Goal: Information Seeking & Learning: Check status

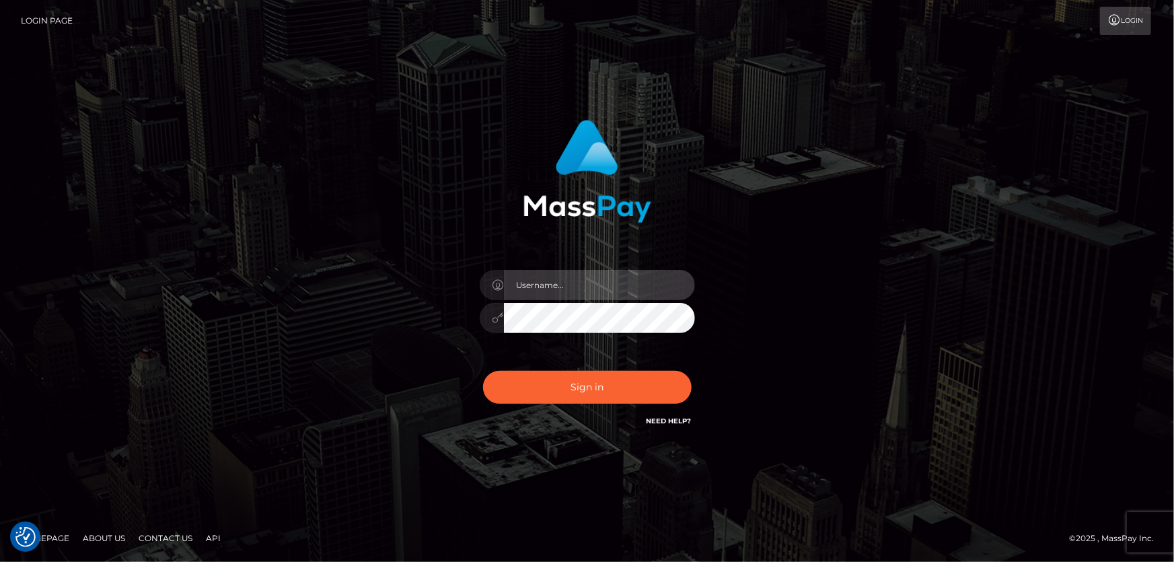
type input "Dan.Cirnat"
click at [684, 363] on div at bounding box center [571, 409] width 276 height 153
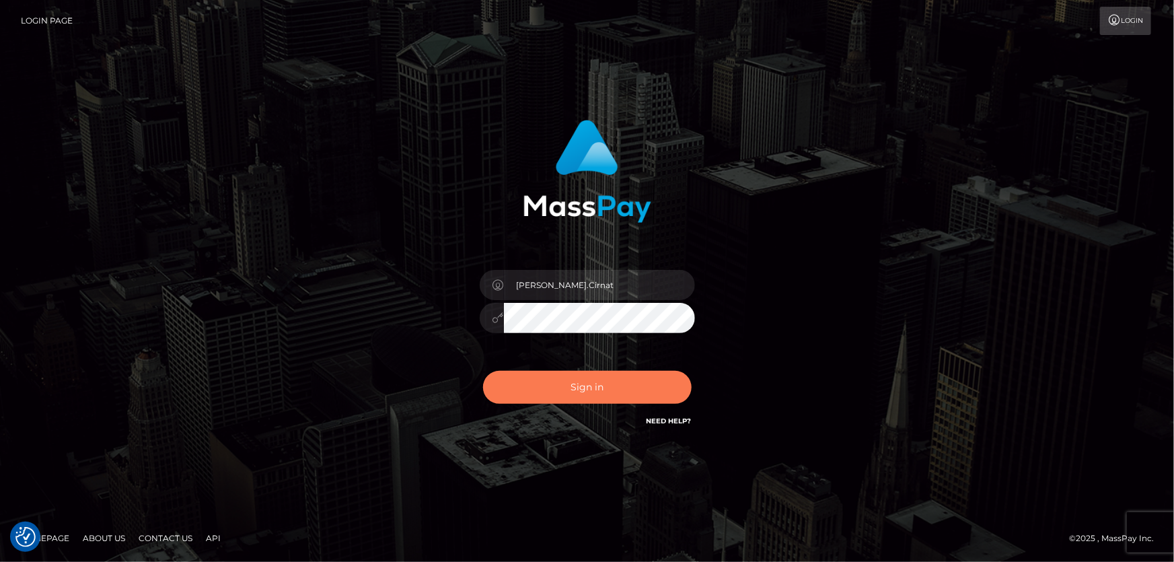
click at [602, 395] on button "Sign in" at bounding box center [587, 387] width 209 height 33
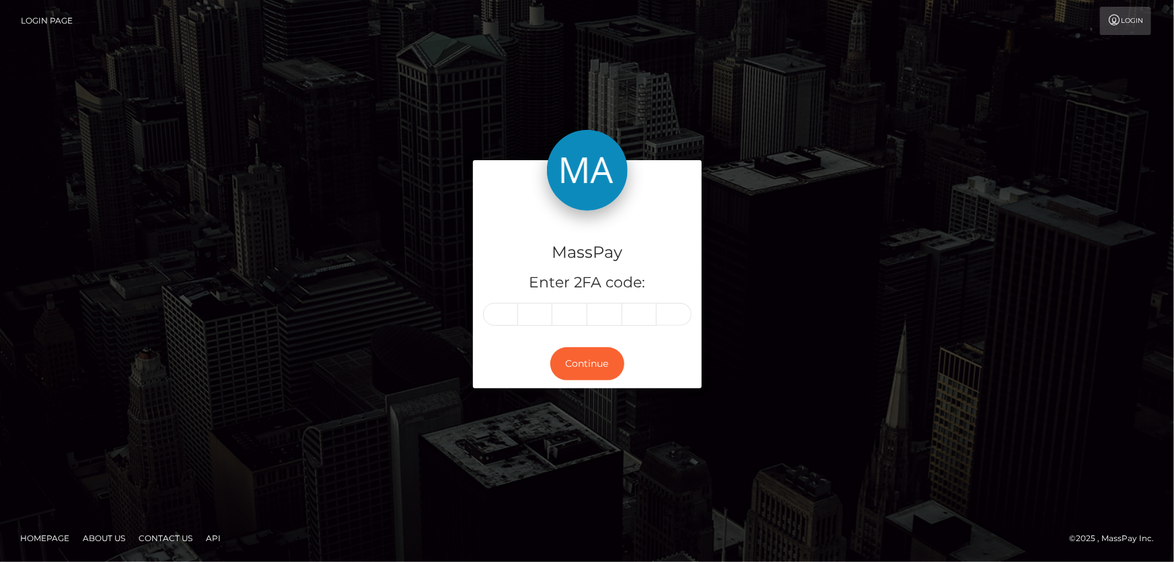
click at [511, 314] on input "text" at bounding box center [500, 314] width 35 height 23
type input "7"
type input "4"
type input "8"
type input "1"
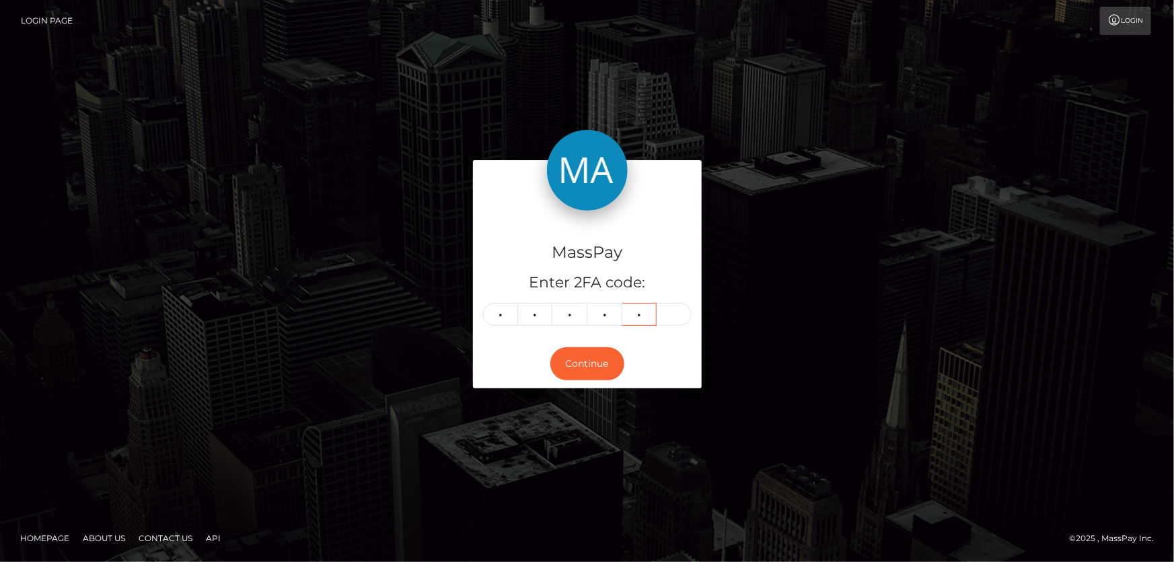
type input "7"
type input "4"
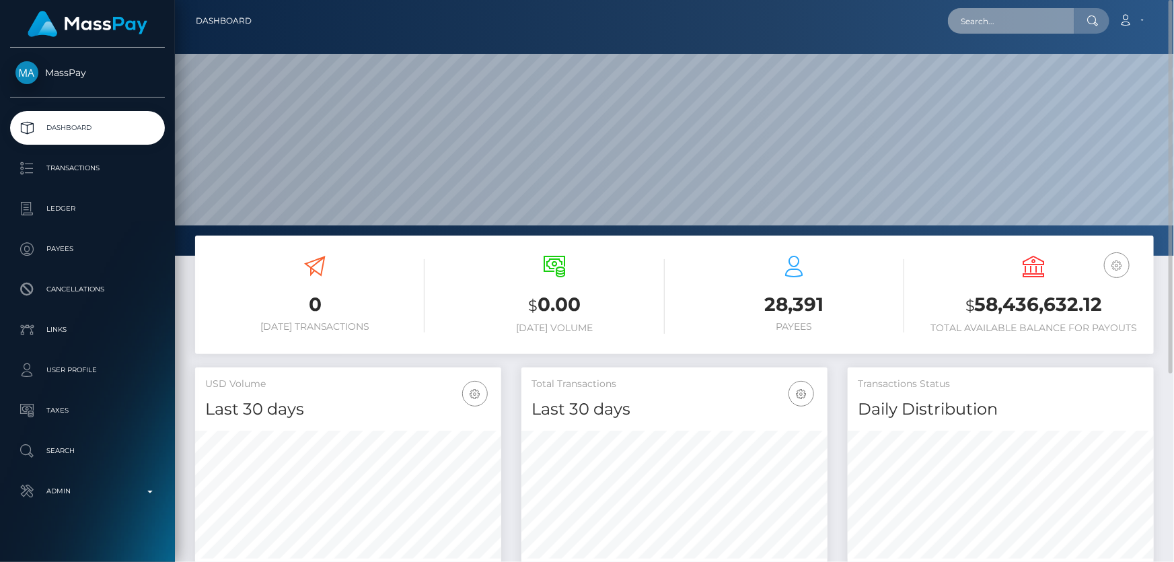
scroll to position [238, 305]
paste input "a7b2bce4-6867-11f0-a026-06178c1a380f"
type input "a7b2bce4-6867-11f0-a026-06178c1a380f"
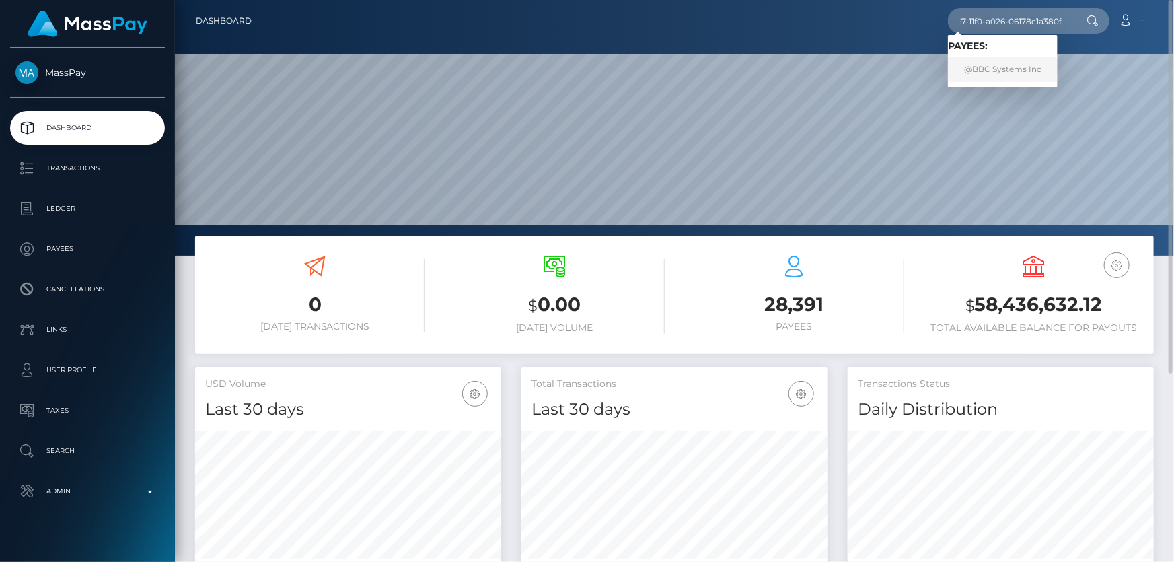
scroll to position [0, 0]
click at [989, 74] on link "@BBC Systems Inc" at bounding box center [1003, 69] width 110 height 25
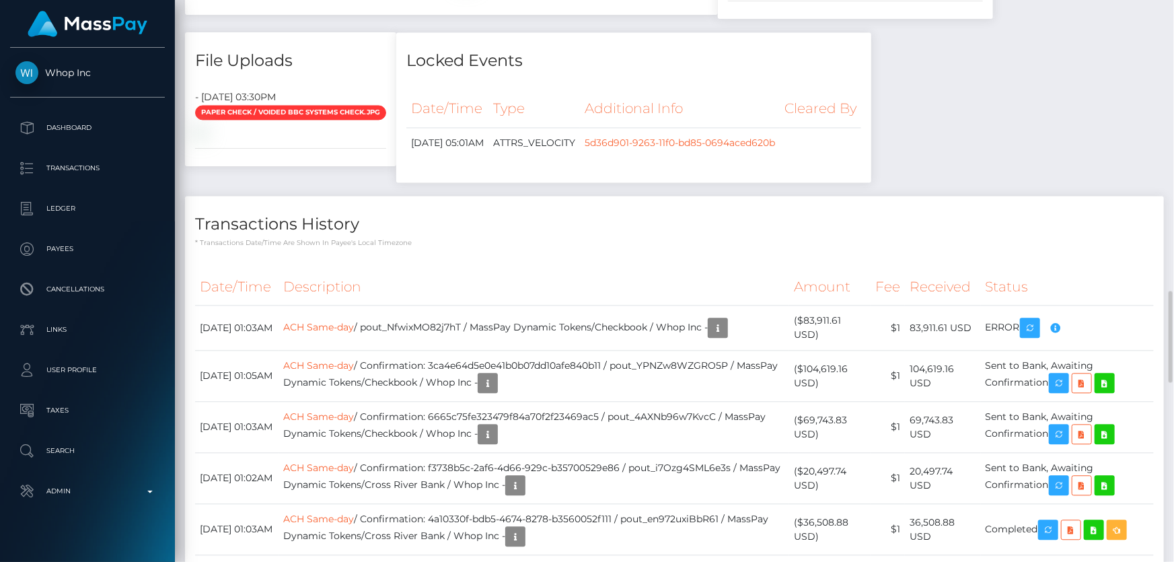
scroll to position [1529, 0]
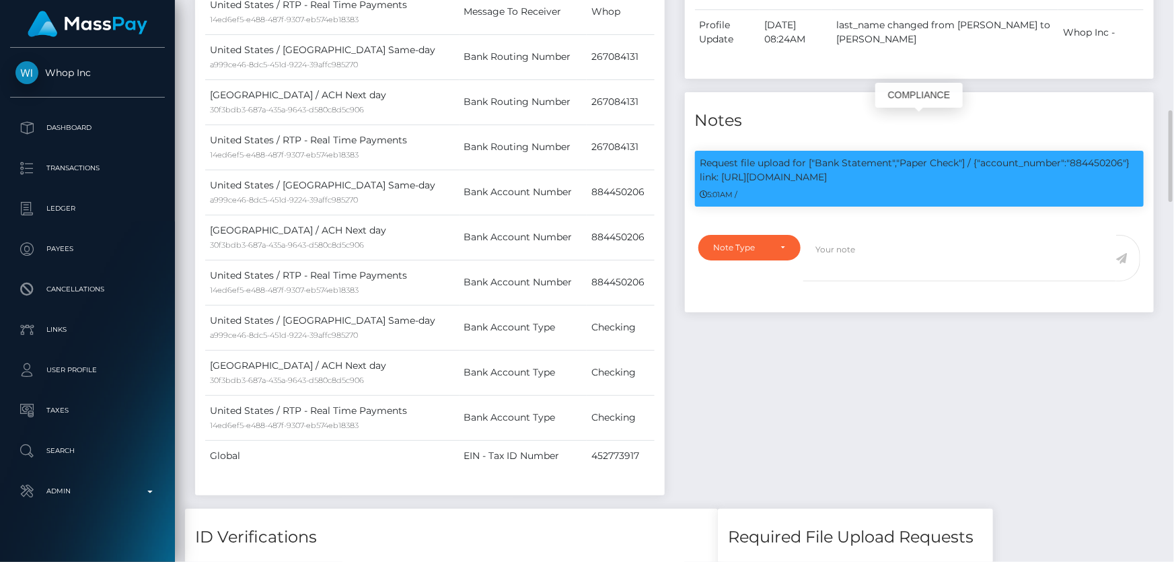
scroll to position [161, 305]
click at [1083, 156] on p "Request file upload for ["Bank Statement","Paper Check"] / {"account_number":"8…" at bounding box center [919, 170] width 439 height 28
copy p "884450206"
click at [855, 235] on textarea at bounding box center [959, 258] width 313 height 46
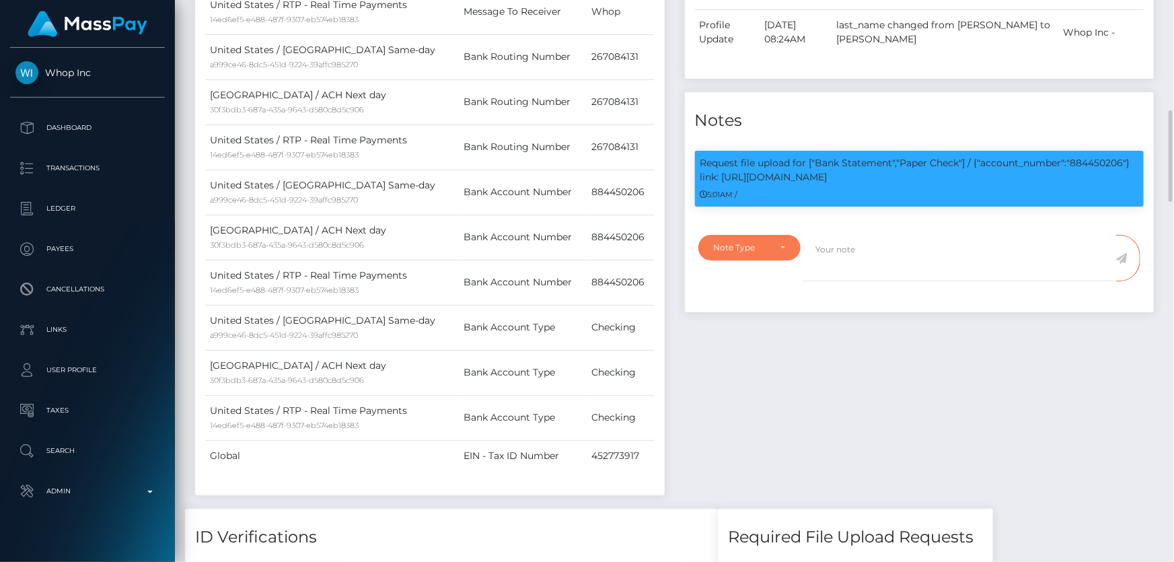
drag, startPoint x: 749, startPoint y: 219, endPoint x: 682, endPoint y: 253, distance: 75.2
click at [741, 235] on div "Note Type" at bounding box center [749, 248] width 103 height 26
click at [743, 306] on span "Compliance" at bounding box center [739, 312] width 49 height 12
select select "COMPLIANCE"
click at [862, 235] on textarea at bounding box center [959, 258] width 313 height 46
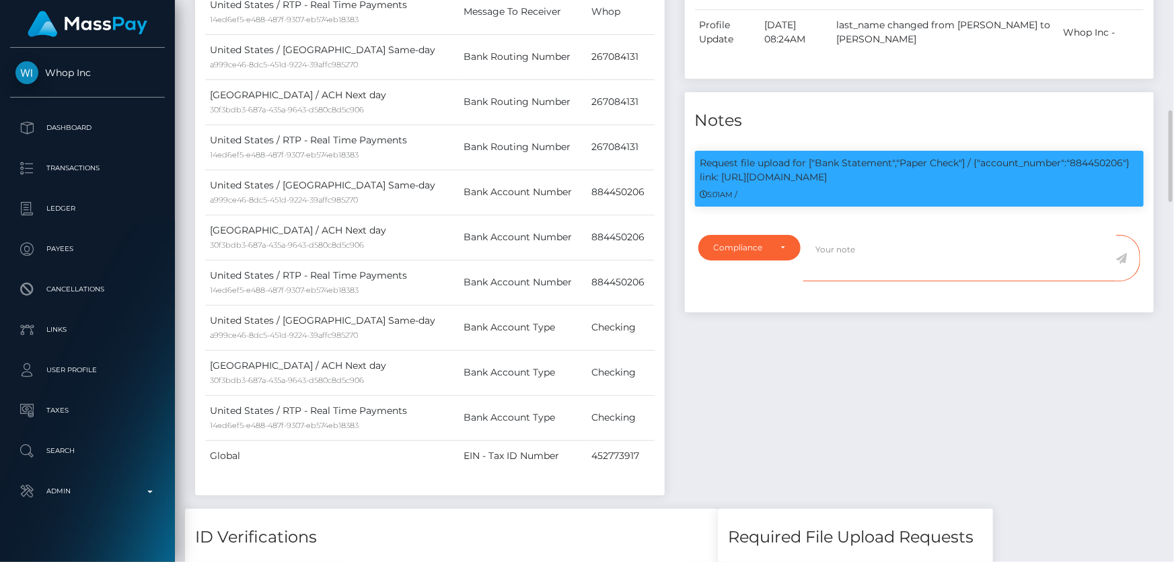
click at [861, 235] on textarea at bounding box center [959, 258] width 313 height 46
paste textarea "884450206"
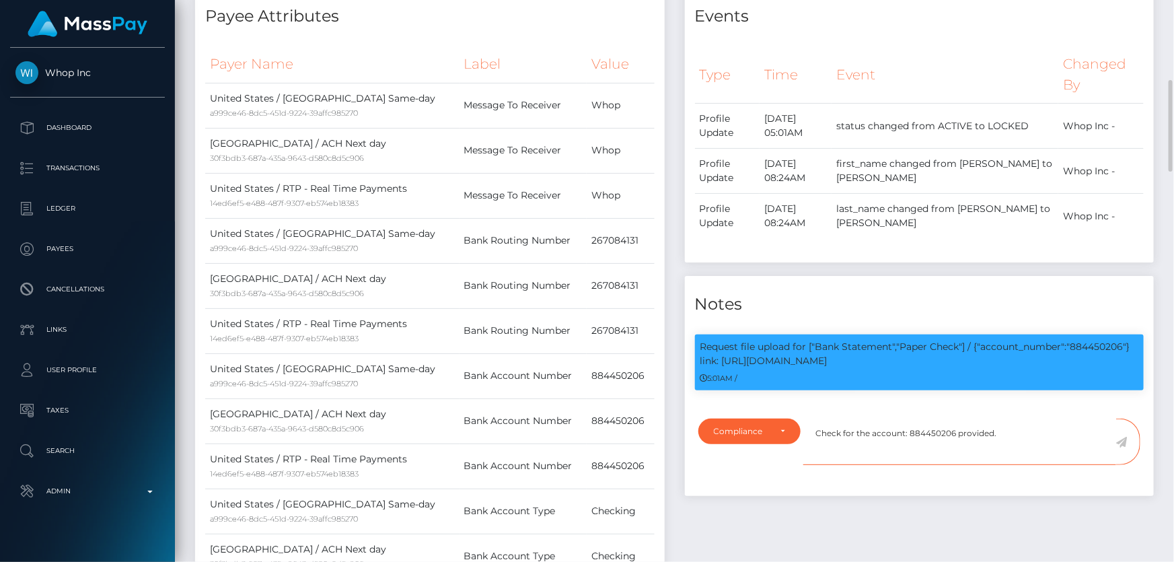
type textarea "Check for the account: 884450206 provided."
click at [1122, 437] on icon at bounding box center [1121, 442] width 11 height 11
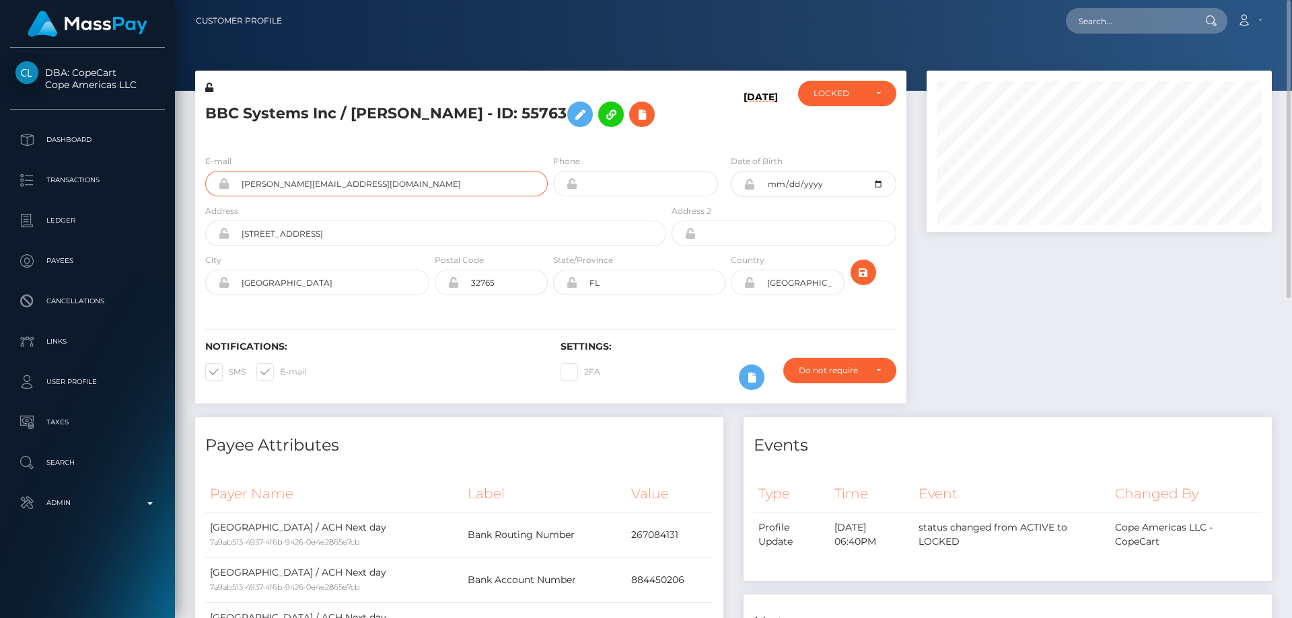
drag, startPoint x: 286, startPoint y: 190, endPoint x: 221, endPoint y: 198, distance: 65.8
click at [221, 198] on div "E-mail simon@jvzoo.com" at bounding box center [372, 179] width 355 height 50
paste input "simon@jvzoo.com"
type input "simon@jvzoo.com"
click at [1116, 70] on link "BBC Systems Inc" at bounding box center [1120, 69] width 108 height 25
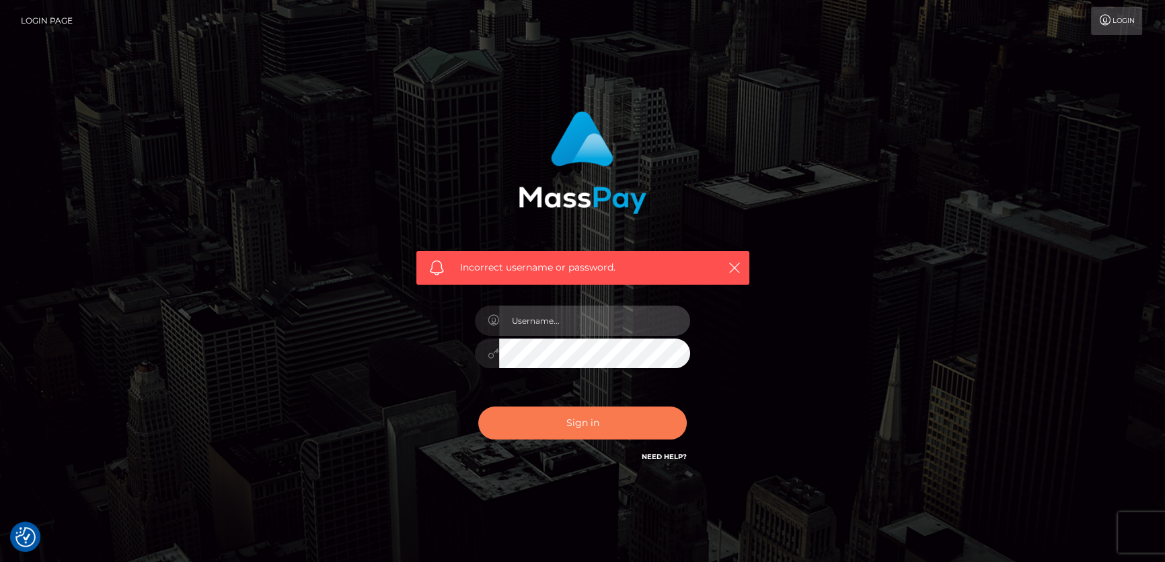
type input "Dan.Cirnat"
click at [658, 416] on div at bounding box center [571, 444] width 276 height 153
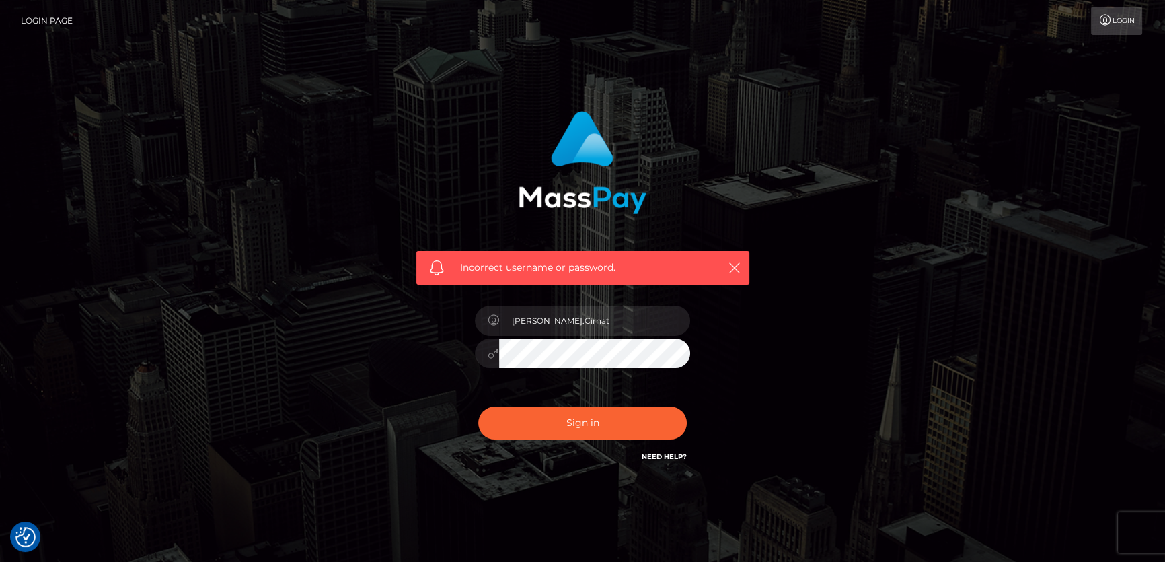
click at [690, 398] on div at bounding box center [571, 444] width 276 height 153
click at [598, 408] on button "Sign in" at bounding box center [582, 422] width 209 height 33
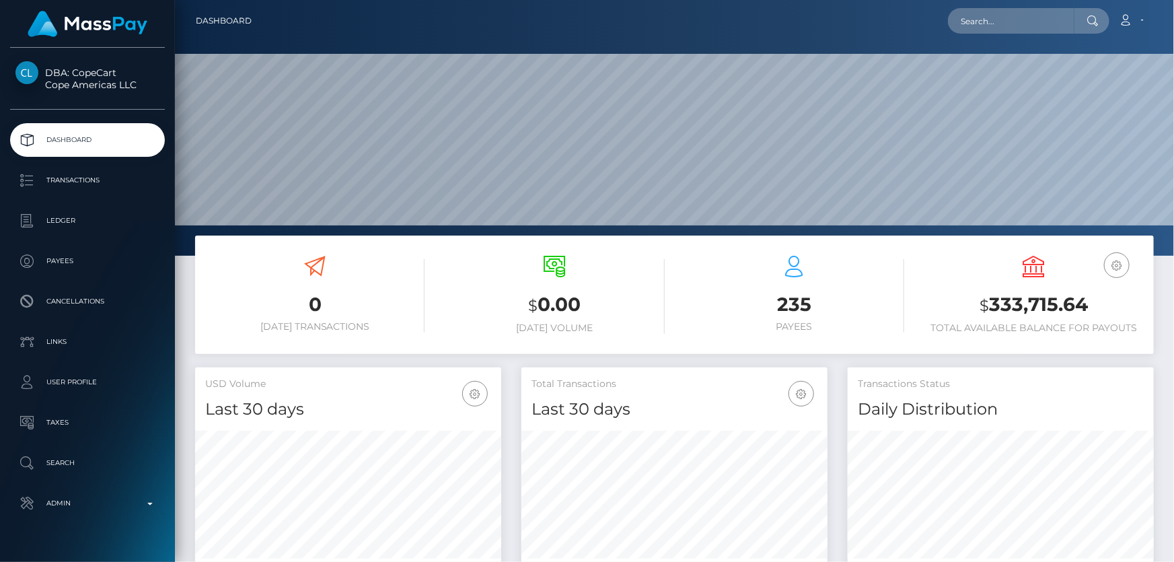
scroll to position [238, 305]
paste input "a7b2bce4-6867-11f0-a026-06178c1a380f"
type input "a7b2bce4-6867-11f0-a026-06178c1a380f"
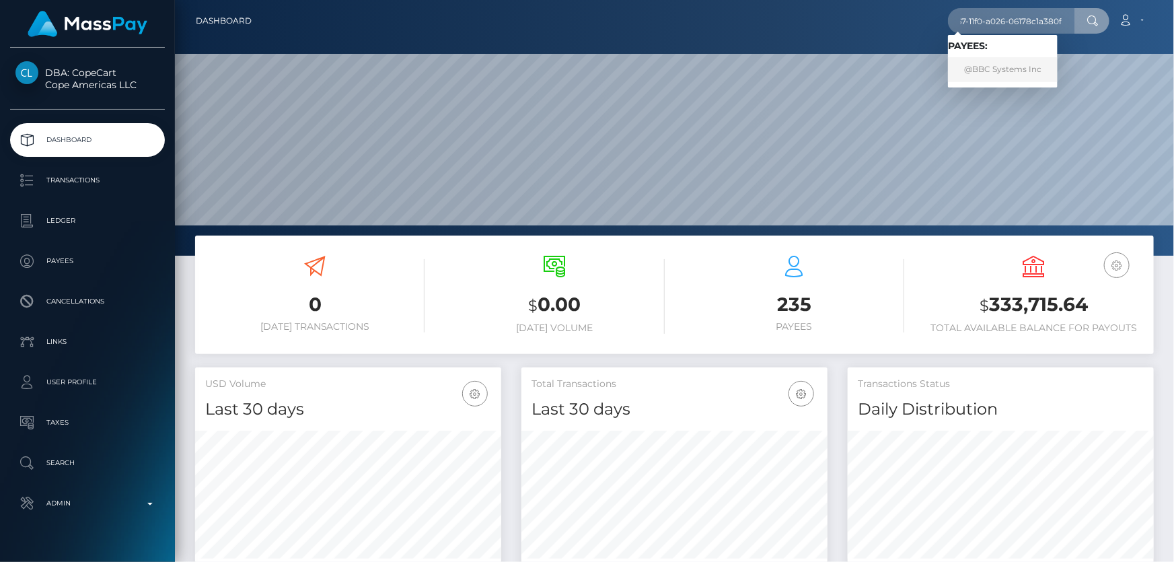
click at [1021, 68] on link "@BBC Systems Inc" at bounding box center [1003, 69] width 110 height 25
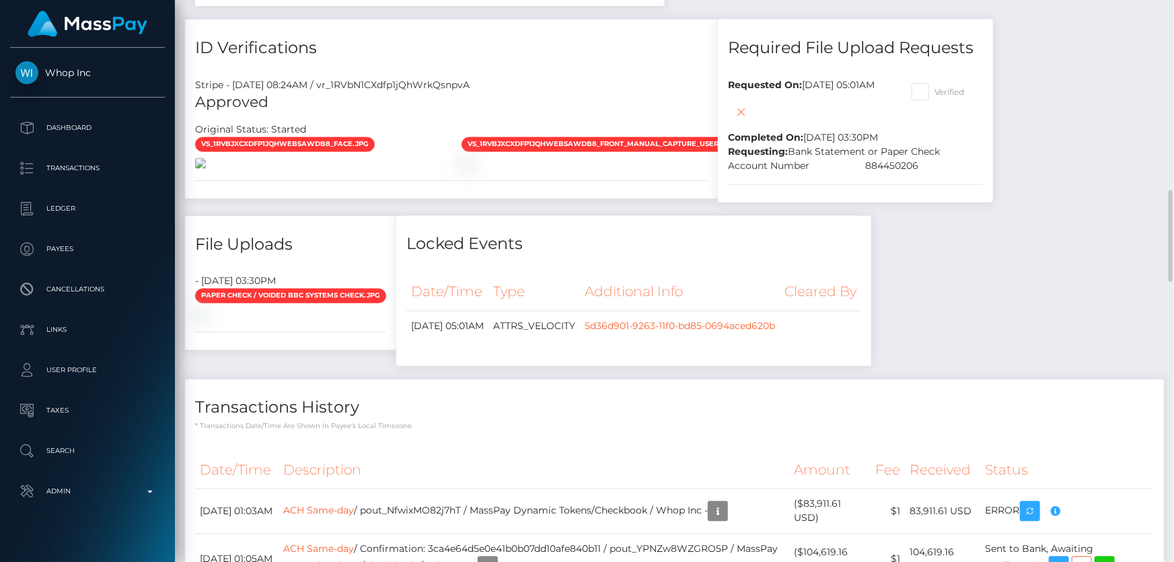
scroll to position [856, 0]
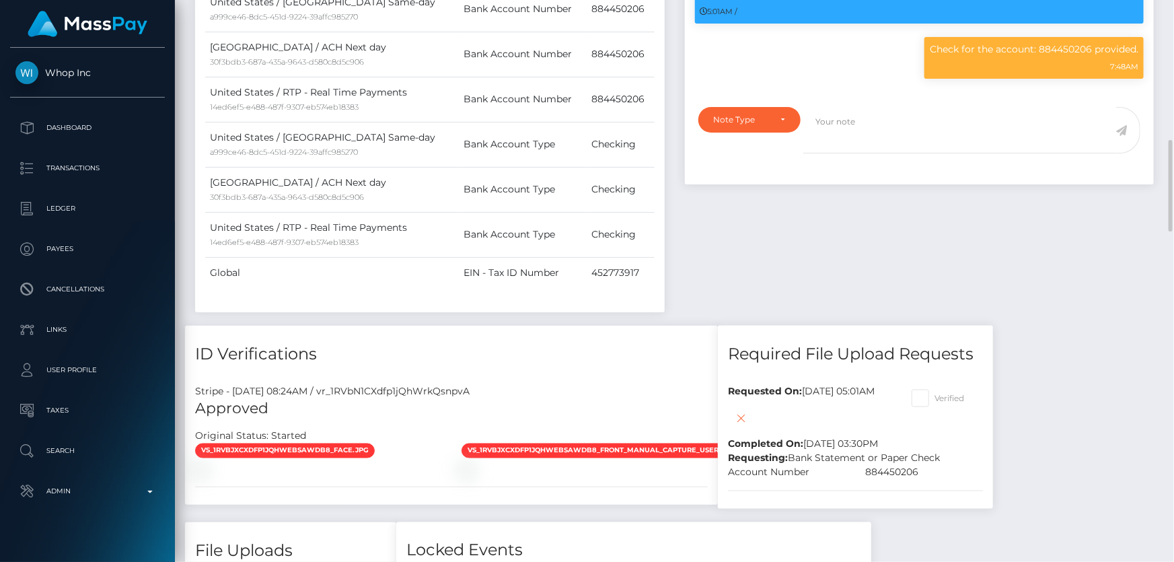
click at [935, 393] on span at bounding box center [935, 398] width 0 height 10
click at [944, 390] on input "Verified" at bounding box center [939, 394] width 9 height 9
checkbox input "true"
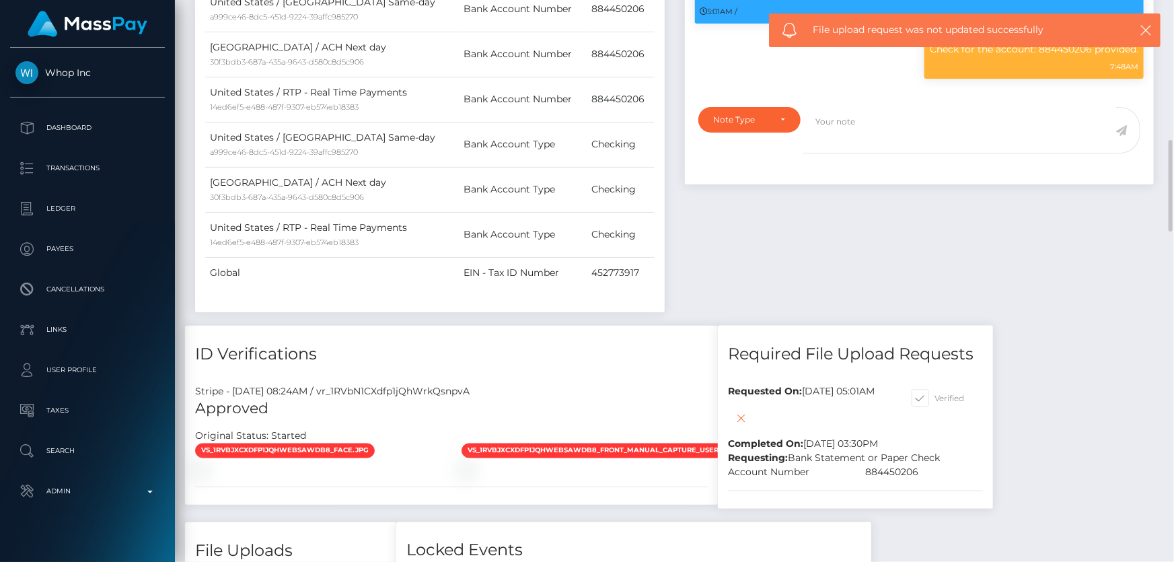
scroll to position [161, 305]
click at [803, 378] on div "Remove Requirement" at bounding box center [806, 387] width 107 height 25
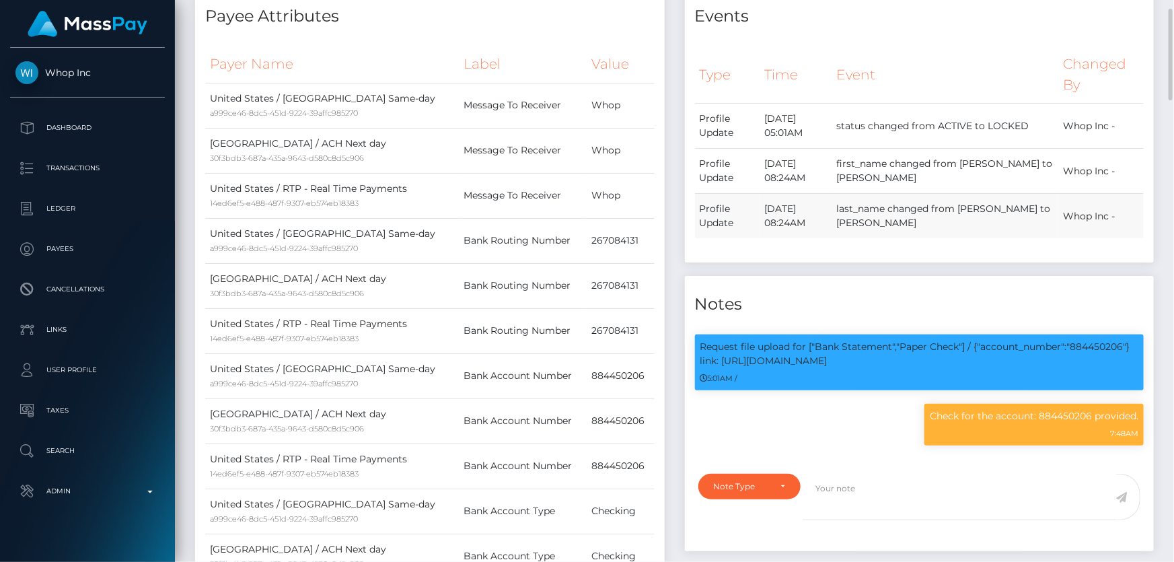
scroll to position [244, 0]
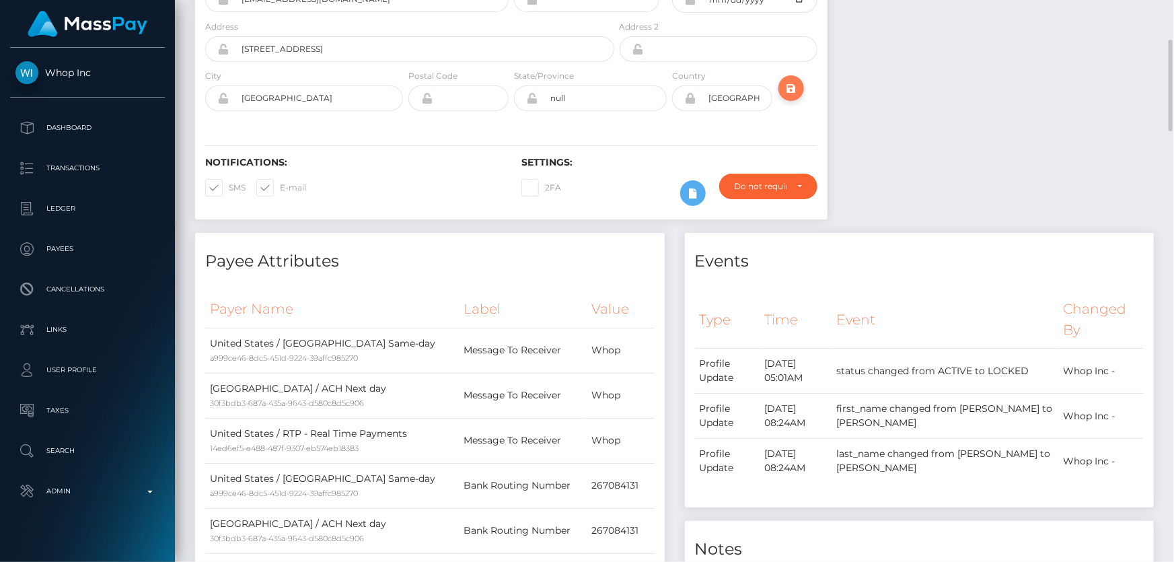
click at [781, 75] on button "submit" at bounding box center [791, 88] width 26 height 26
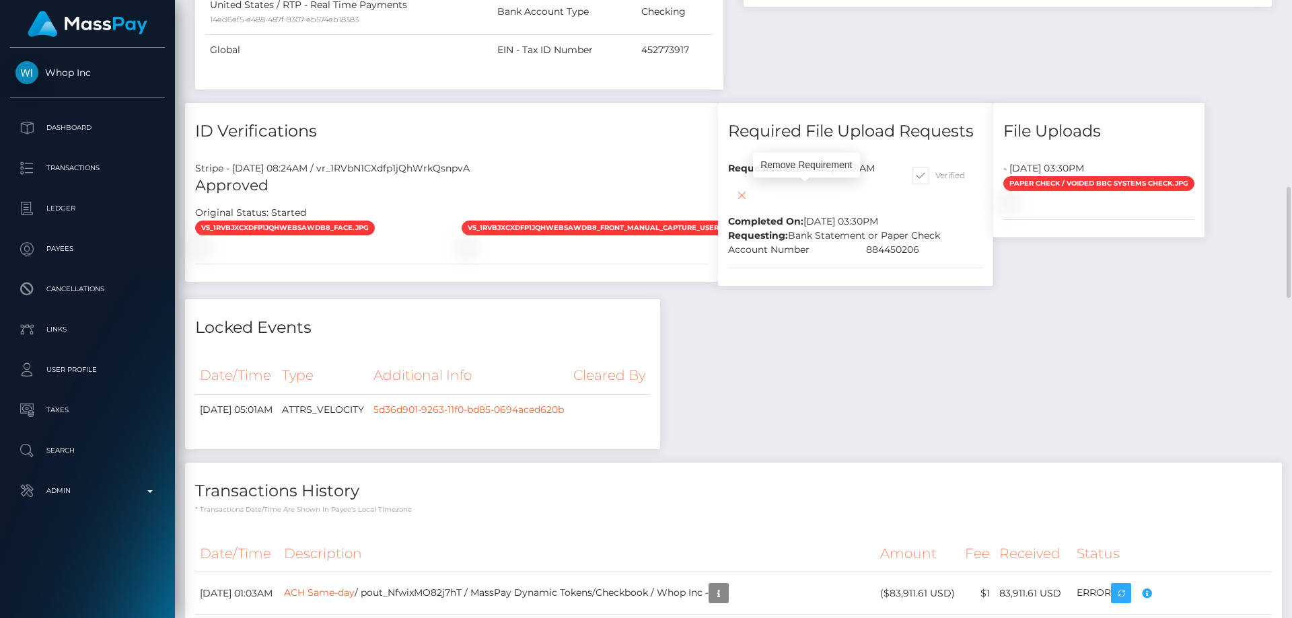
scroll to position [161, 346]
click at [750, 196] on icon at bounding box center [741, 195] width 16 height 17
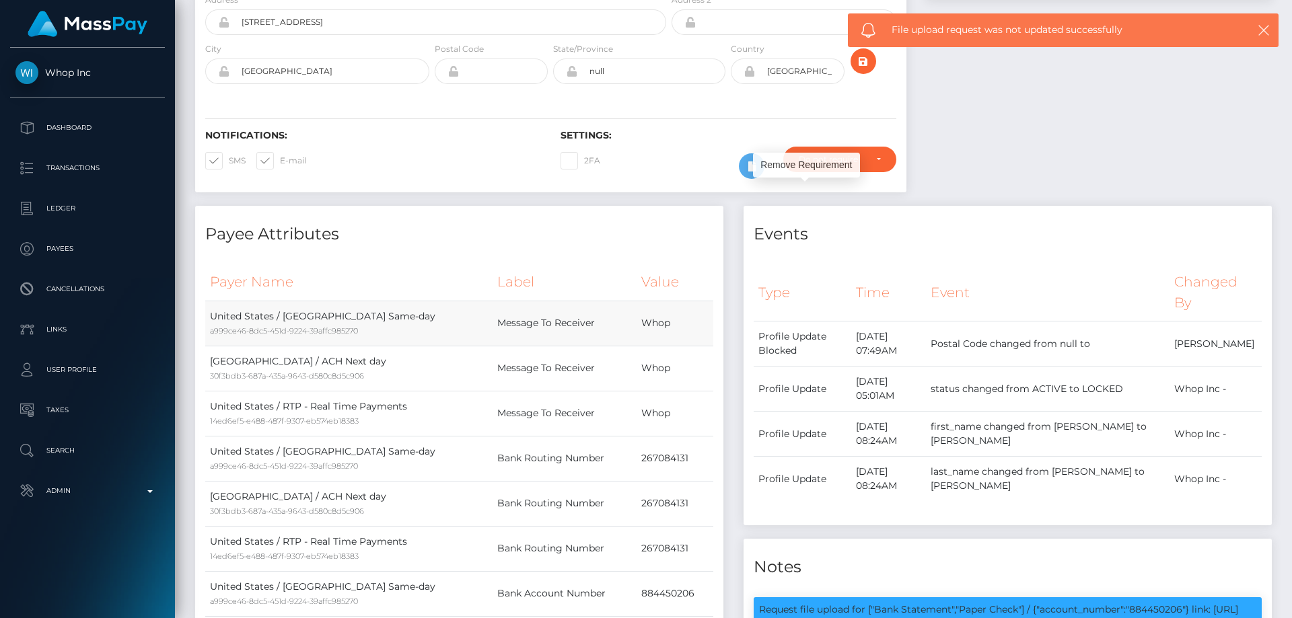
scroll to position [30, 0]
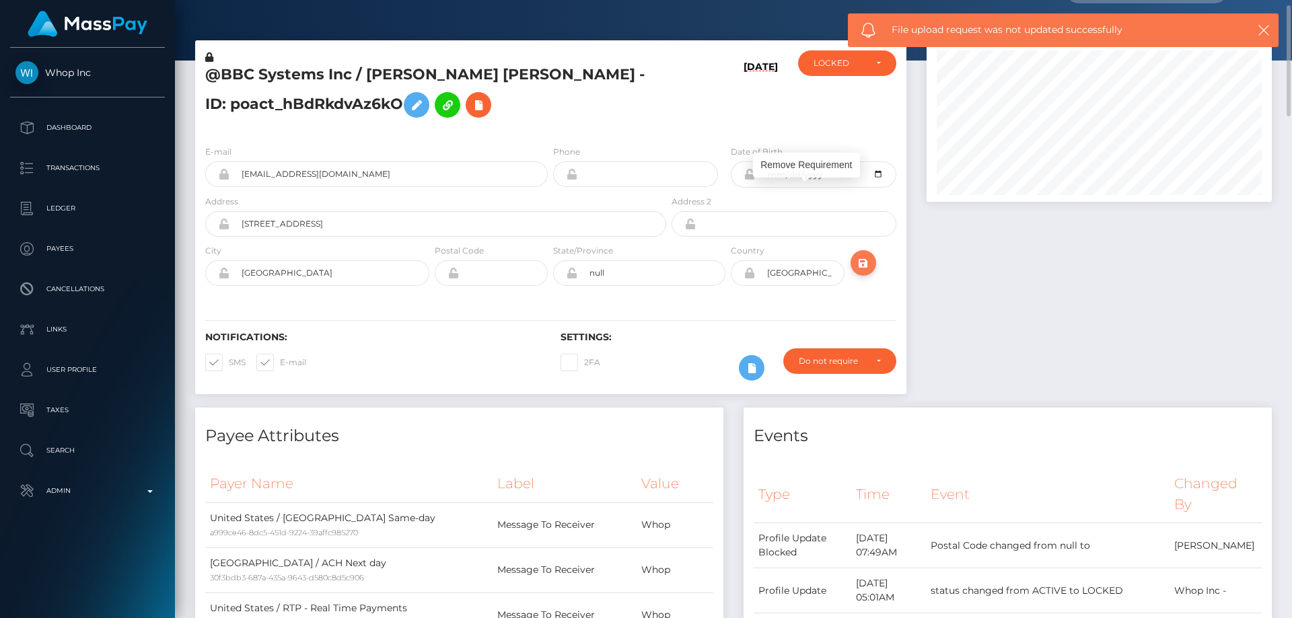
click at [857, 263] on icon "submit" at bounding box center [863, 263] width 16 height 17
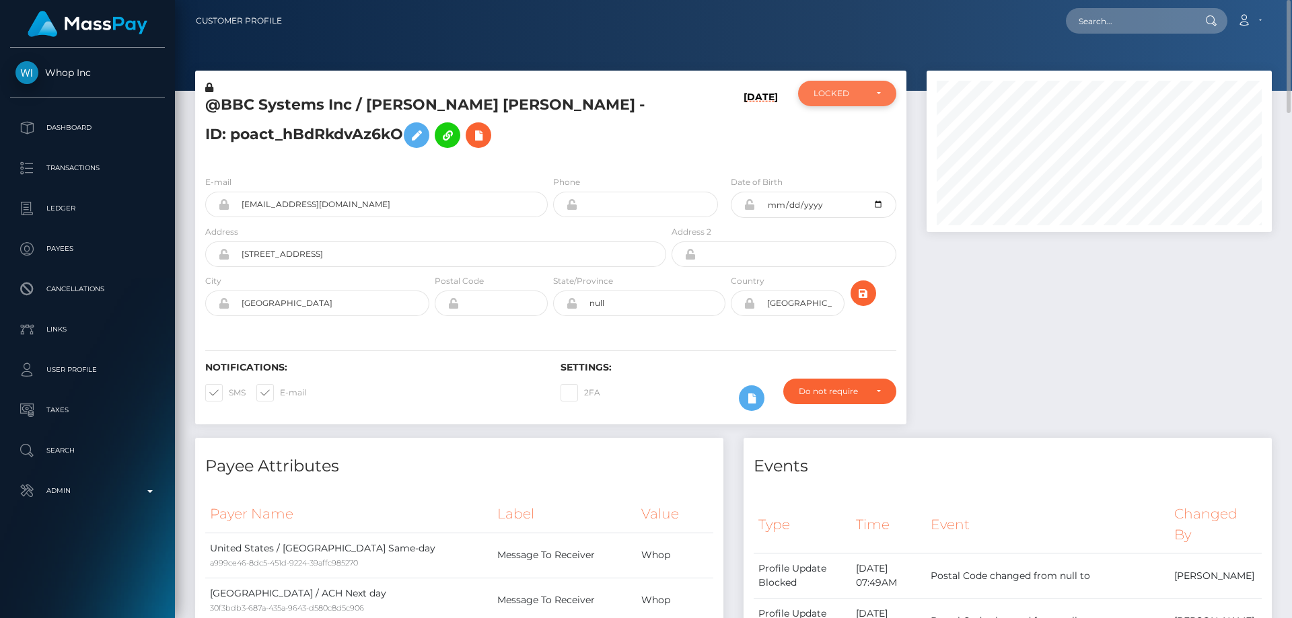
click at [863, 105] on div "LOCKED" at bounding box center [847, 94] width 98 height 26
click at [852, 134] on link "ACTIVE" at bounding box center [847, 129] width 98 height 25
select select "ACTIVE"
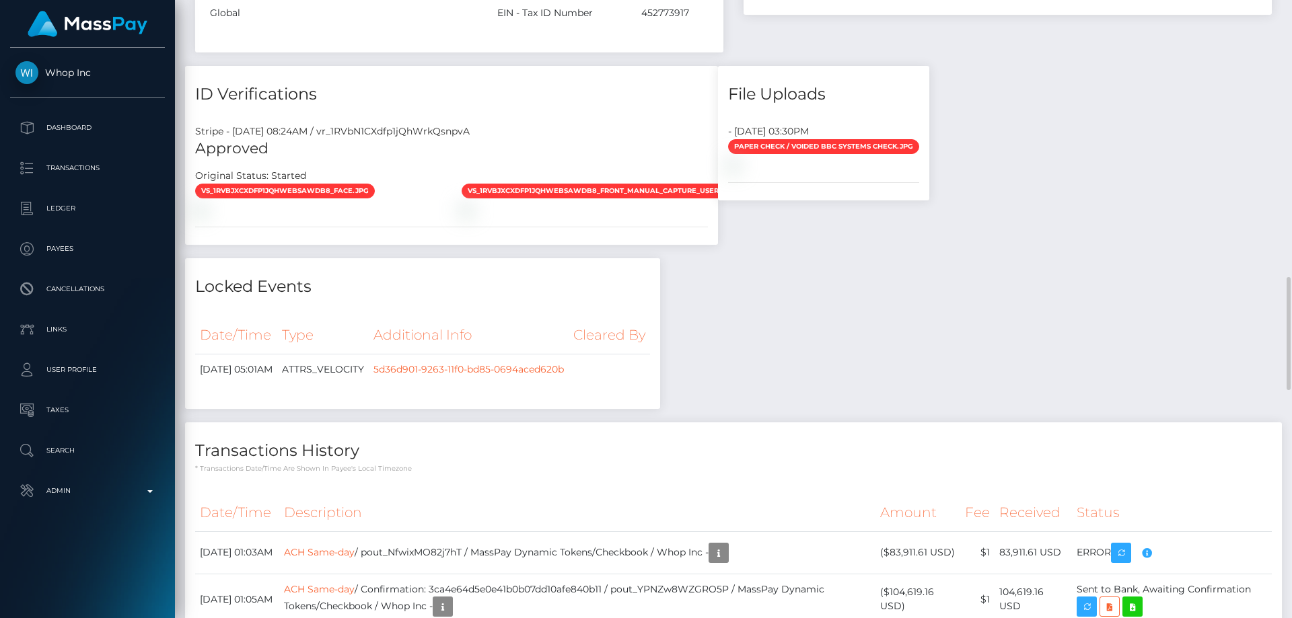
scroll to position [1144, 0]
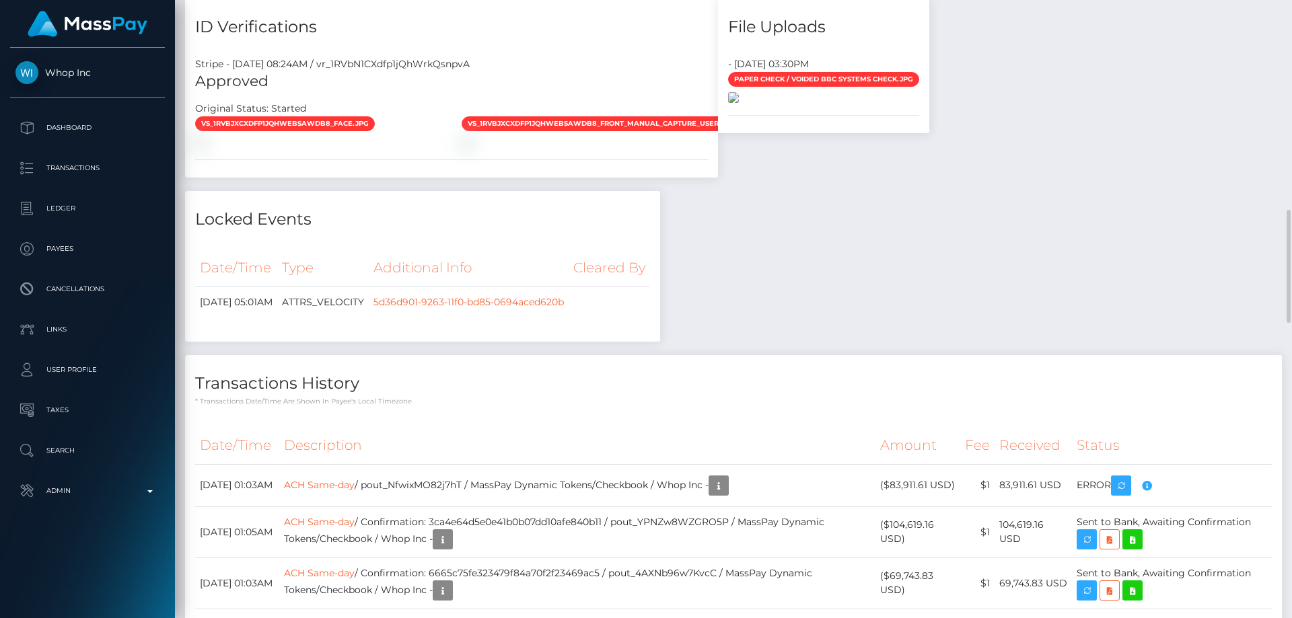
click at [739, 103] on img at bounding box center [733, 97] width 11 height 11
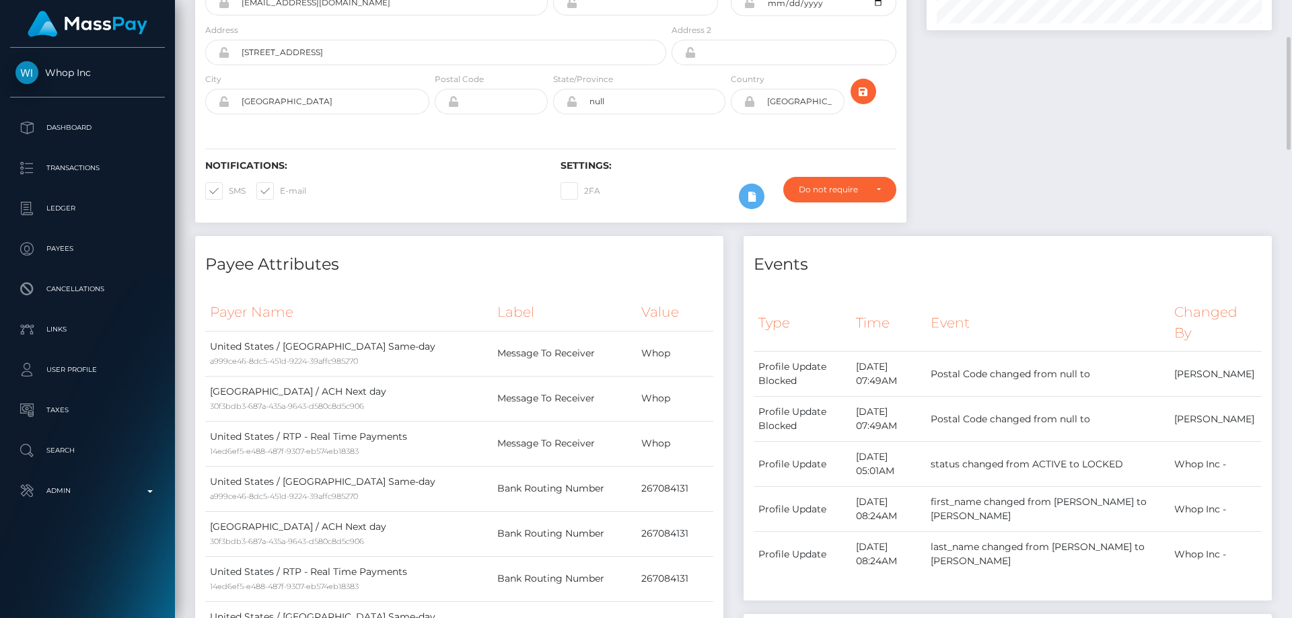
scroll to position [0, 0]
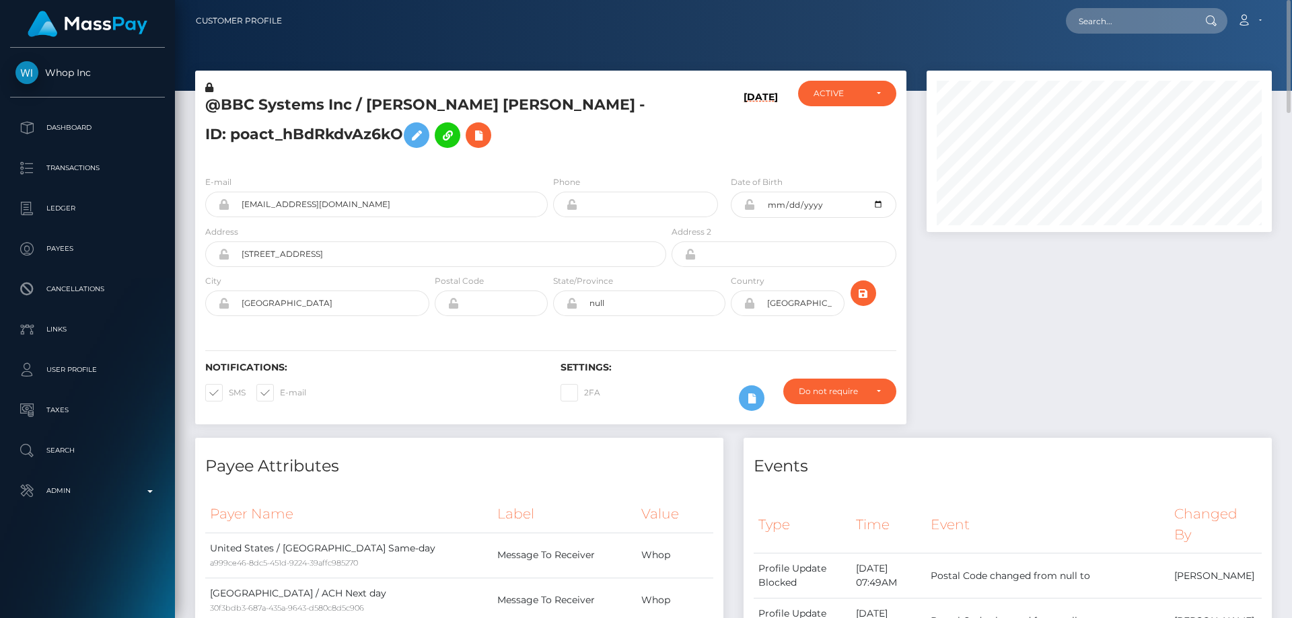
click at [318, 133] on h5 "@BBC Systems Inc / [PERSON_NAME] [PERSON_NAME] - ID: poact_hBdRkdvAz6kO" at bounding box center [431, 125] width 453 height 60
click at [318, 133] on h5 "@BBC Systems Inc / LAURA GARDNER CASSELMAN - ID: poact_hBdRkdvAz6kO" at bounding box center [431, 125] width 453 height 60
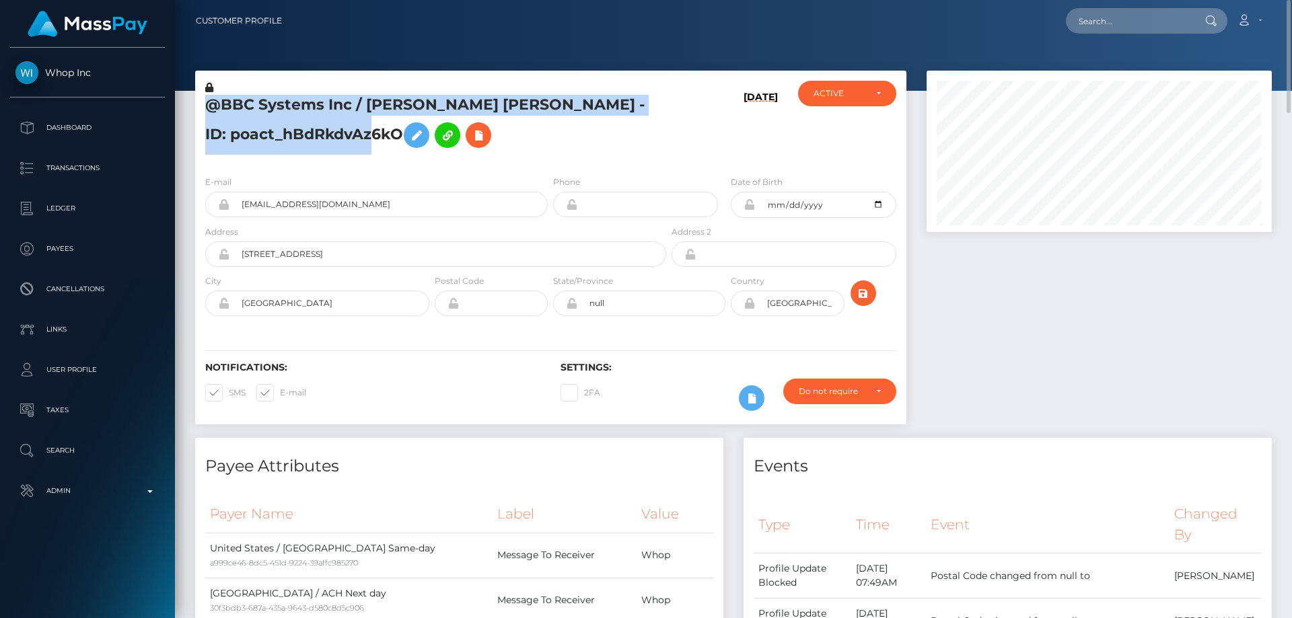
click at [318, 133] on h5 "@BBC Systems Inc / LAURA GARDNER CASSELMAN - ID: poact_hBdRkdvAz6kO" at bounding box center [431, 125] width 453 height 60
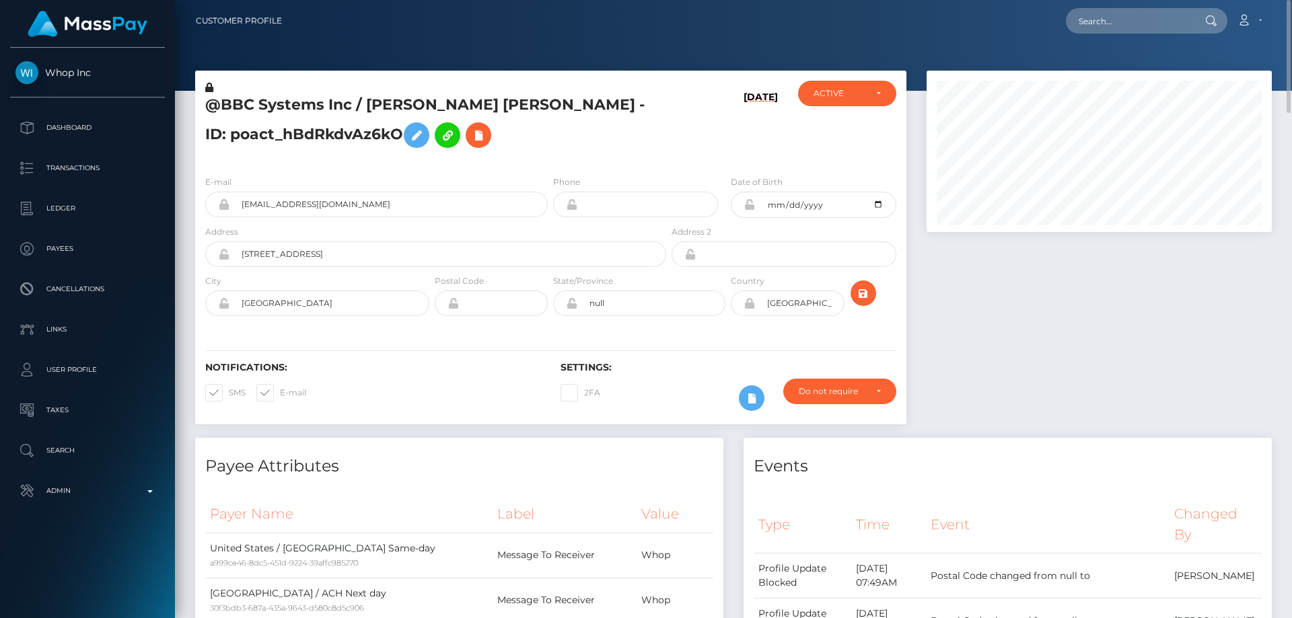
click at [589, 145] on h5 "@BBC Systems Inc / LAURA GARDNER CASSELMAN - ID: poact_hBdRkdvAz6kO" at bounding box center [431, 125] width 453 height 60
drag, startPoint x: 351, startPoint y: 106, endPoint x: 223, endPoint y: 108, distance: 127.9
click at [223, 108] on h5 "@BBC Systems Inc / LAURA GARDNER CASSELMAN - ID: poact_hBdRkdvAz6kO" at bounding box center [431, 125] width 453 height 60
copy h5 "BBC Systems Inc"
click at [1075, 377] on div at bounding box center [1098, 254] width 365 height 367
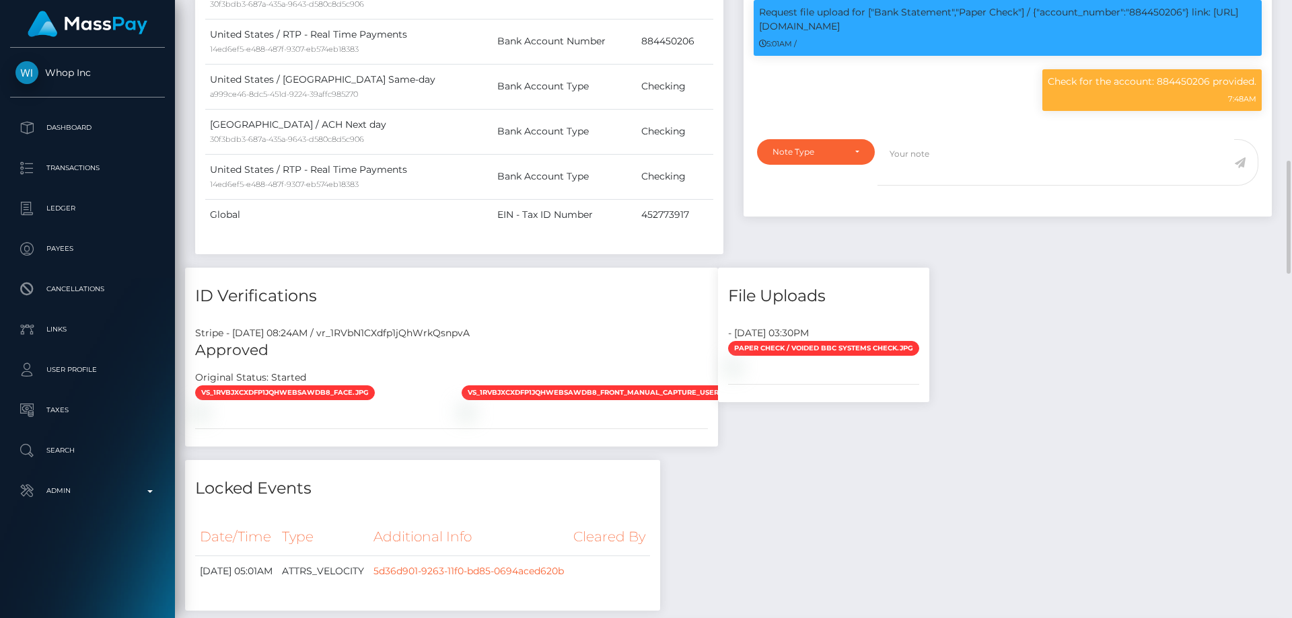
scroll to position [1077, 0]
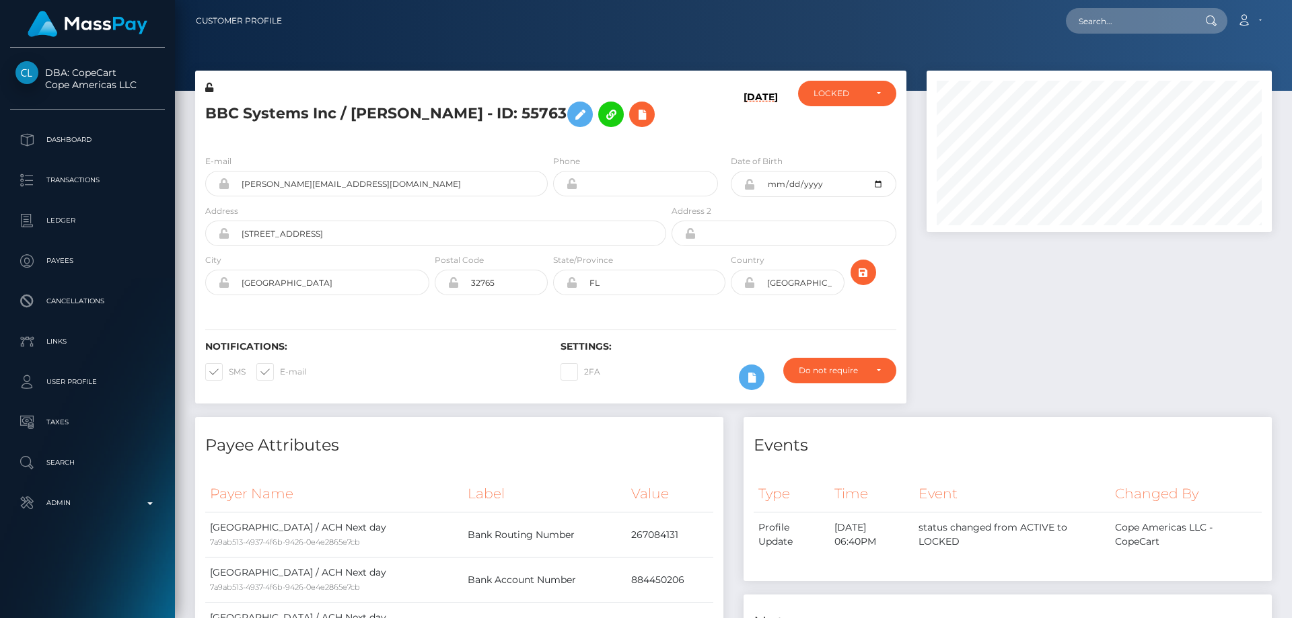
scroll to position [161, 346]
type input "[PERSON_NAME][EMAIL_ADDRESS][DOMAIN_NAME]"
click at [1127, 73] on link "BBC Systems Inc" at bounding box center [1120, 69] width 108 height 25
click at [634, 108] on icon at bounding box center [642, 114] width 16 height 17
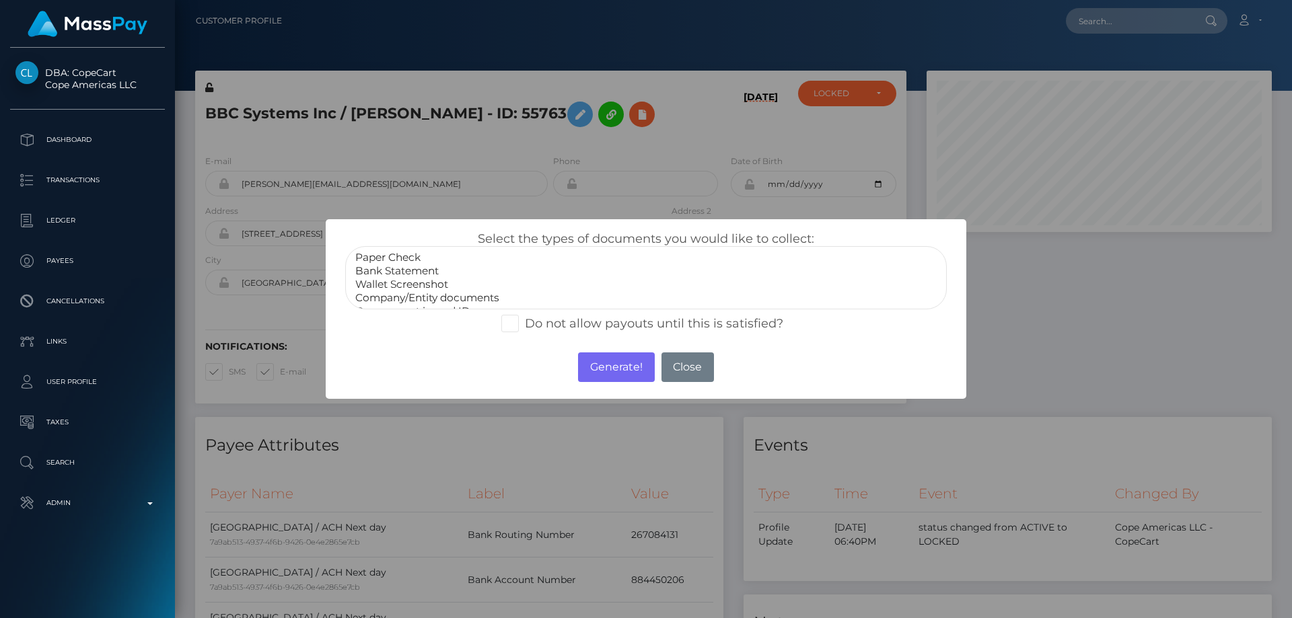
select select "Bank Statement"
click at [426, 270] on option "Bank Statement" at bounding box center [646, 270] width 584 height 13
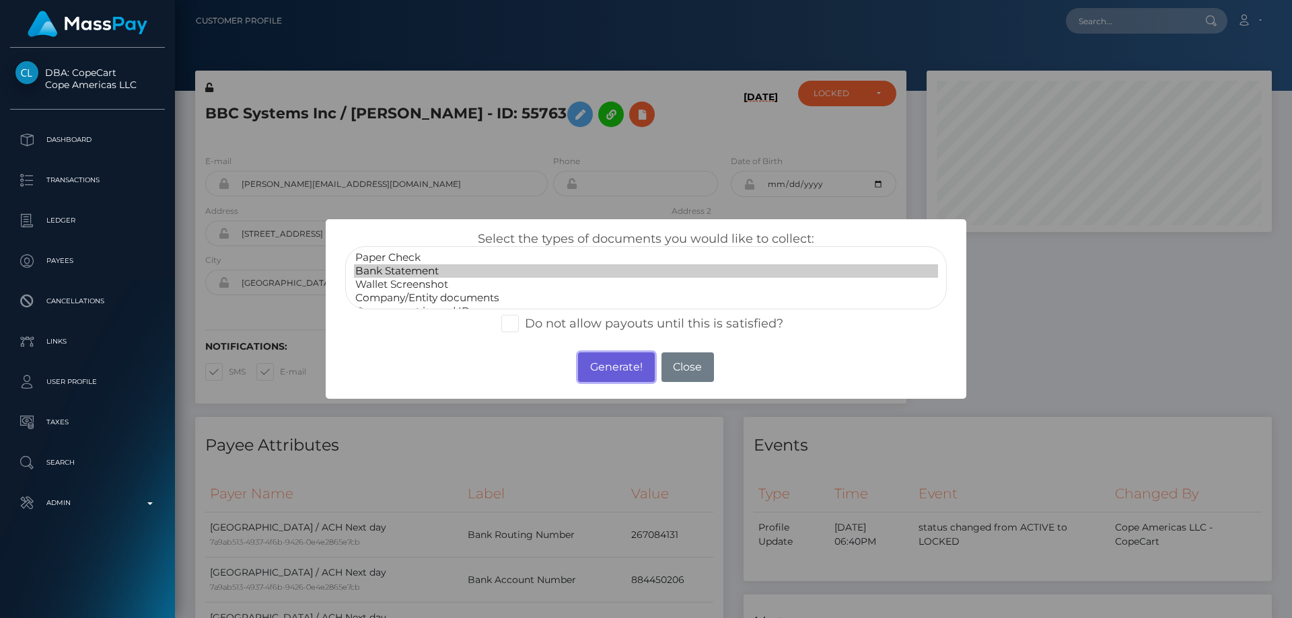
click at [597, 365] on button "Generate!" at bounding box center [616, 368] width 76 height 30
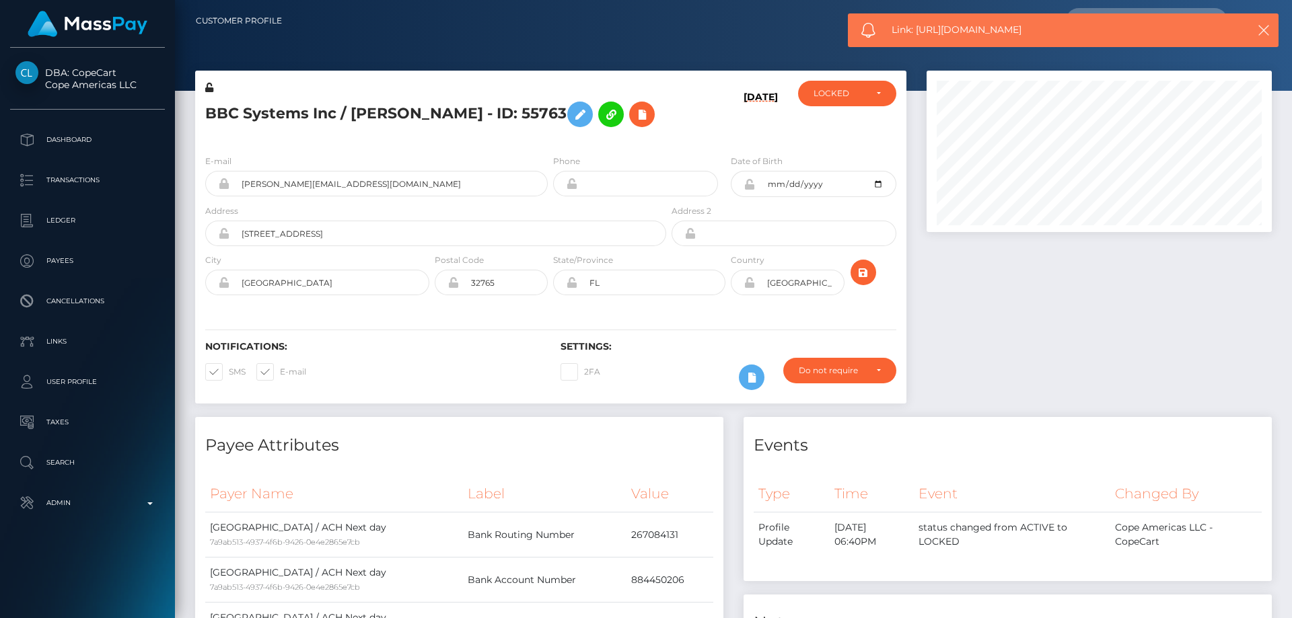
drag, startPoint x: 1042, startPoint y: 29, endPoint x: 918, endPoint y: 25, distance: 124.5
click at [918, 25] on span "Link: https://l.maspay.io/DkO98" at bounding box center [1058, 30] width 332 height 14
copy span "https://l.maspay.io/DkO98"
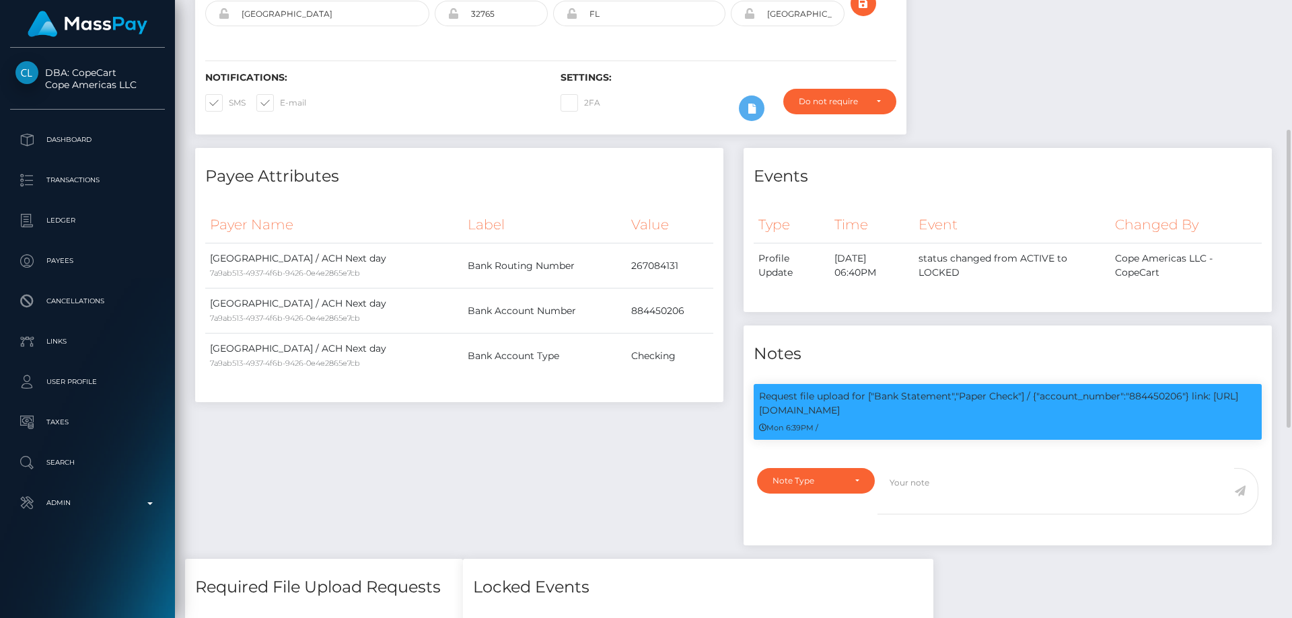
scroll to position [404, 0]
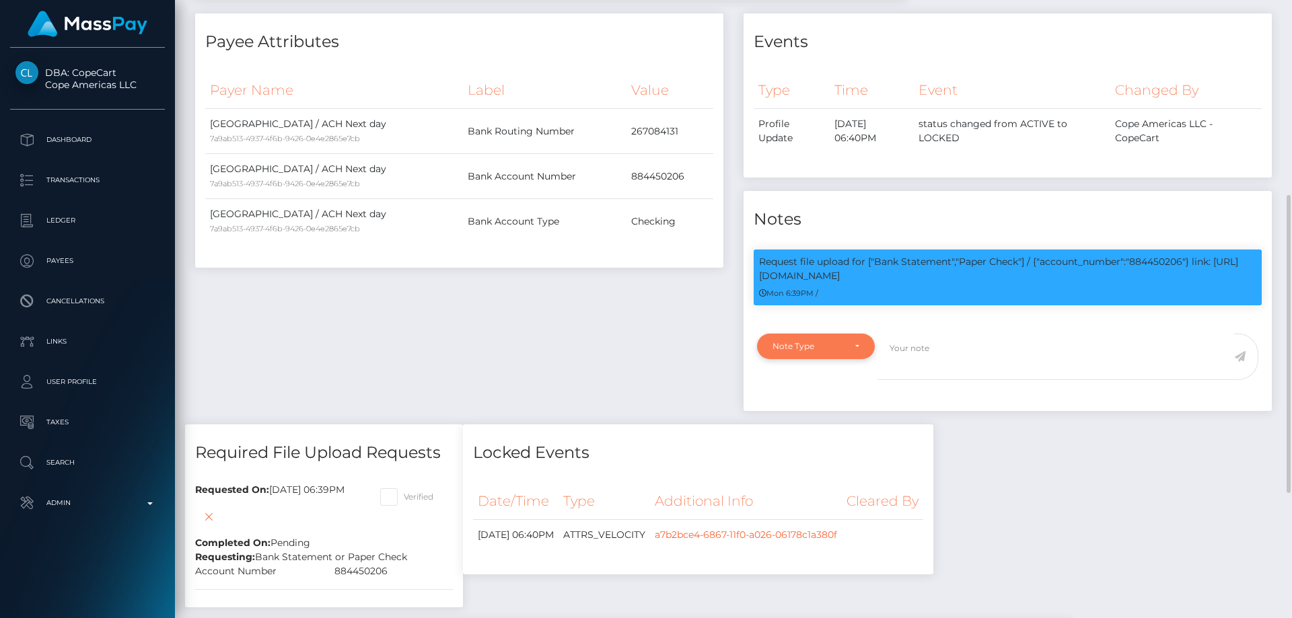
click at [815, 345] on div "Note Type" at bounding box center [807, 346] width 71 height 11
click at [819, 414] on span "Compliance" at bounding box center [797, 411] width 49 height 12
select select "COMPLIANCE"
click at [1142, 266] on p "Request file upload for ["Bank Statement","Paper Check"] / {"account_number":"8…" at bounding box center [1007, 269] width 497 height 28
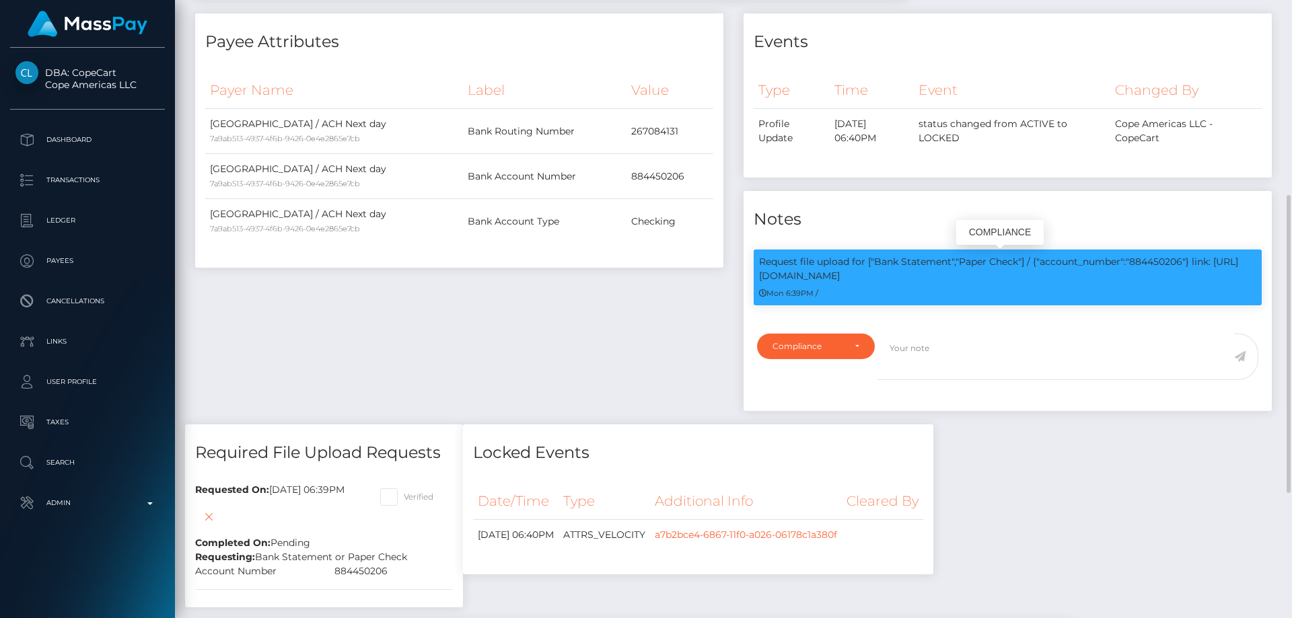
click at [1142, 266] on p "Request file upload for ["Bank Statement","Paper Check"] / {"account_number":"8…" at bounding box center [1007, 269] width 497 height 28
copy p "884450206"
click at [933, 342] on textarea at bounding box center [1055, 357] width 357 height 46
paste textarea "884450206"
type textarea "Check for the account: 884450206 provided."
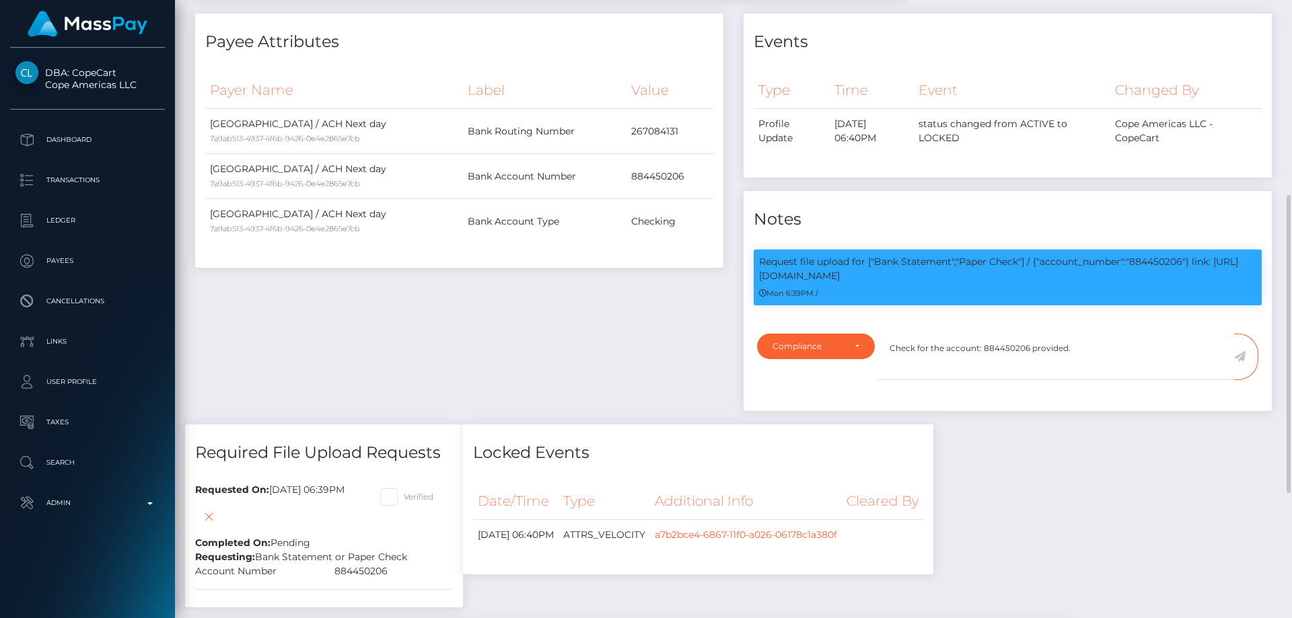
click at [1241, 359] on icon at bounding box center [1239, 356] width 11 height 11
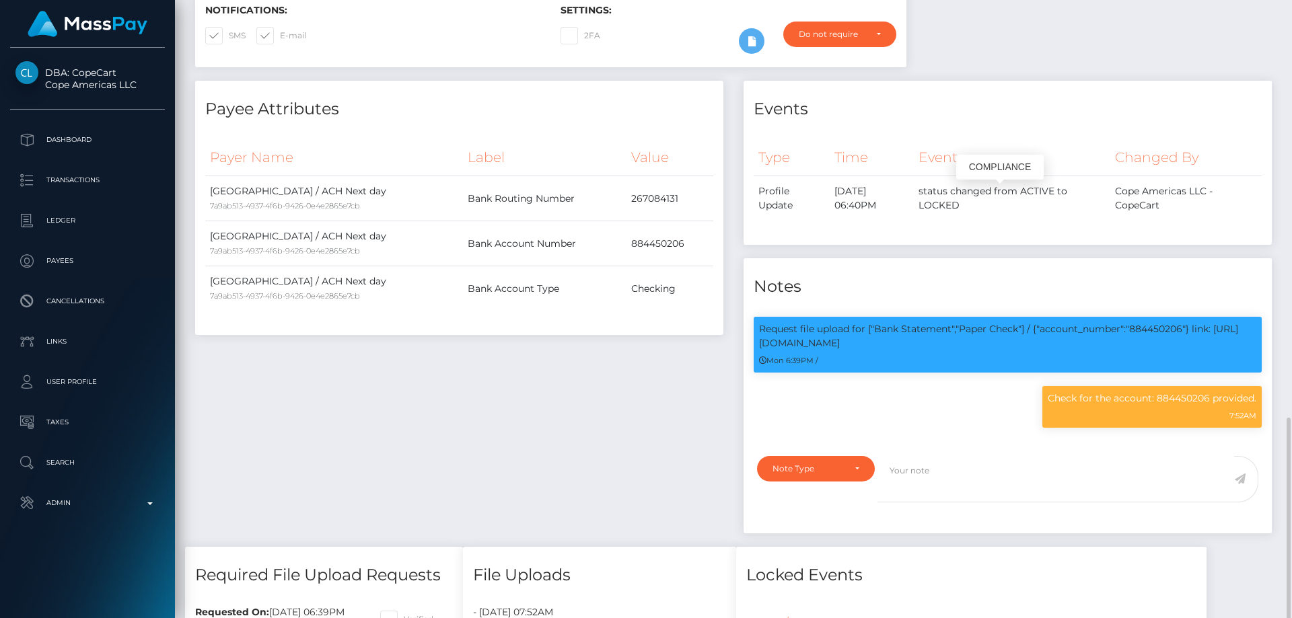
scroll to position [161, 346]
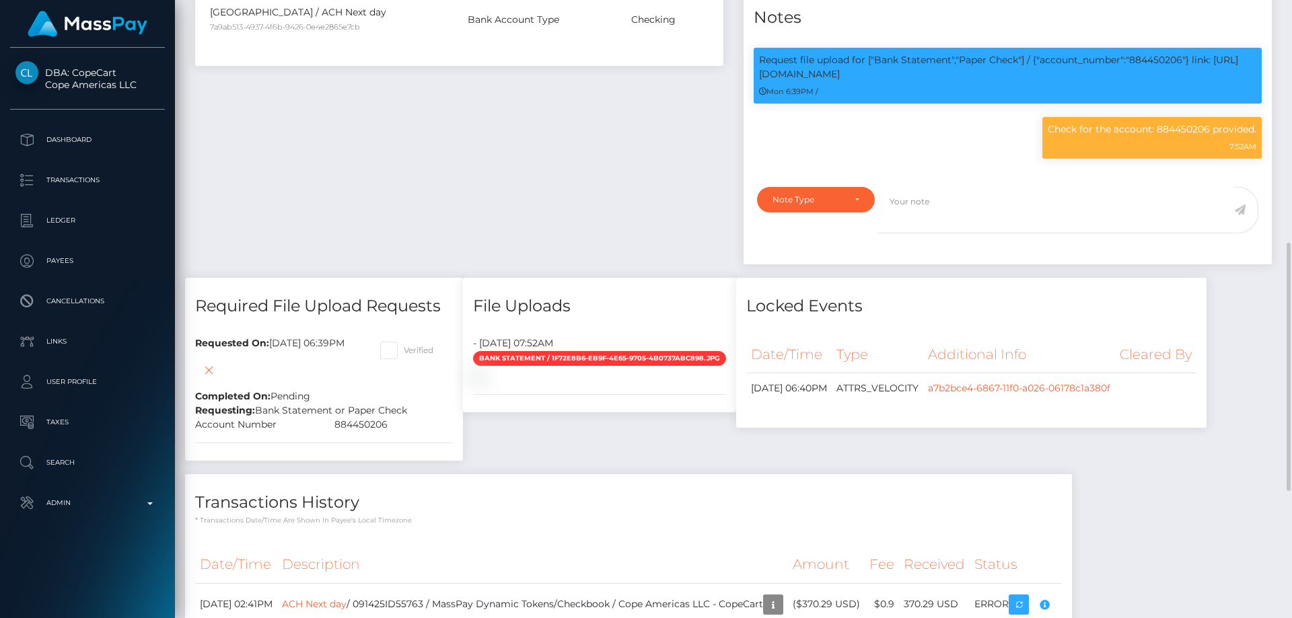
click at [404, 347] on span at bounding box center [404, 350] width 0 height 10
click at [412, 347] on input "Verified" at bounding box center [408, 346] width 9 height 9
checkbox input "true"
click at [217, 369] on icon at bounding box center [209, 370] width 16 height 17
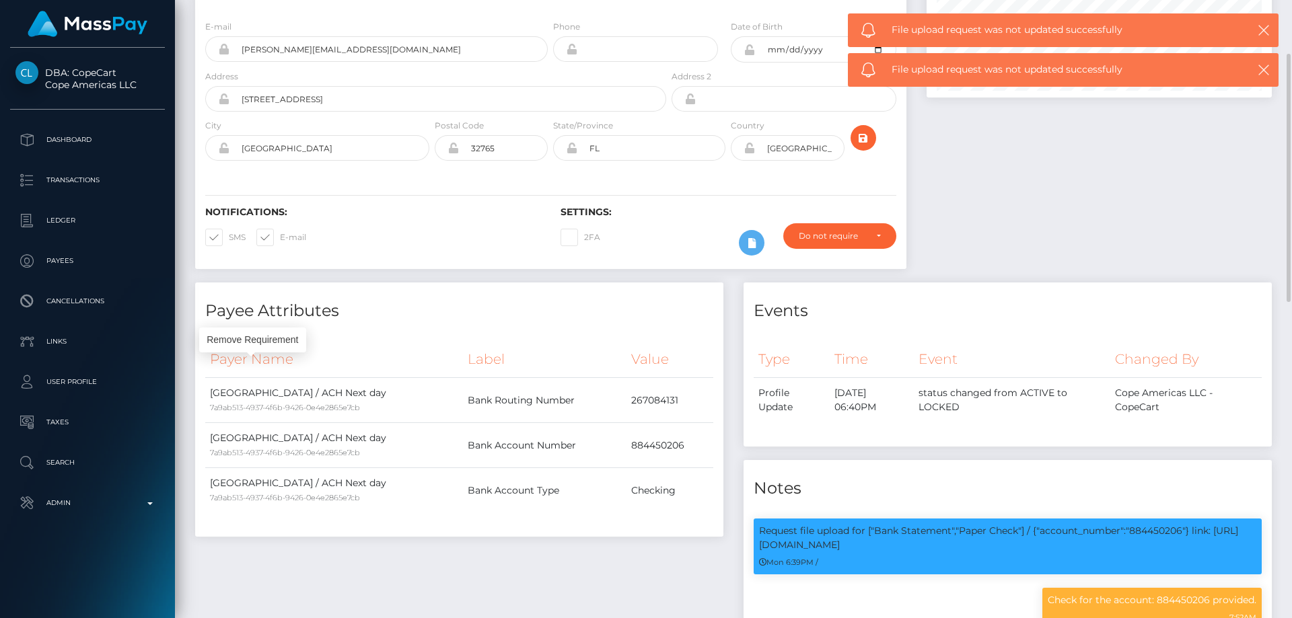
scroll to position [0, 0]
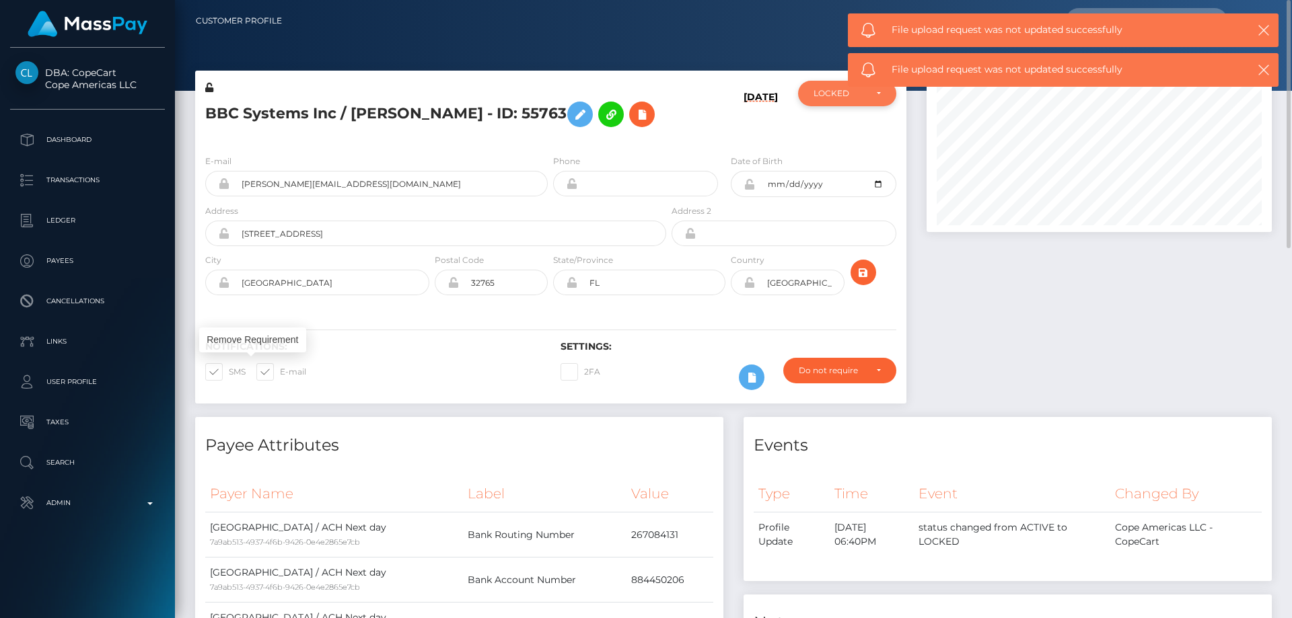
click at [837, 99] on div "LOCKED" at bounding box center [839, 93] width 52 height 11
click at [830, 126] on span "ACTIVE" at bounding box center [829, 130] width 30 height 12
select select "ACTIVE"
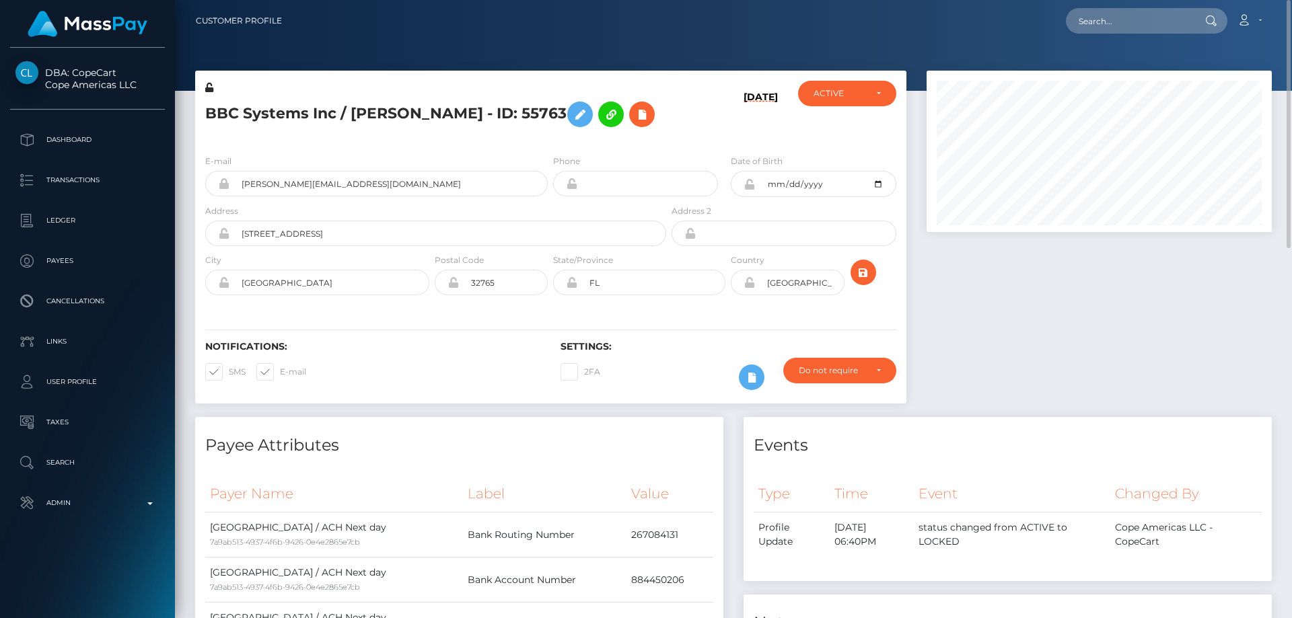
click at [321, 110] on h5 "BBC Systems Inc / Simon Harries - ID: 55763" at bounding box center [431, 114] width 453 height 39
copy h5 "BBC Systems Inc / Simon Harries - ID: 55763"
click at [1114, 366] on div at bounding box center [1098, 244] width 365 height 347
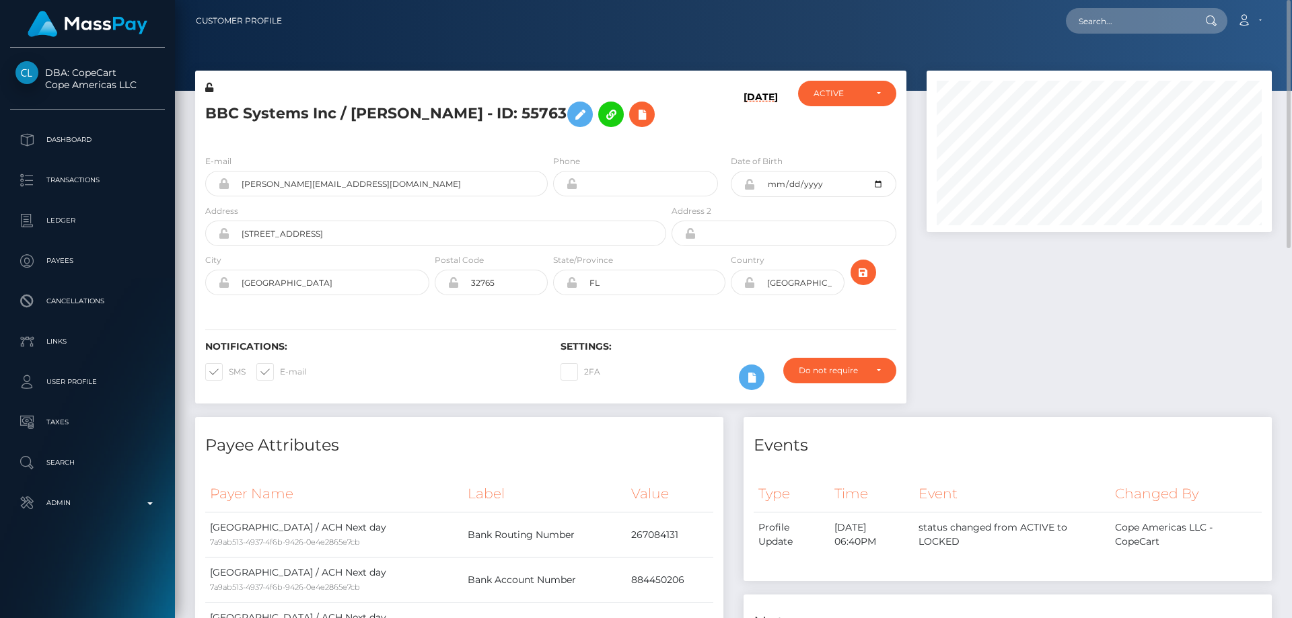
click at [1081, 315] on div at bounding box center [1098, 244] width 365 height 347
drag, startPoint x: 1101, startPoint y: 7, endPoint x: 1116, endPoint y: 17, distance: 18.5
paste input "biz_Nf47qYlBspzghc"
click at [1118, 22] on input "biz_Nf47qYlBspzghc" at bounding box center [1129, 21] width 126 height 26
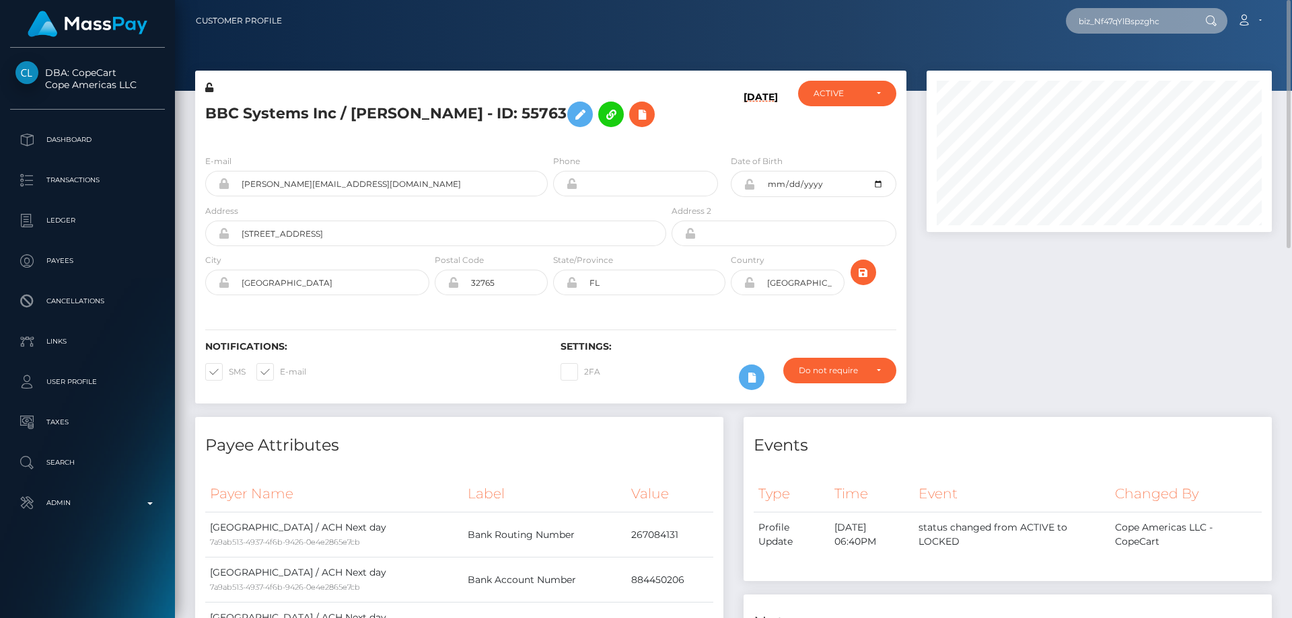
click at [1118, 22] on input "biz_Nf47qYlBspzghc" at bounding box center [1129, 21] width 126 height 26
paste input "poact_hBdRkdvAz6kO"
type input "poact_hBdRkdvAz6kO"
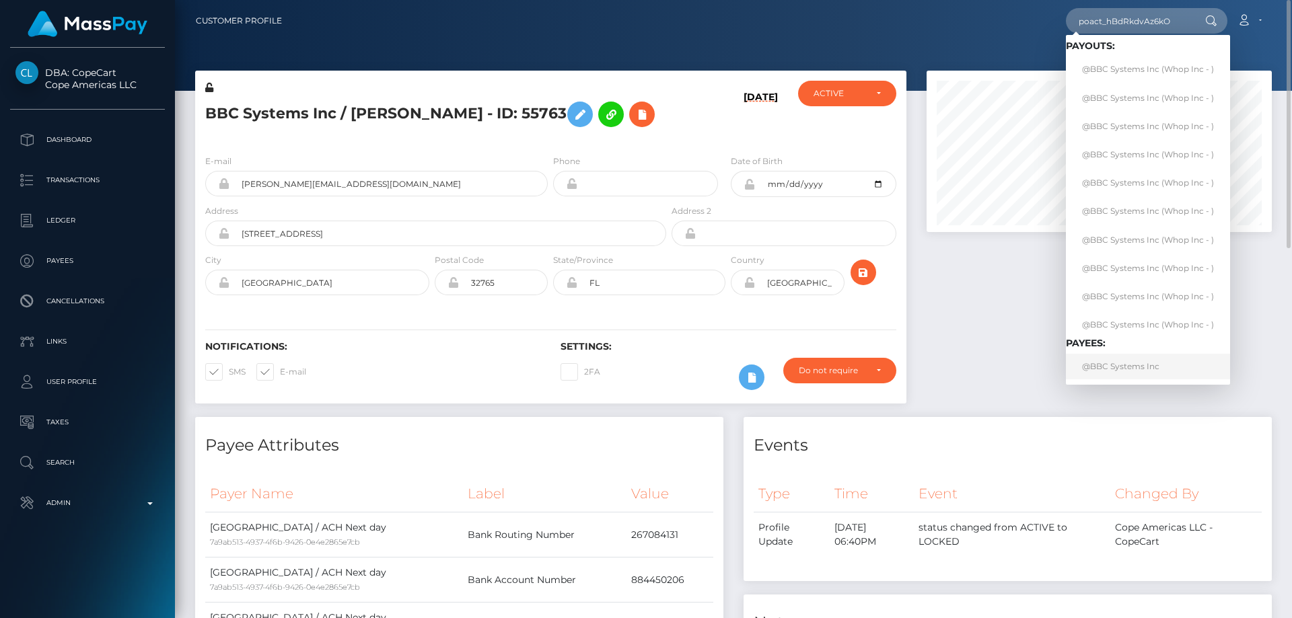
click at [1108, 371] on link "@BBC Systems Inc" at bounding box center [1148, 366] width 164 height 25
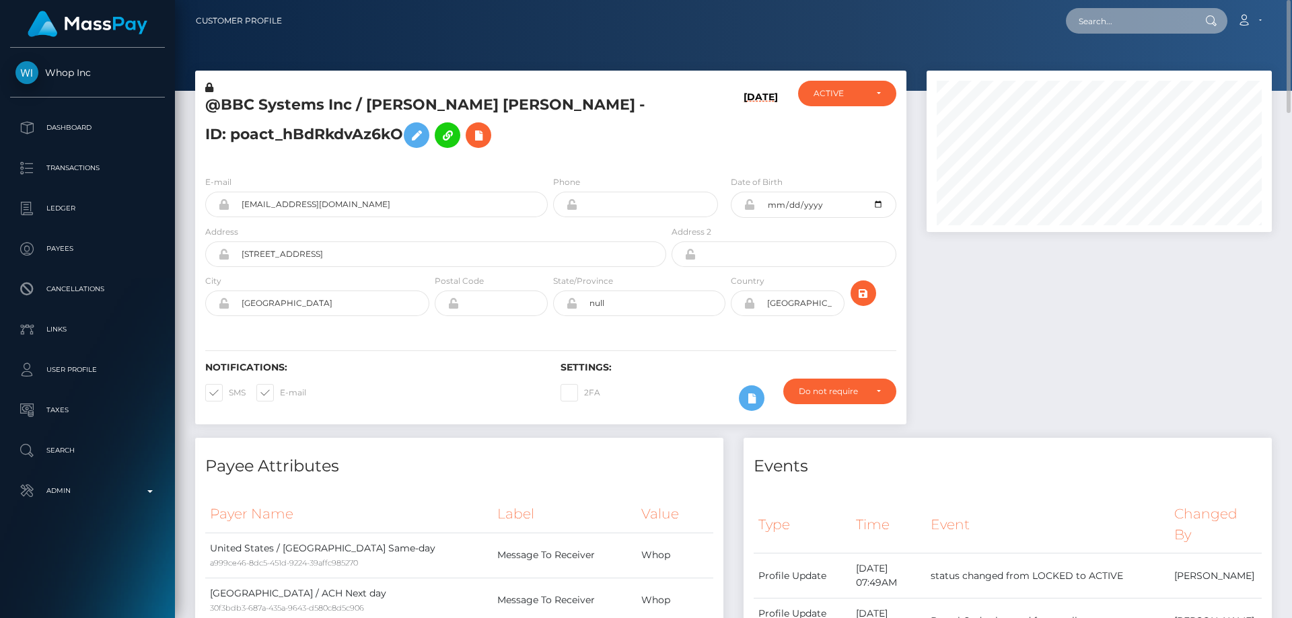
paste input "Nf47qYlBspzghc"
type input "Nf47qYlBspzghc"
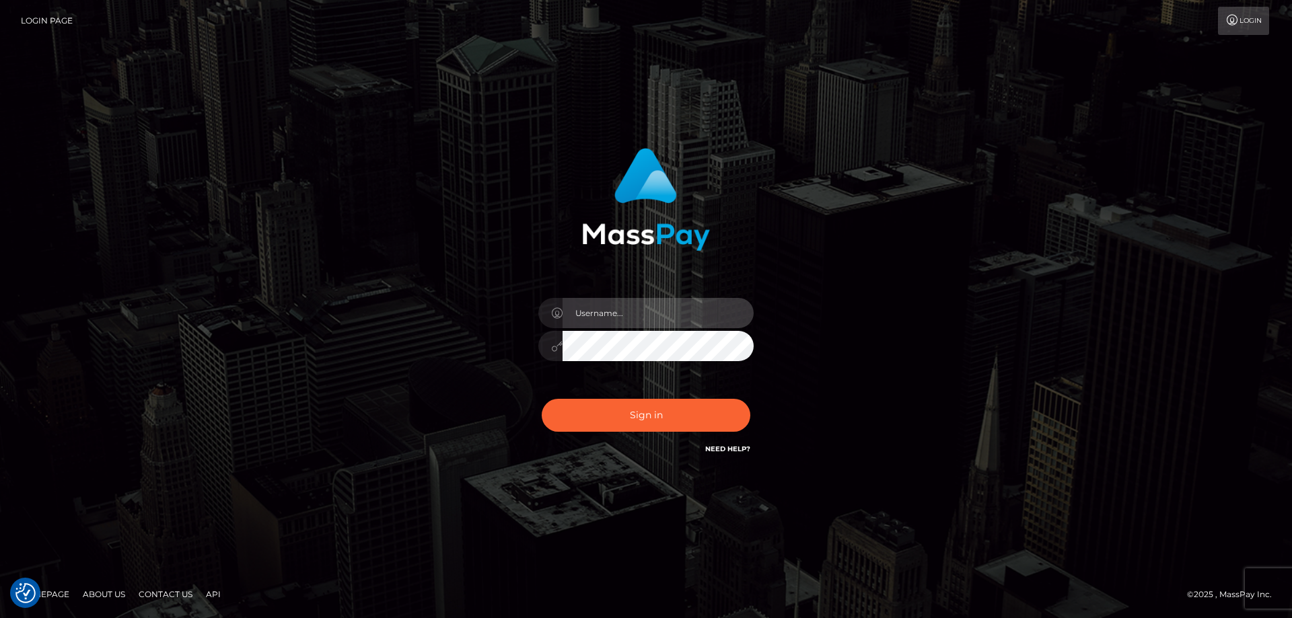
type input "[PERSON_NAME].Cirnat"
click at [744, 392] on div at bounding box center [629, 437] width 276 height 153
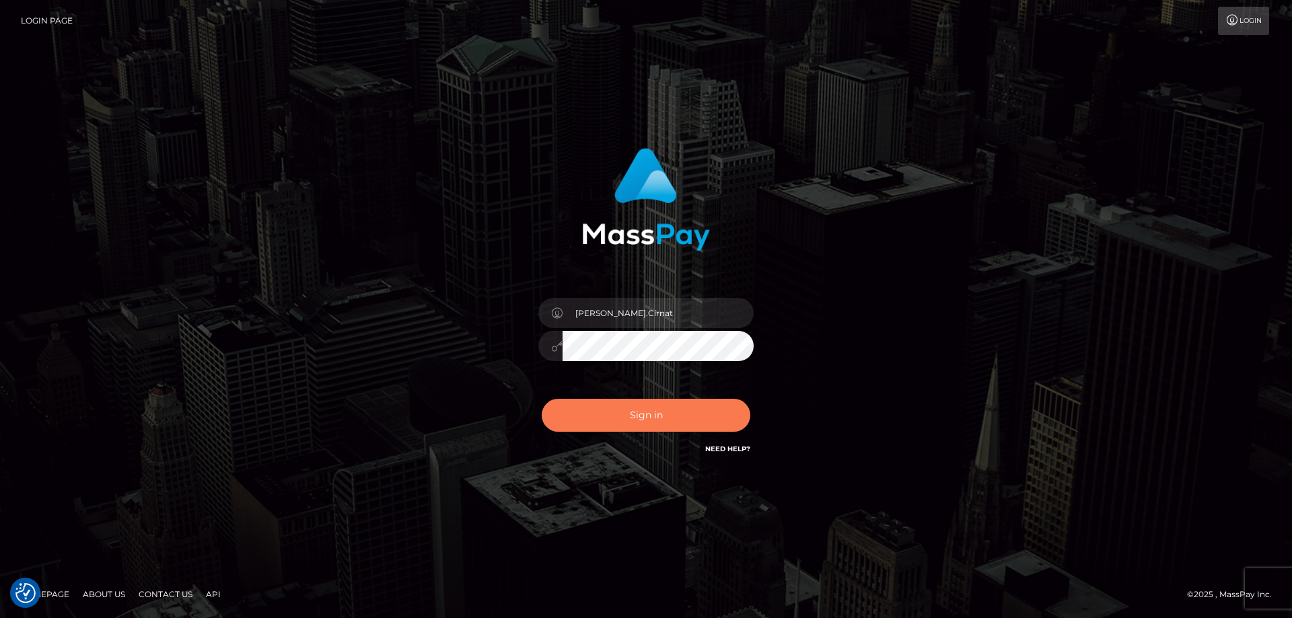
click at [628, 425] on button "Sign in" at bounding box center [646, 415] width 209 height 33
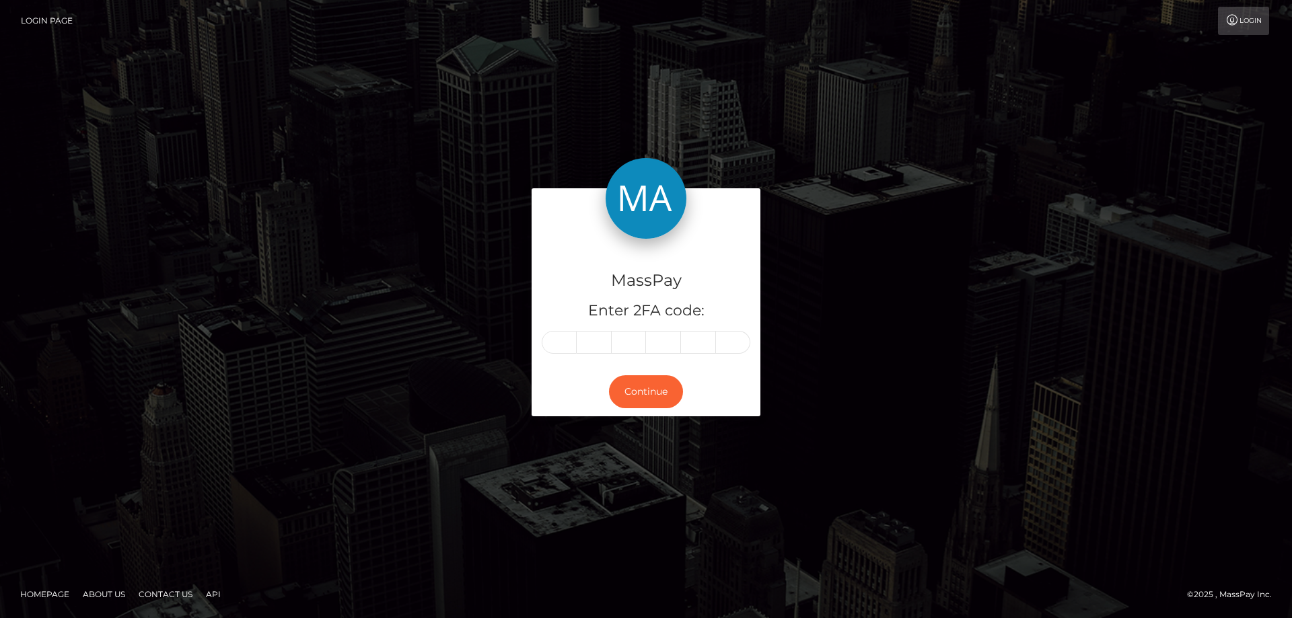
click at [42, 293] on div "MassPay Enter 2FA code: Continue" at bounding box center [646, 308] width 1292 height 443
click at [565, 340] on input "text" at bounding box center [559, 342] width 35 height 23
type input "0"
type input "3"
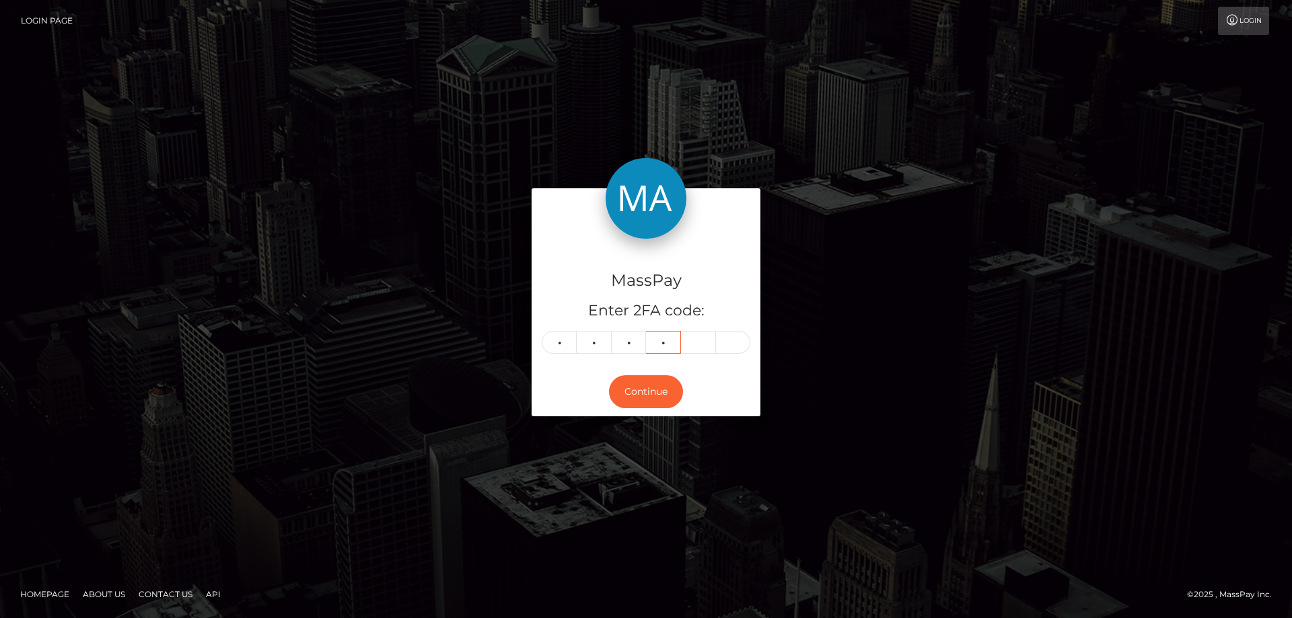
type input "0"
type input "2"
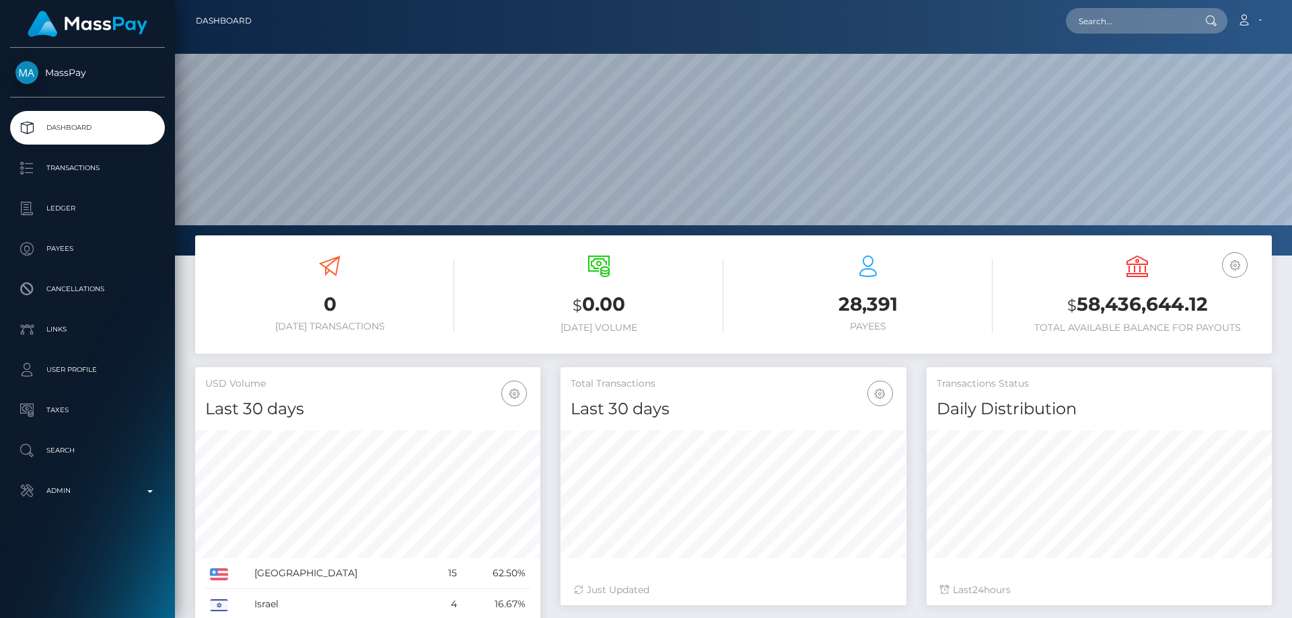
scroll to position [239, 346]
click at [518, 286] on div "$ 0.00 Today Volume" at bounding box center [598, 295] width 249 height 78
paste input "339868529379520512"
type input "339868529379520512"
click at [1115, 69] on link "Elizaveta Dmitrievna Zarubina" at bounding box center [1120, 69] width 108 height 25
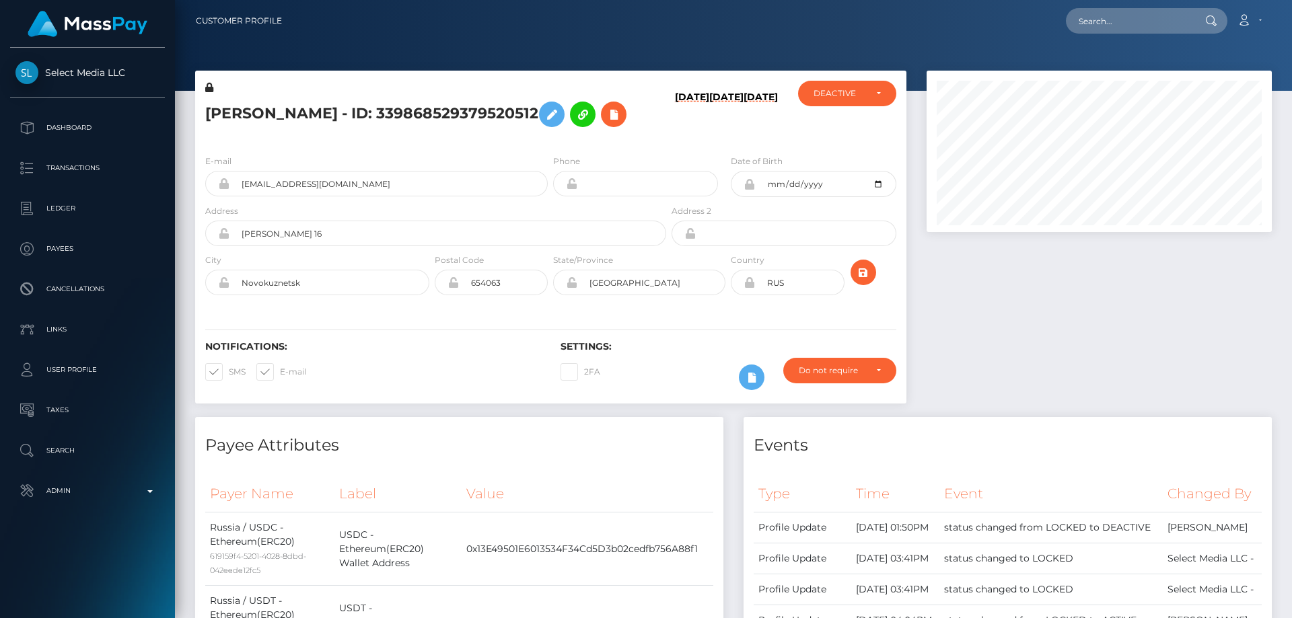
scroll to position [161, 346]
click at [1098, 369] on div at bounding box center [1098, 244] width 365 height 347
click at [606, 123] on icon at bounding box center [614, 114] width 16 height 17
select select
click at [606, 123] on icon at bounding box center [614, 114] width 16 height 17
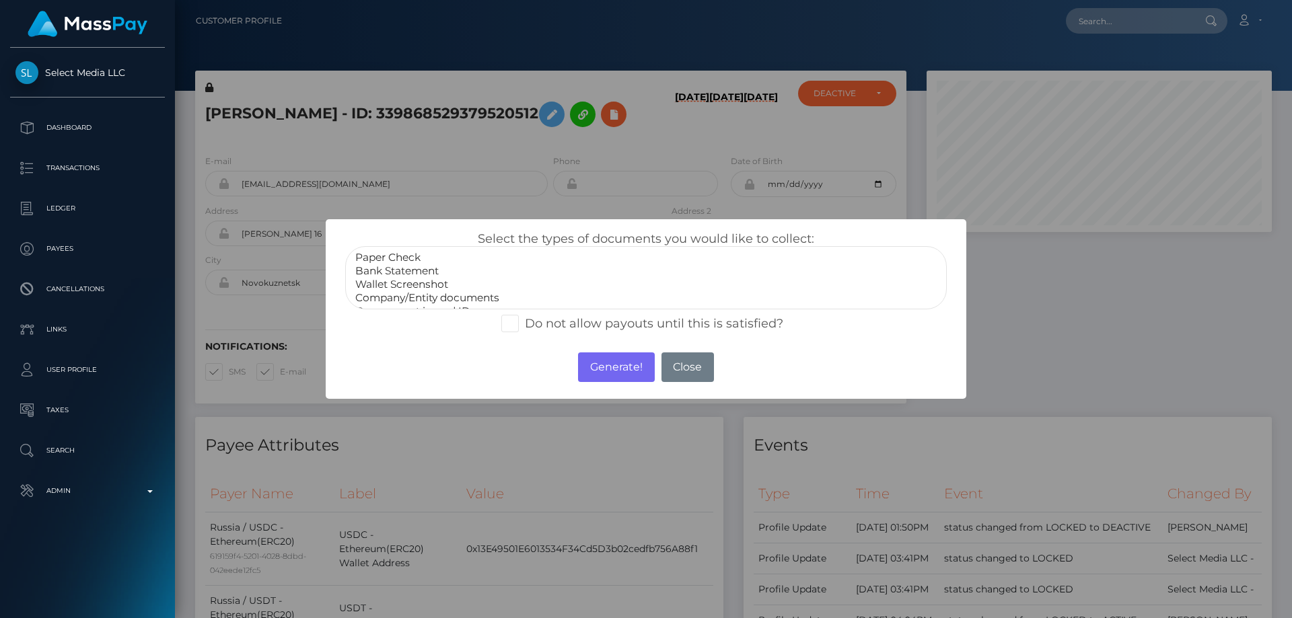
scroll to position [27, 0]
select select "Miscellaneous"
click at [416, 299] on option "Miscellaneous" at bounding box center [646, 297] width 584 height 13
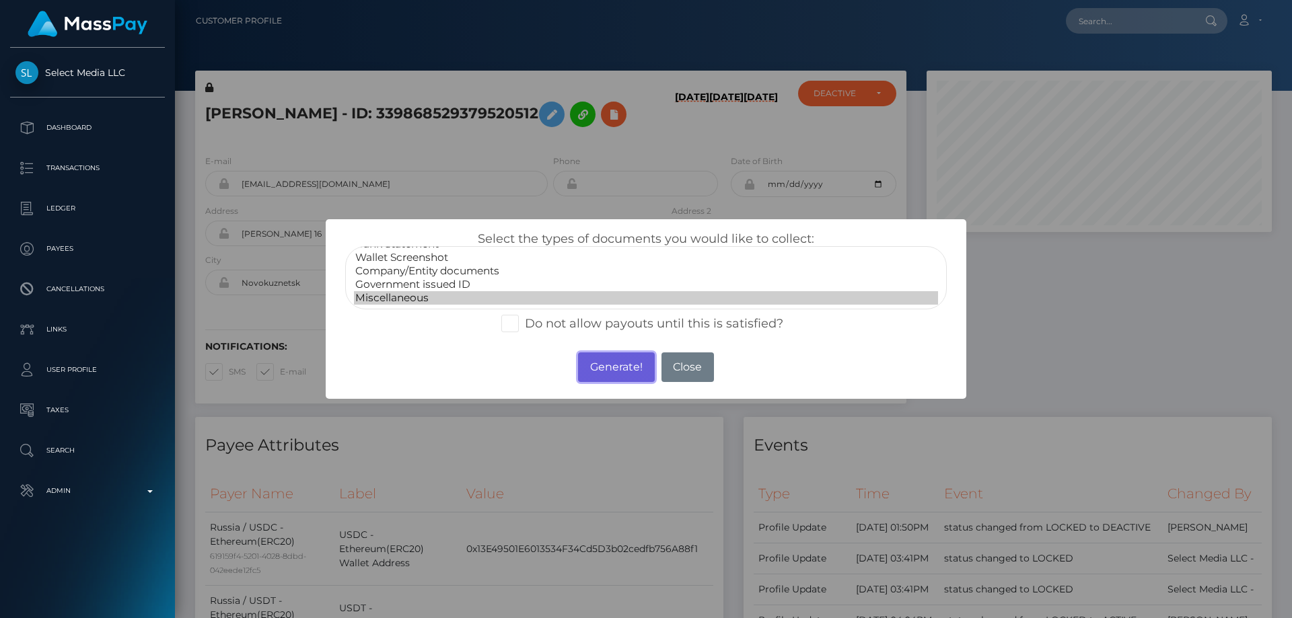
click at [618, 369] on button "Generate!" at bounding box center [616, 368] width 76 height 30
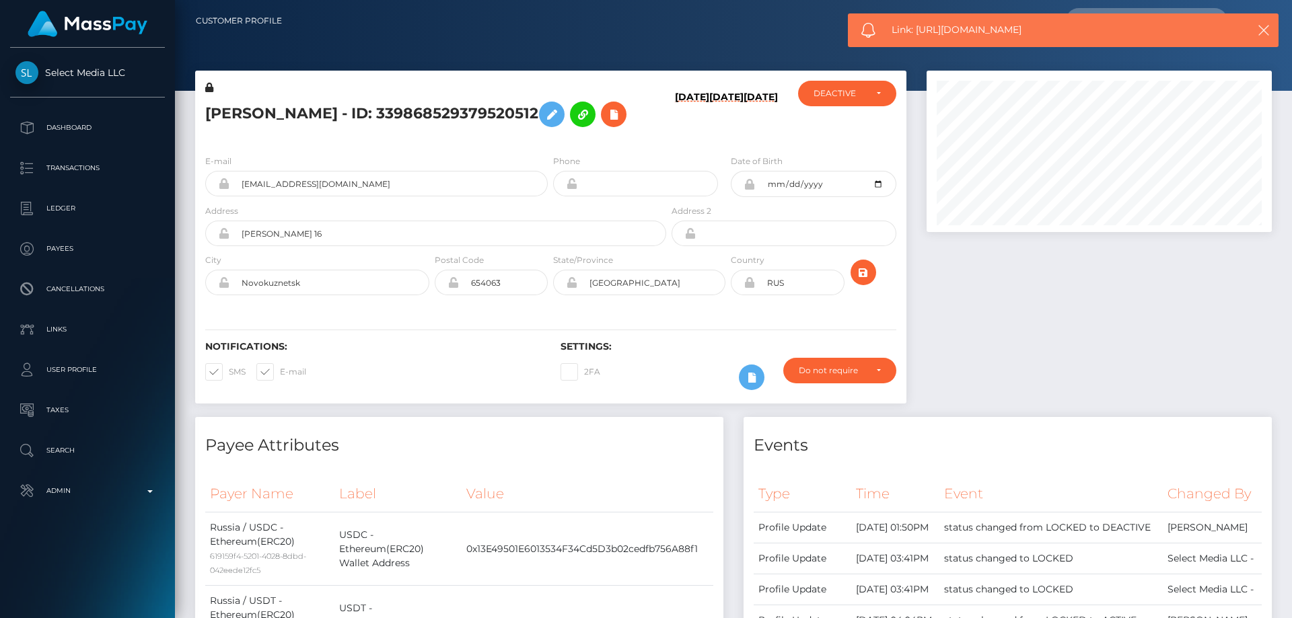
drag, startPoint x: 1044, startPoint y: 22, endPoint x: 918, endPoint y: 32, distance: 125.5
click at [918, 32] on div "Link: https://l.maspay.io/YkO85" at bounding box center [1063, 30] width 431 height 34
copy span "https://l.maspay.io/YkO85"
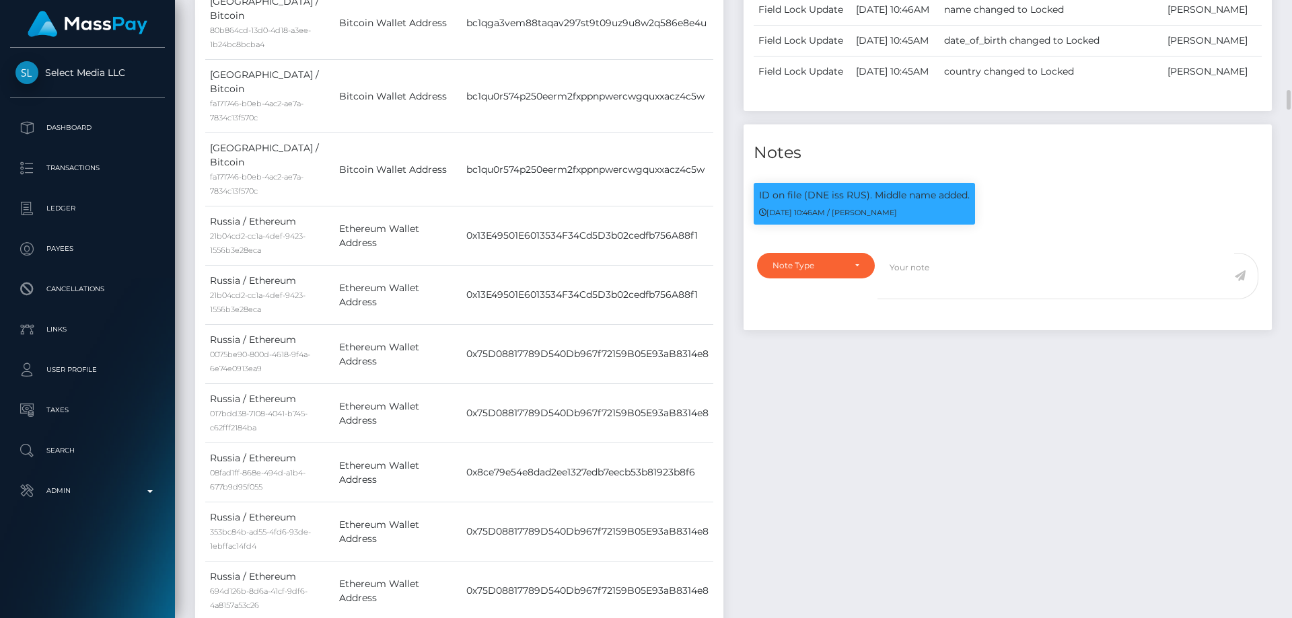
scroll to position [807, 0]
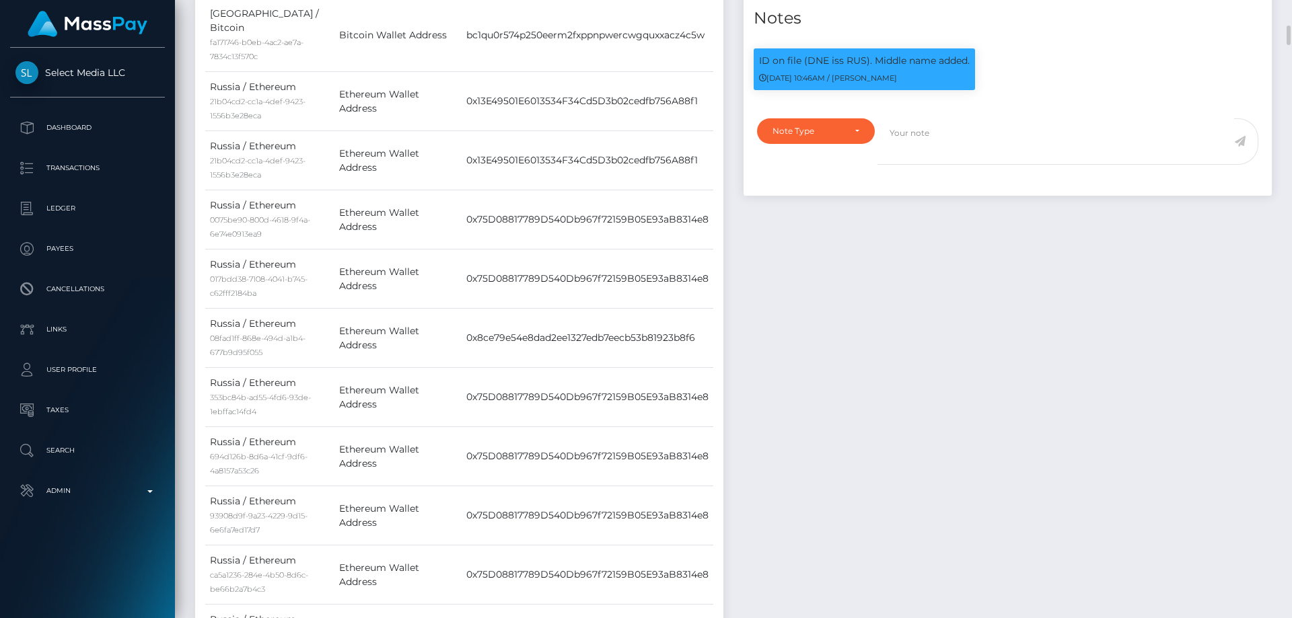
click at [819, 196] on div "Note Type Compliance Clear Compliance General Note Type" at bounding box center [1007, 152] width 528 height 85
click at [806, 137] on div "Note Type" at bounding box center [807, 131] width 71 height 11
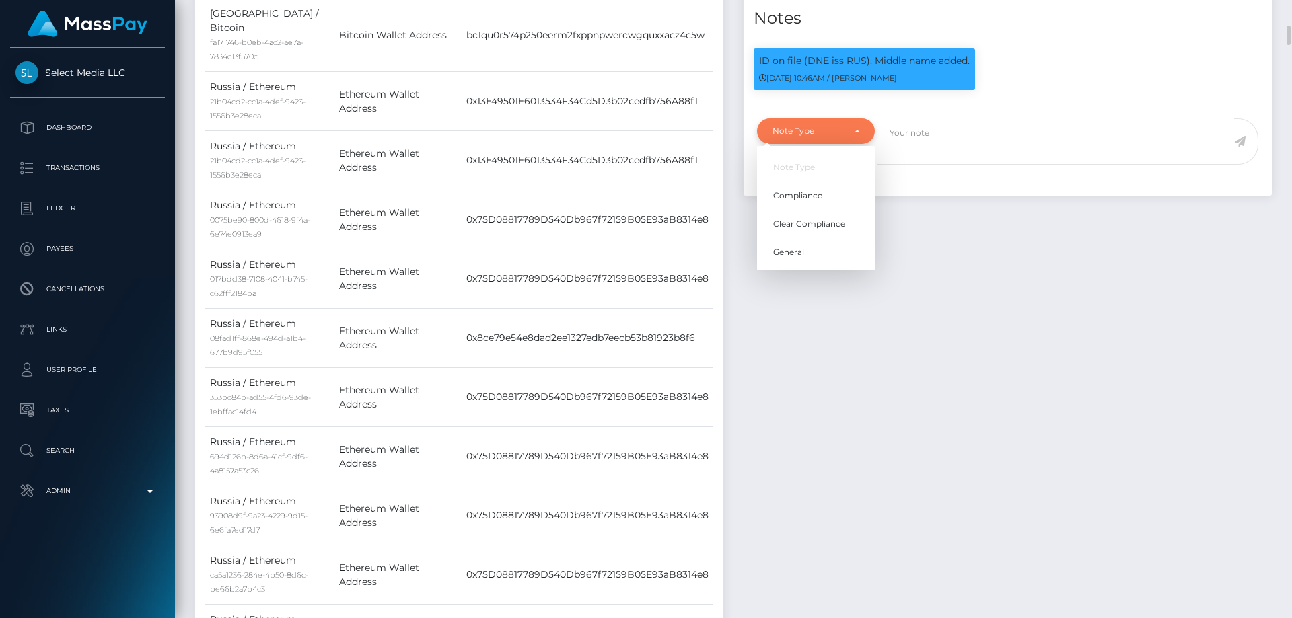
scroll to position [161, 346]
click at [813, 202] on span "Compliance" at bounding box center [797, 196] width 49 height 12
select select "COMPLIANCE"
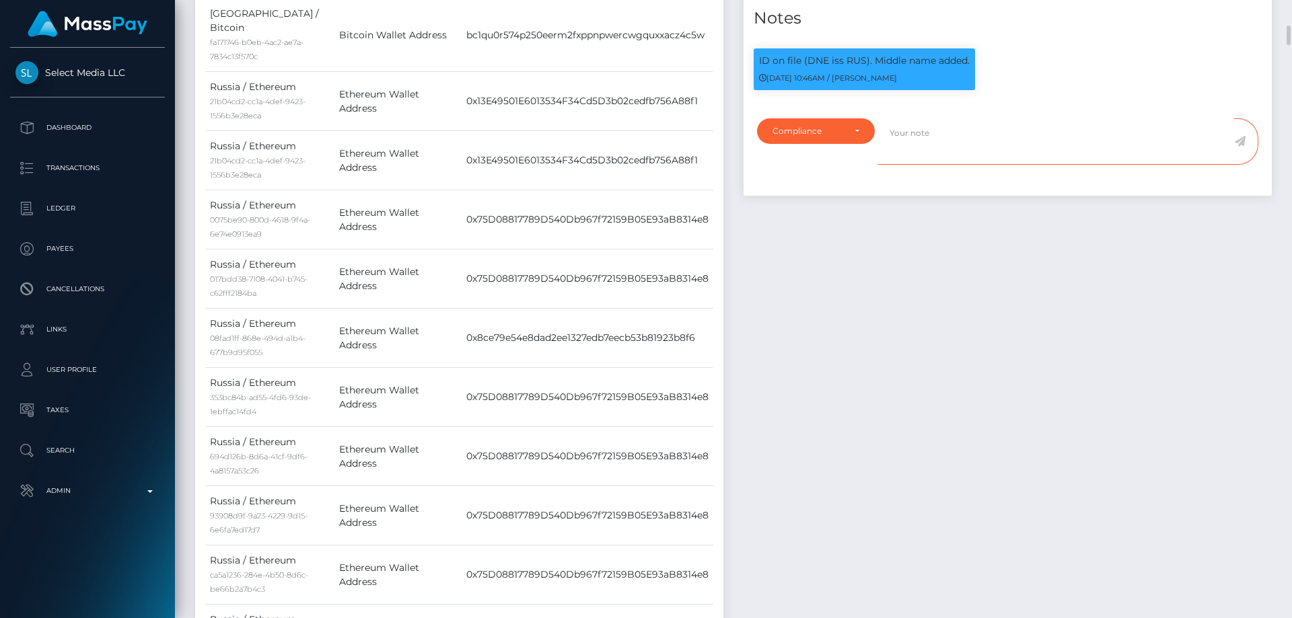
click at [962, 165] on textarea at bounding box center [1055, 141] width 357 height 46
paste textarea "CashFX Group"
click at [1052, 165] on textarea "The user is not allowed to send funds to:CashFX Group" at bounding box center [1055, 141] width 357 height 46
click at [1143, 165] on textarea "The user is not allowed to send funds to: CashFX Group" at bounding box center [1055, 141] width 357 height 46
click at [1123, 165] on textarea "The user is not allowed to send funds to: CashFX Group. COnfirmation required." at bounding box center [1055, 141] width 357 height 46
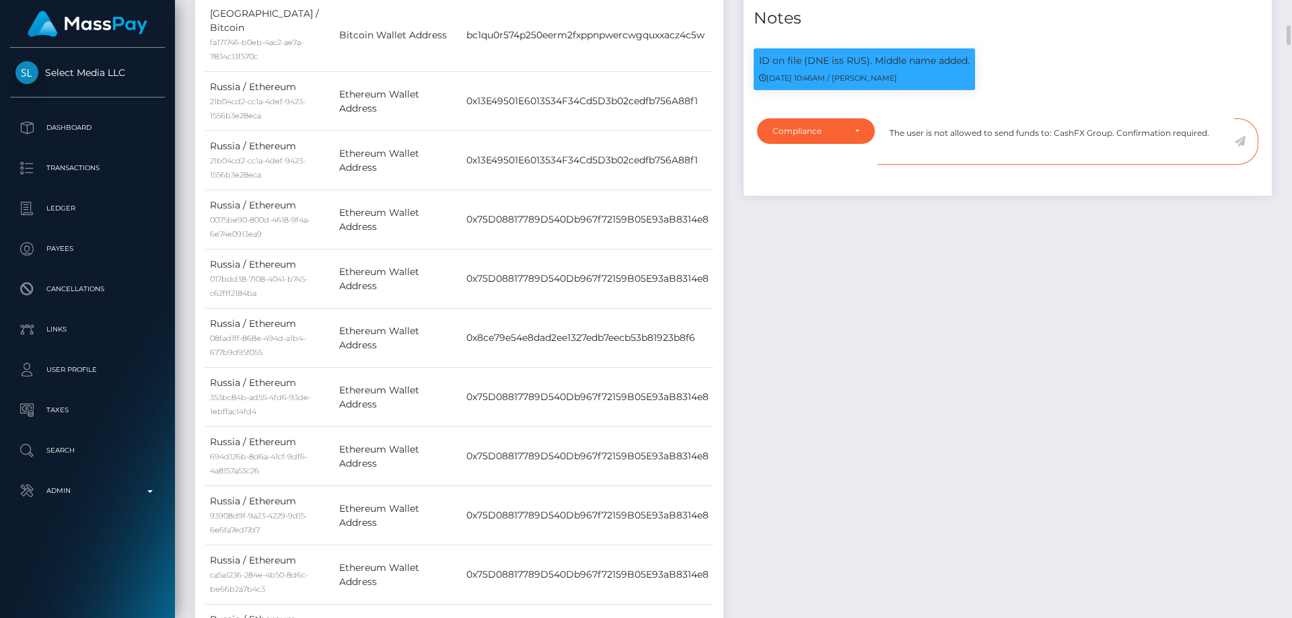
click at [1220, 165] on textarea "The user is not allowed to send funds to: CashFX Group. Confirmation required." at bounding box center [1055, 141] width 357 height 46
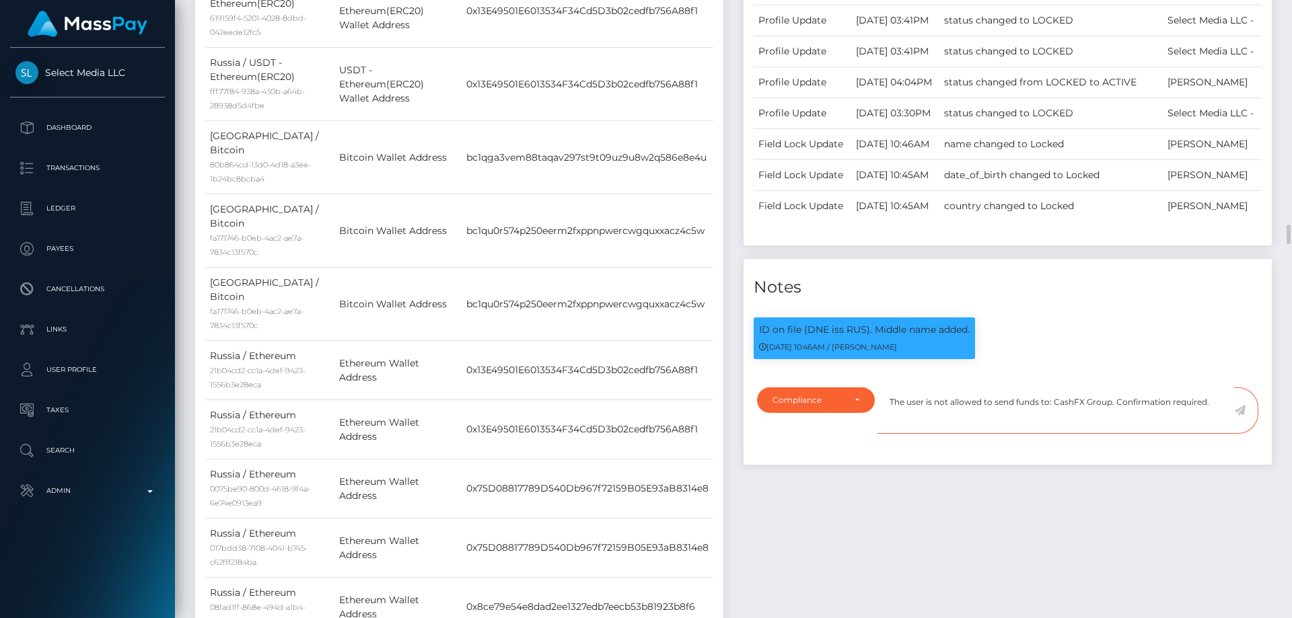
scroll to position [740, 0]
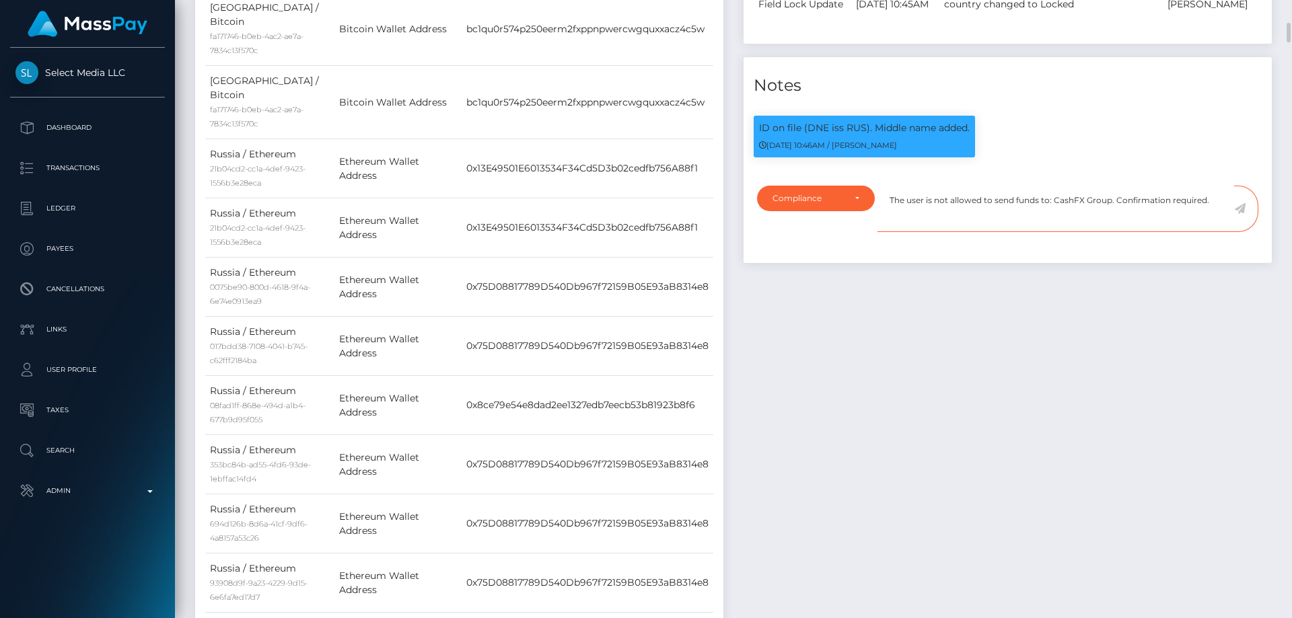
type textarea "The user is not allowed to send funds to: CashFX Group. Confirmation required."
click at [1240, 214] on icon at bounding box center [1239, 208] width 11 height 11
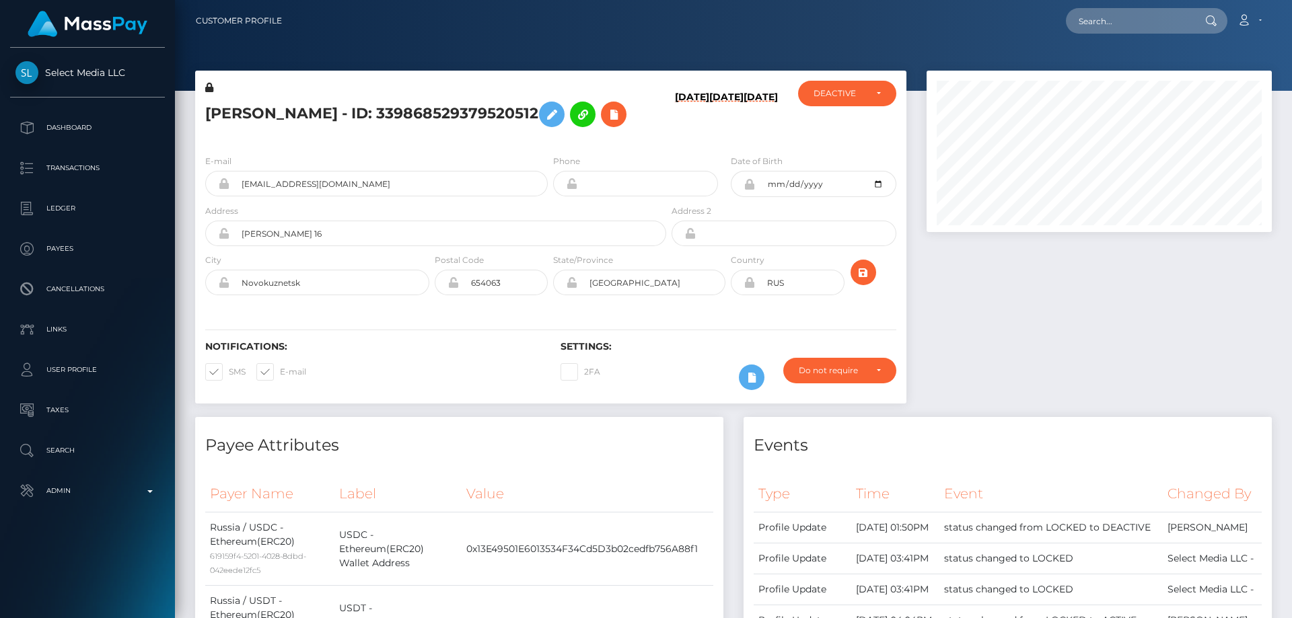
scroll to position [161, 346]
click at [1112, 405] on div at bounding box center [1098, 244] width 365 height 347
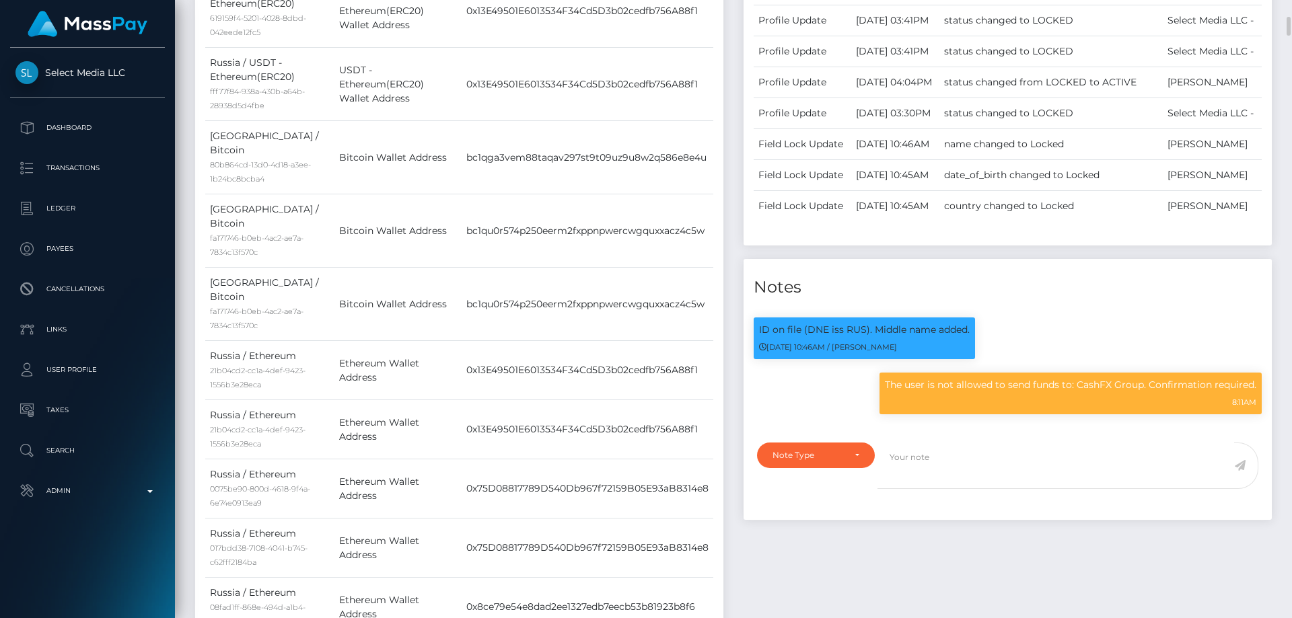
scroll to position [740, 0]
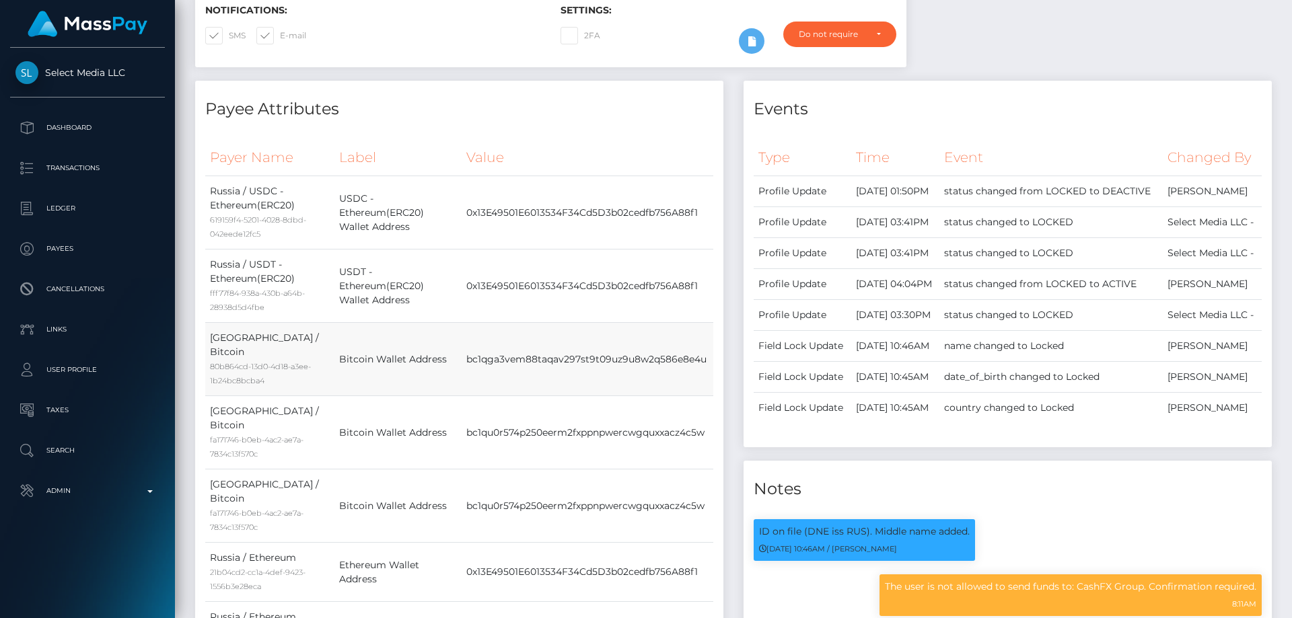
scroll to position [0, 0]
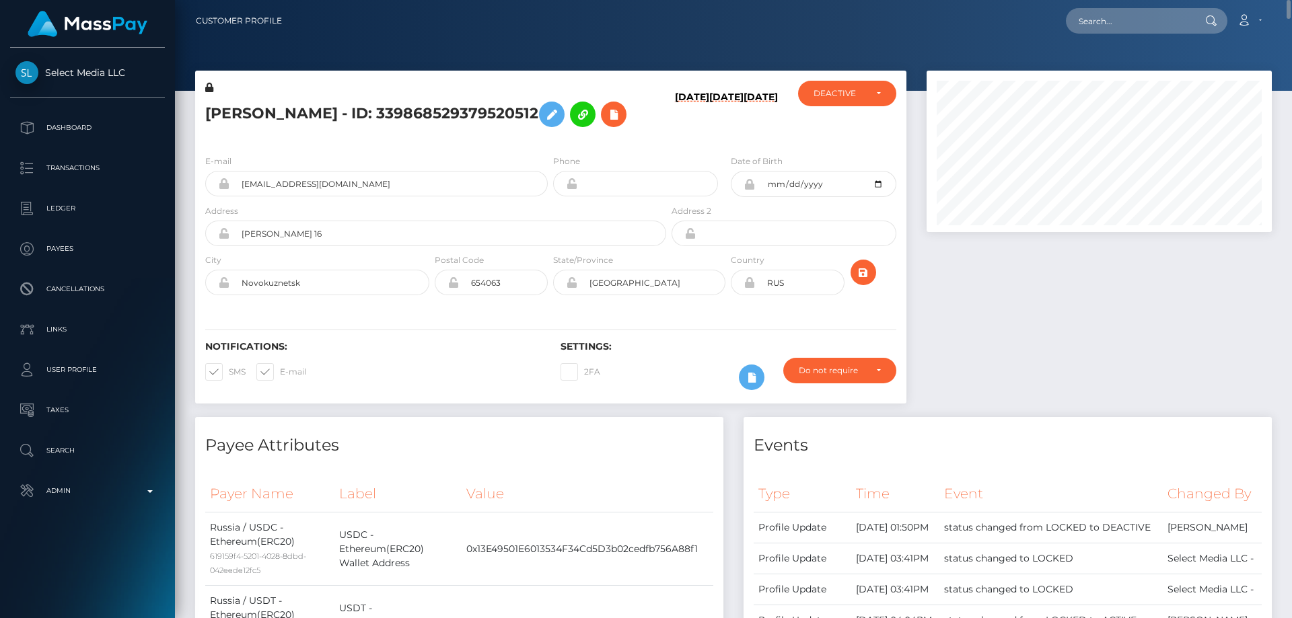
click at [289, 108] on h5 "Elizaveta Dmitrievna Zarubina - ID: 339868529379520512" at bounding box center [431, 114] width 453 height 39
copy h5 "Elizaveta Dmitrievna Zarubina - ID: 339868529379520512"
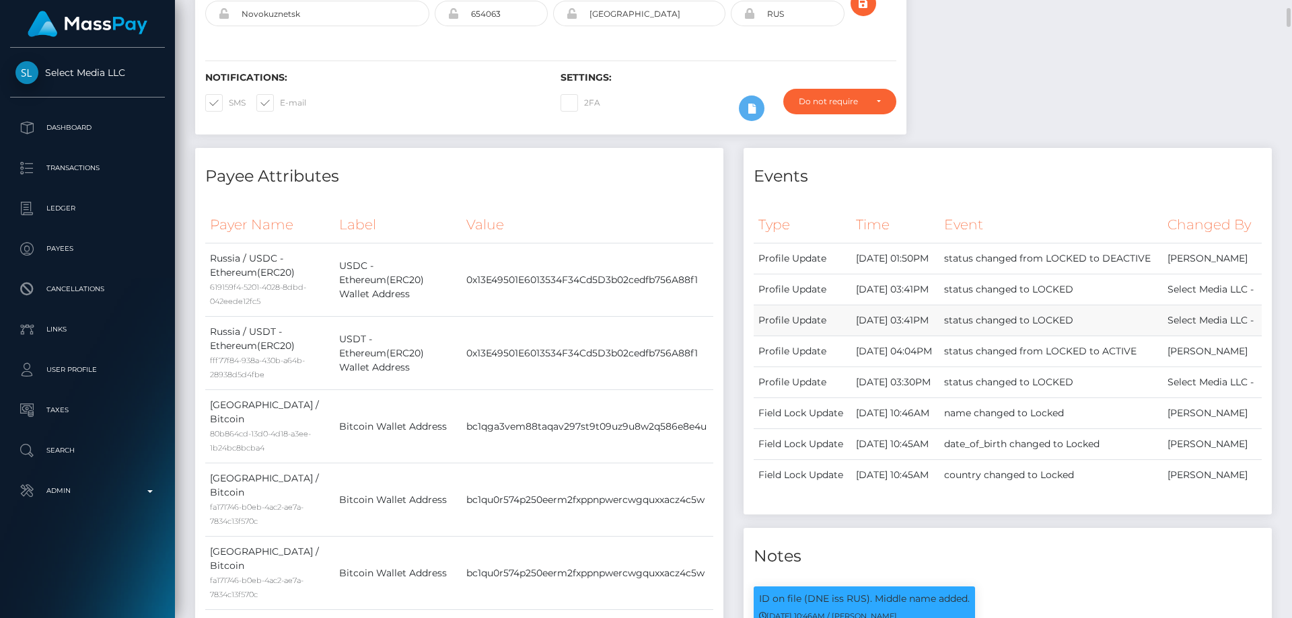
scroll to position [538, 0]
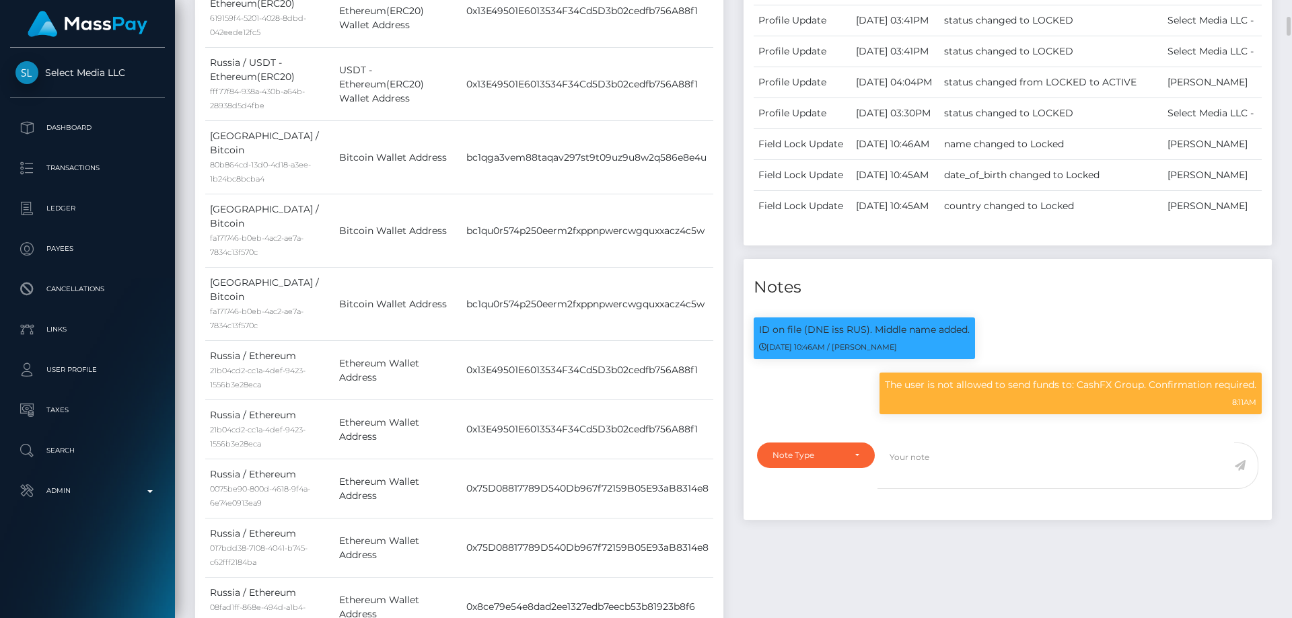
click at [1007, 444] on div "Note Type Compliance Clear Compliance General Note Type" at bounding box center [1007, 477] width 528 height 85
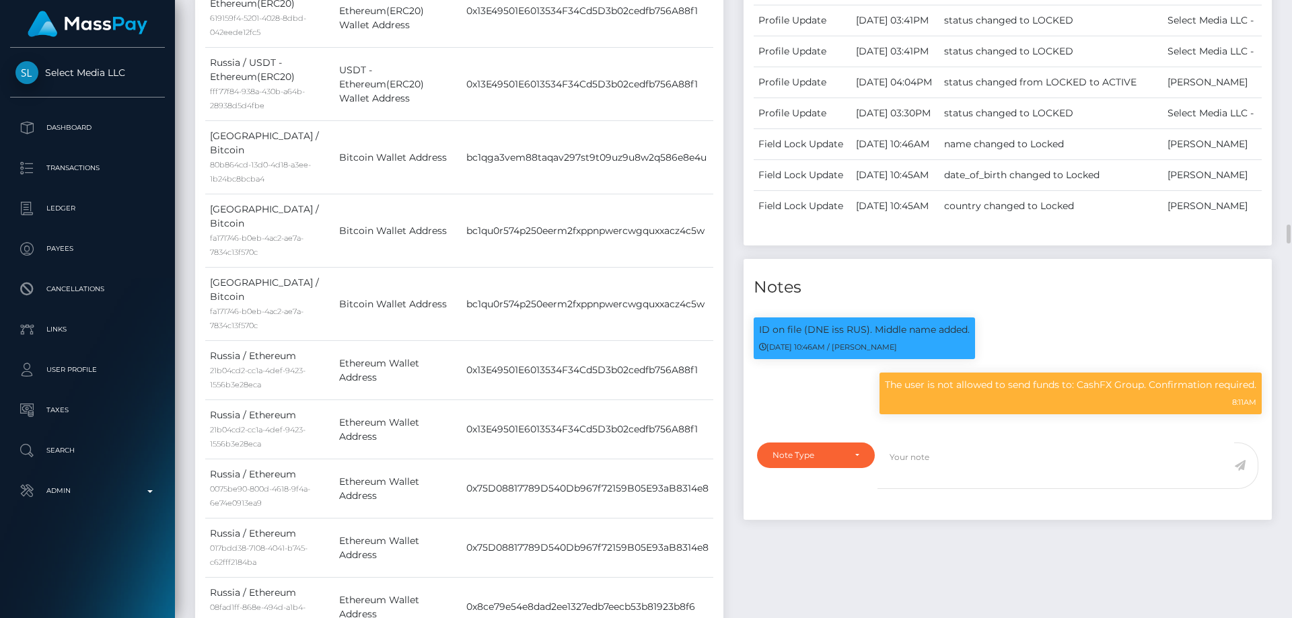
scroll to position [740, 0]
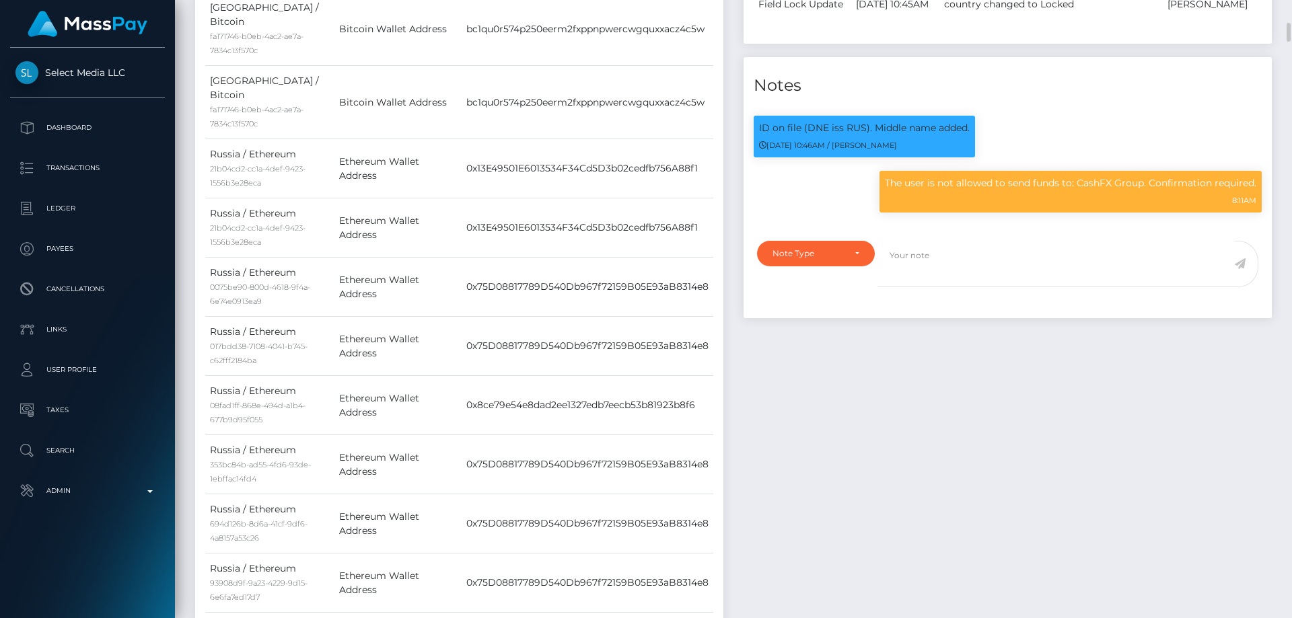
click at [966, 190] on p "The user is not allowed to send funds to: CashFX Group. Confirmation required." at bounding box center [1070, 183] width 371 height 14
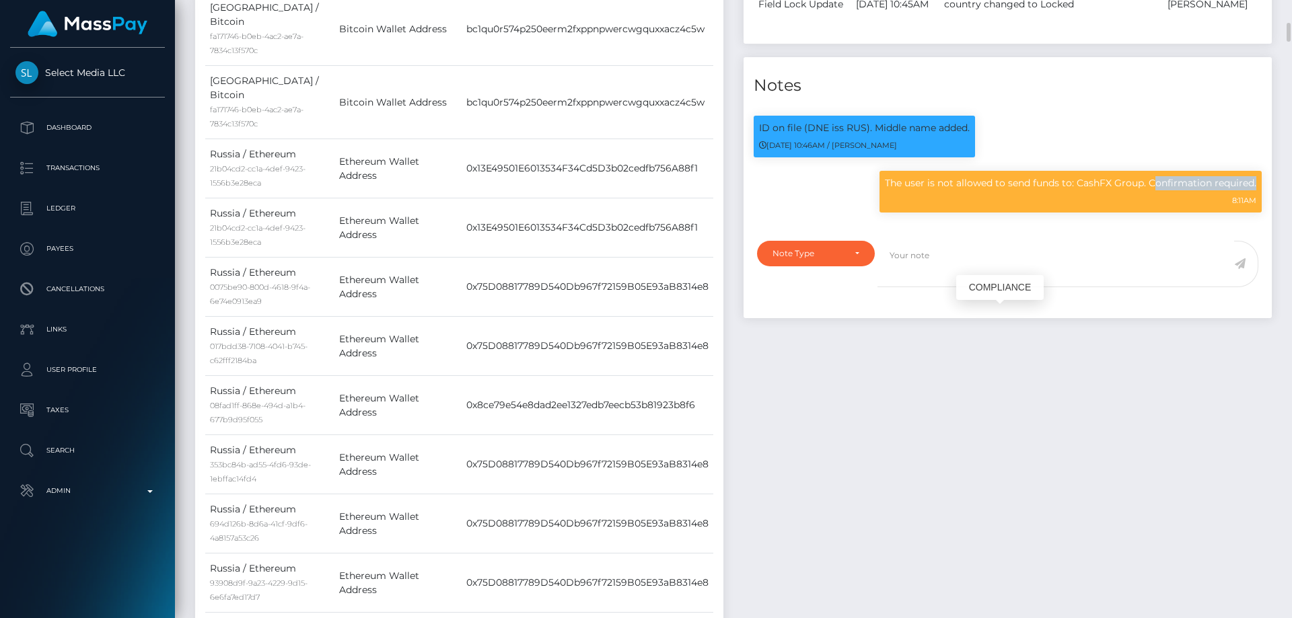
copy div "The user is not allowed to send funds to: CashFX Group. Confirmation required."
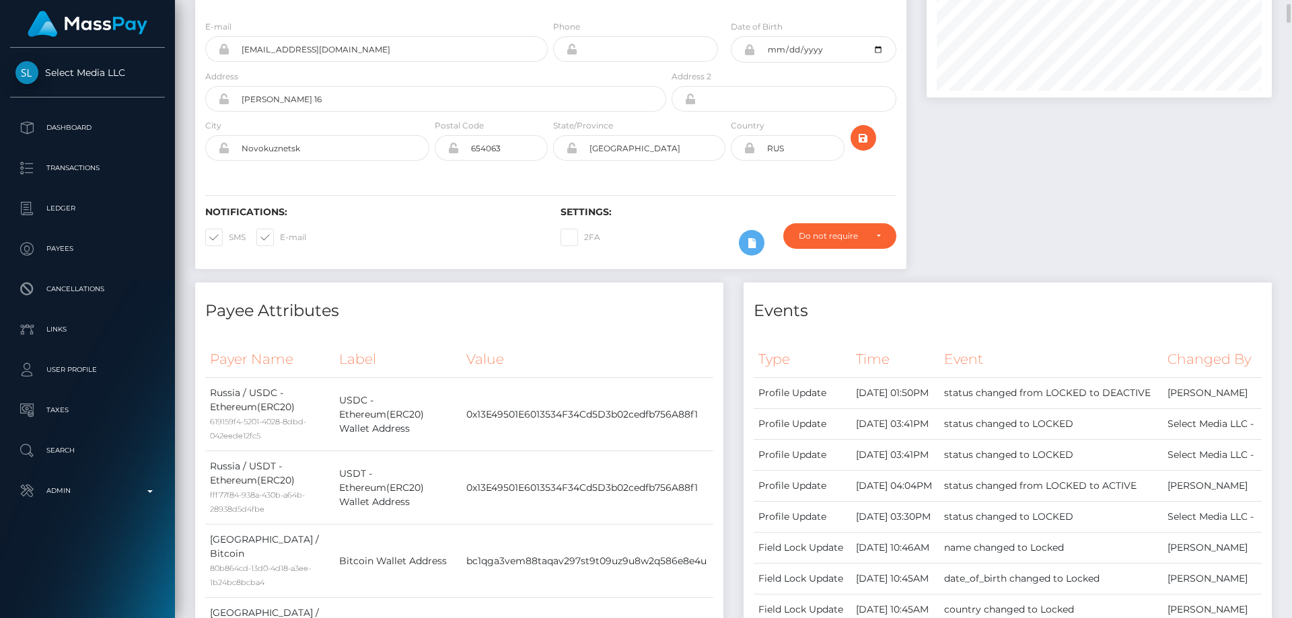
scroll to position [0, 0]
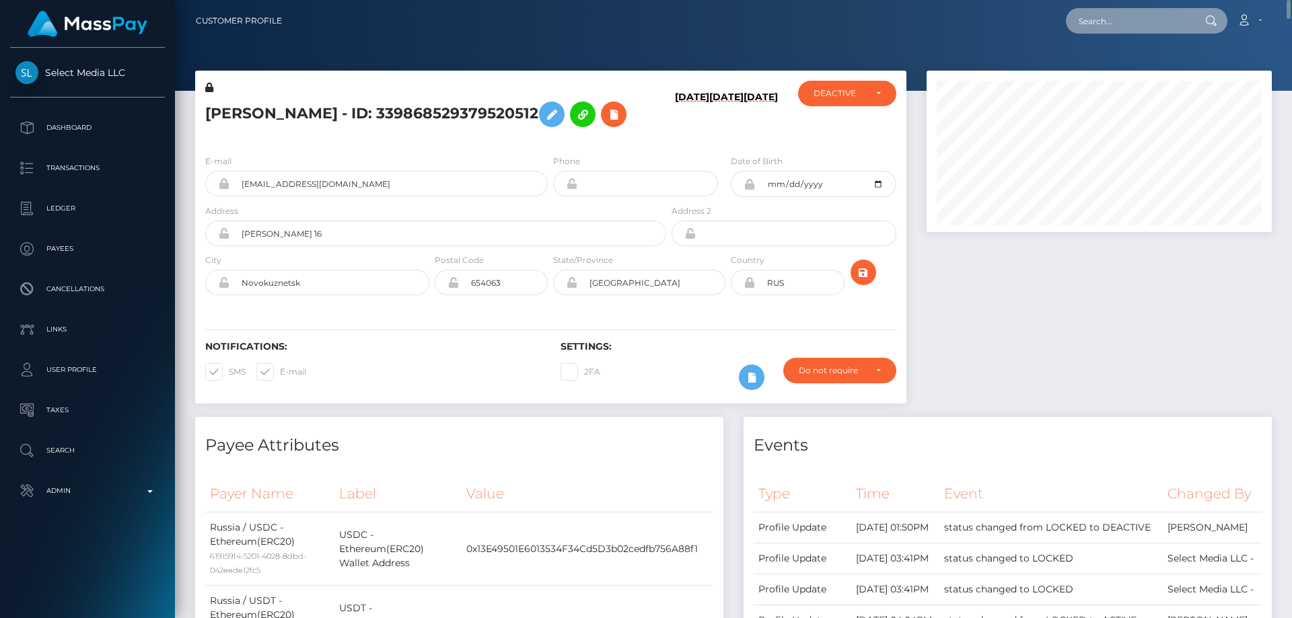
drag, startPoint x: 1116, startPoint y: 35, endPoint x: 1146, endPoint y: 20, distance: 34.0
paste input "vijaya11shree@gmail.com"
type input "vijaya11shree@gmail.com"
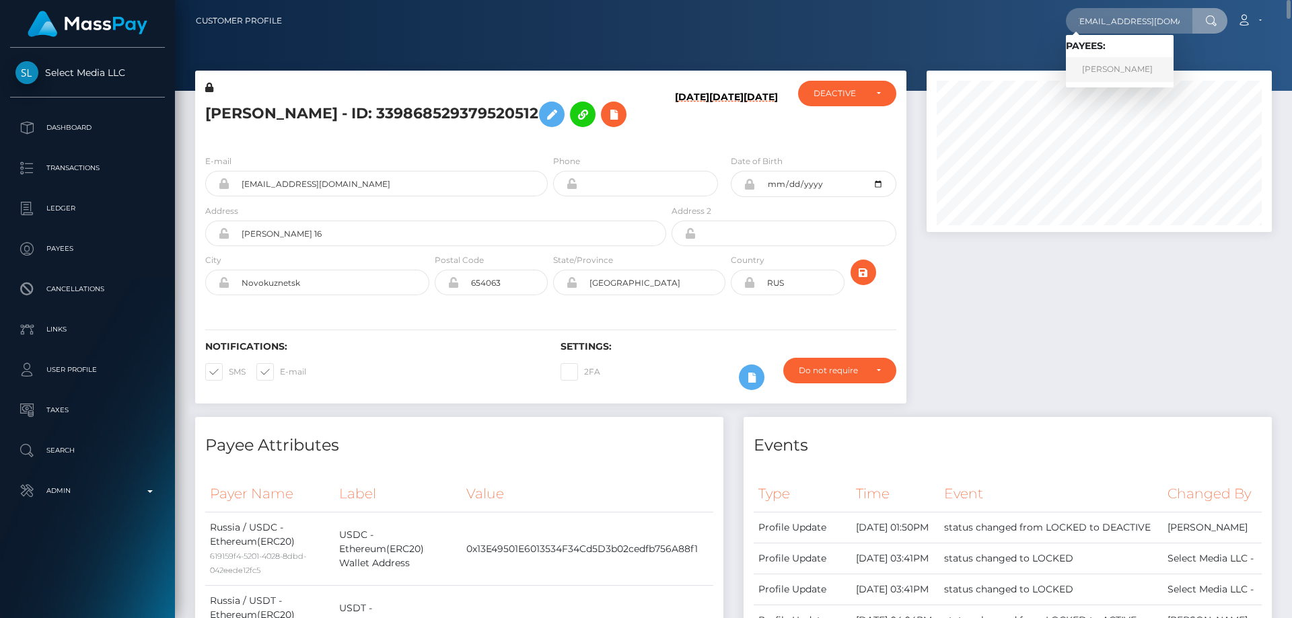
click at [1098, 62] on link "Vijayashree T r" at bounding box center [1120, 69] width 108 height 25
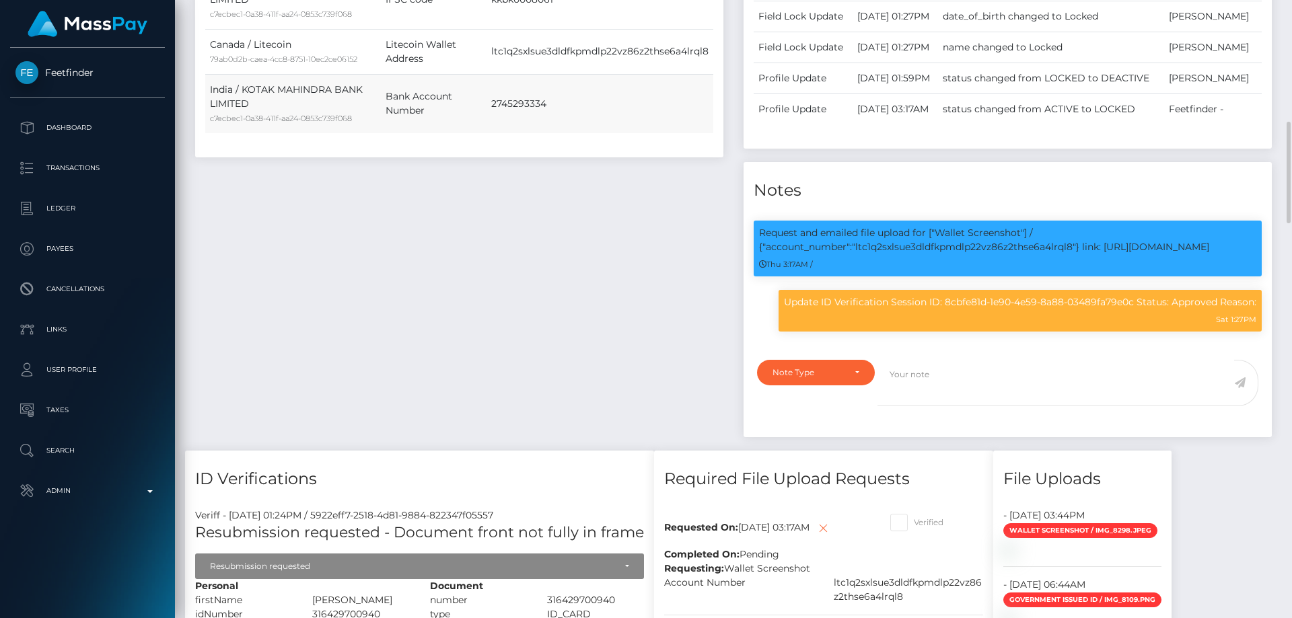
scroll to position [471, 0]
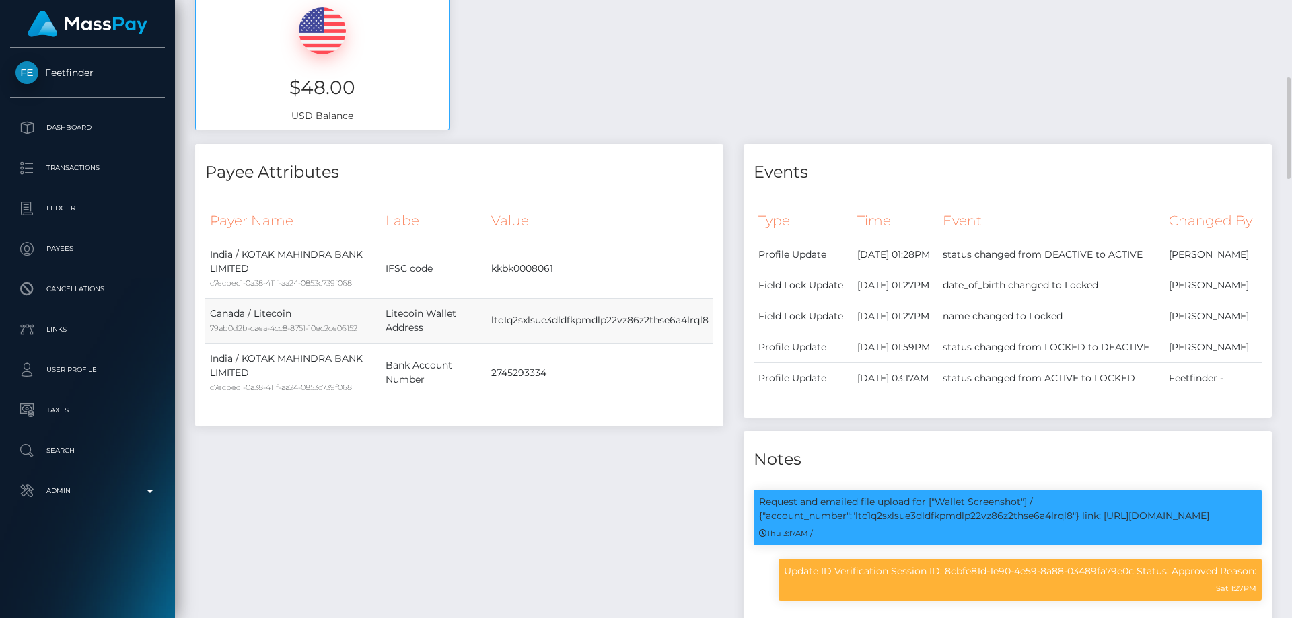
click at [519, 318] on td "ltc1q2sxlsue3dldfkpmdlp22vz86z2thse6a4lrql8" at bounding box center [599, 320] width 227 height 45
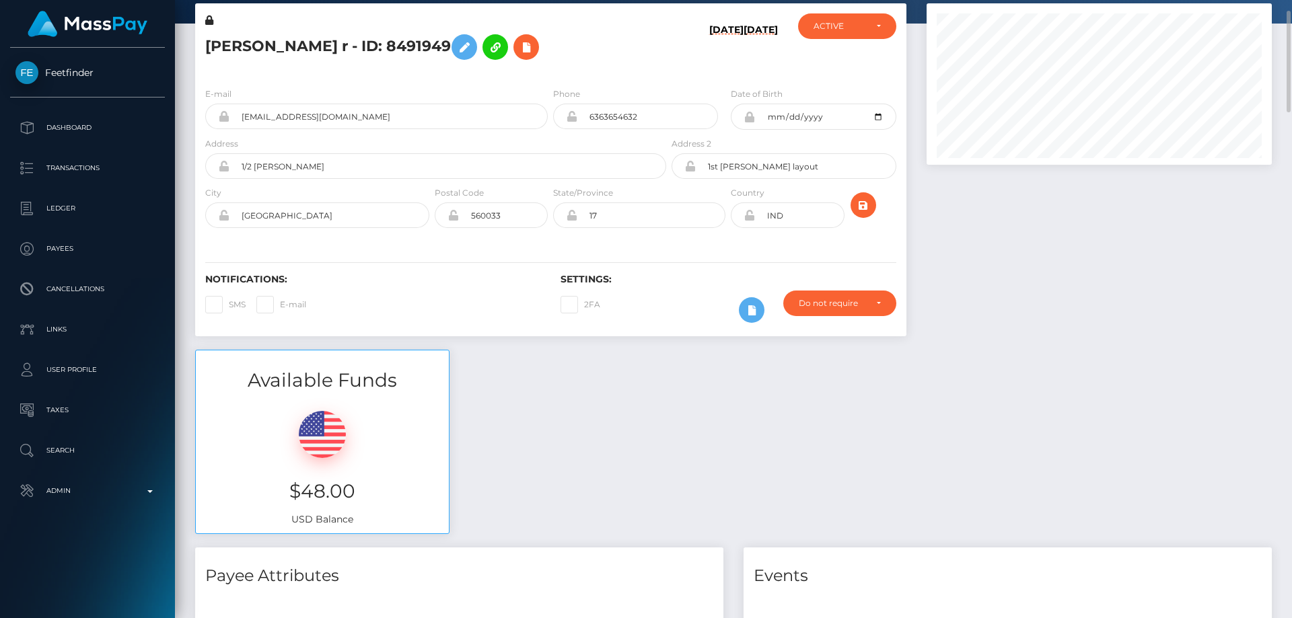
scroll to position [0, 0]
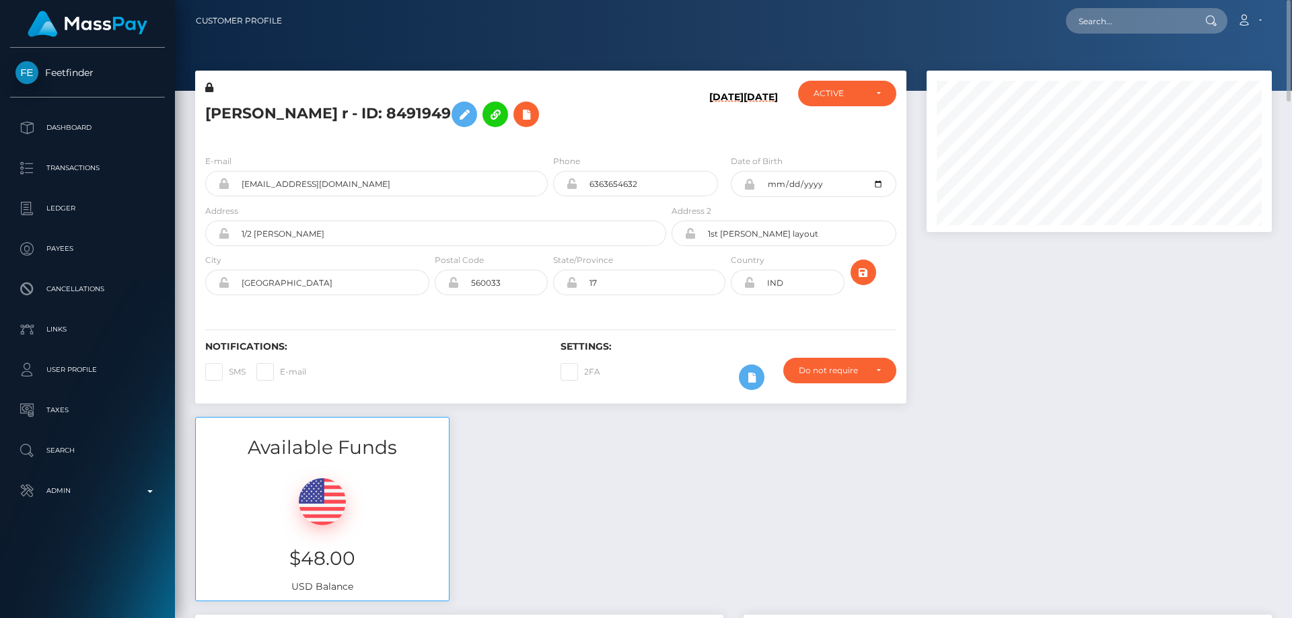
click at [248, 112] on h5 "[PERSON_NAME] r - ID: 8491949" at bounding box center [431, 114] width 453 height 39
drag, startPoint x: 248, startPoint y: 112, endPoint x: 632, endPoint y: 147, distance: 386.5
click at [632, 147] on div "E-mail [EMAIL_ADDRESS][DOMAIN_NAME] Phone 6363654632" at bounding box center [550, 226] width 711 height 165
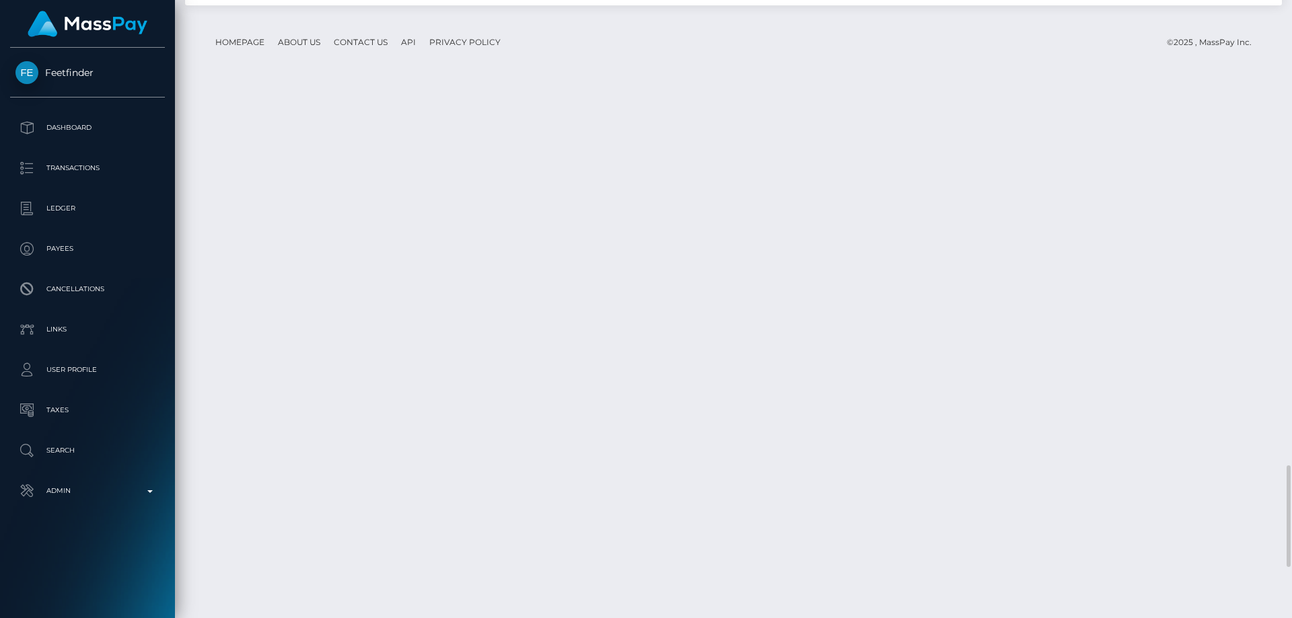
scroll to position [161, 346]
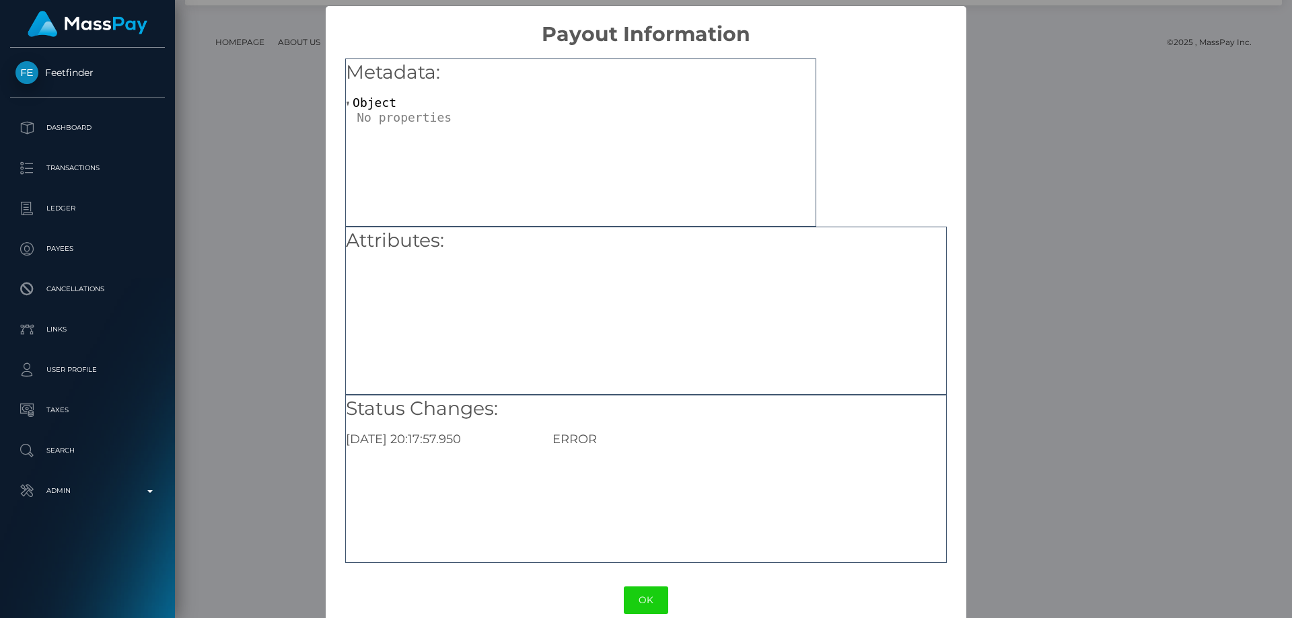
click at [1199, 365] on div "× Payout Information Metadata: Object Attributes: Status Changes: [DATE] 20:17:…" at bounding box center [646, 309] width 1292 height 618
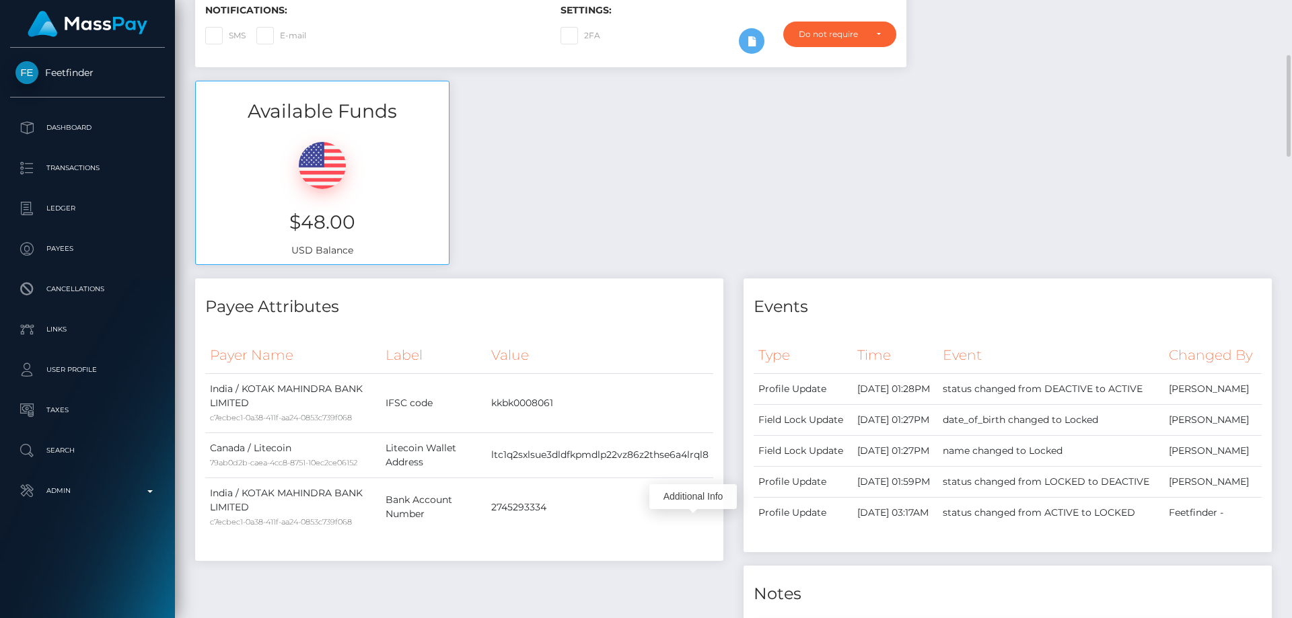
scroll to position [0, 0]
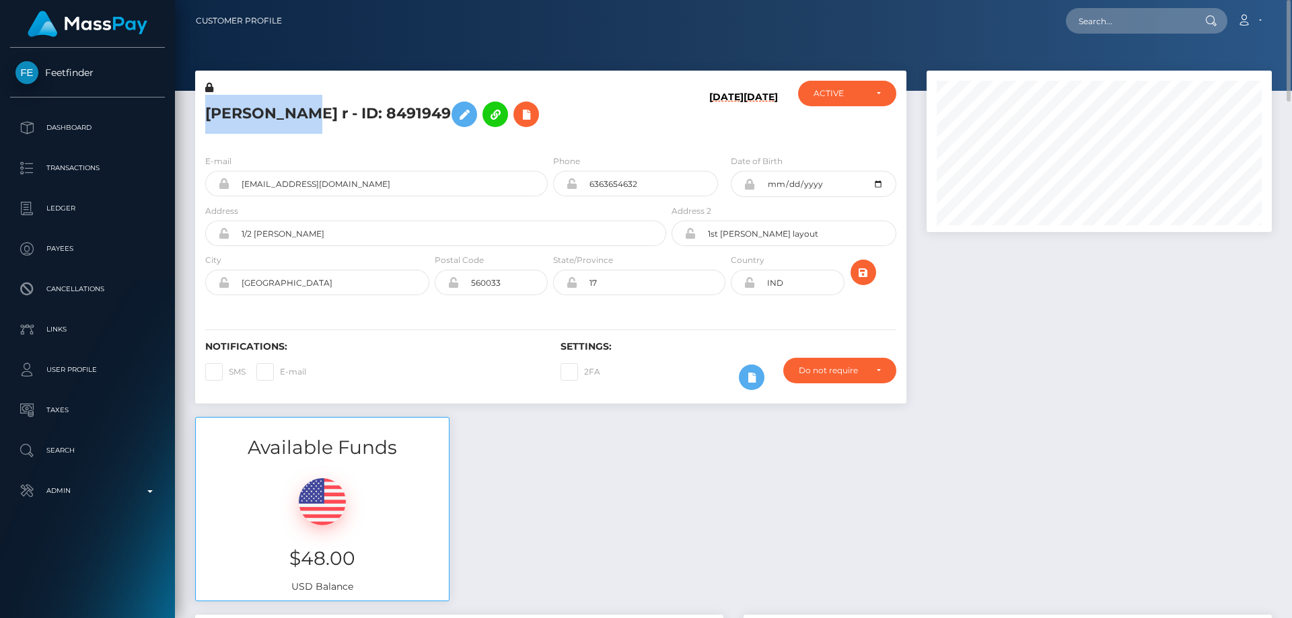
drag, startPoint x: 293, startPoint y: 111, endPoint x: 207, endPoint y: 116, distance: 86.3
click at [207, 116] on h5 "[PERSON_NAME] r - ID: 8491949" at bounding box center [431, 114] width 453 height 39
copy h5 "[PERSON_NAME]"
click at [844, 384] on div "Require ID/Selfie Verification Do not require Paid by payee Paid by MassPay Pai…" at bounding box center [839, 377] width 133 height 39
click at [838, 366] on div "Do not require" at bounding box center [832, 370] width 67 height 11
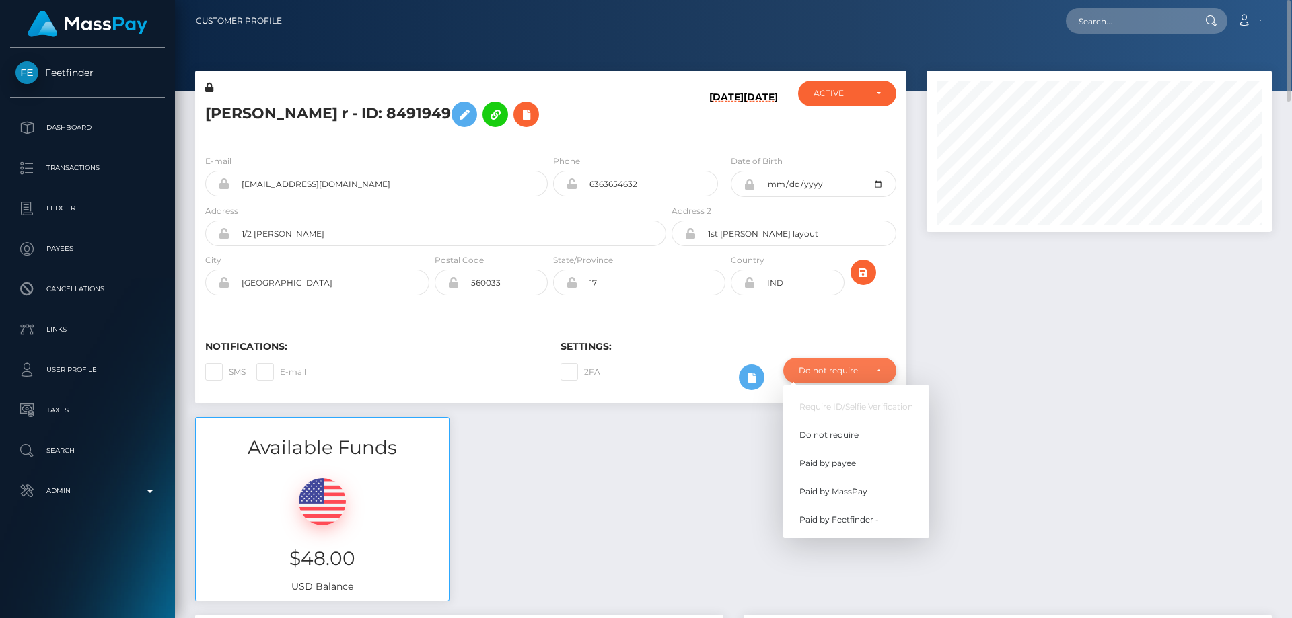
scroll to position [161, 346]
click at [852, 496] on span "Paid by MassPay" at bounding box center [833, 492] width 68 height 12
select select "2"
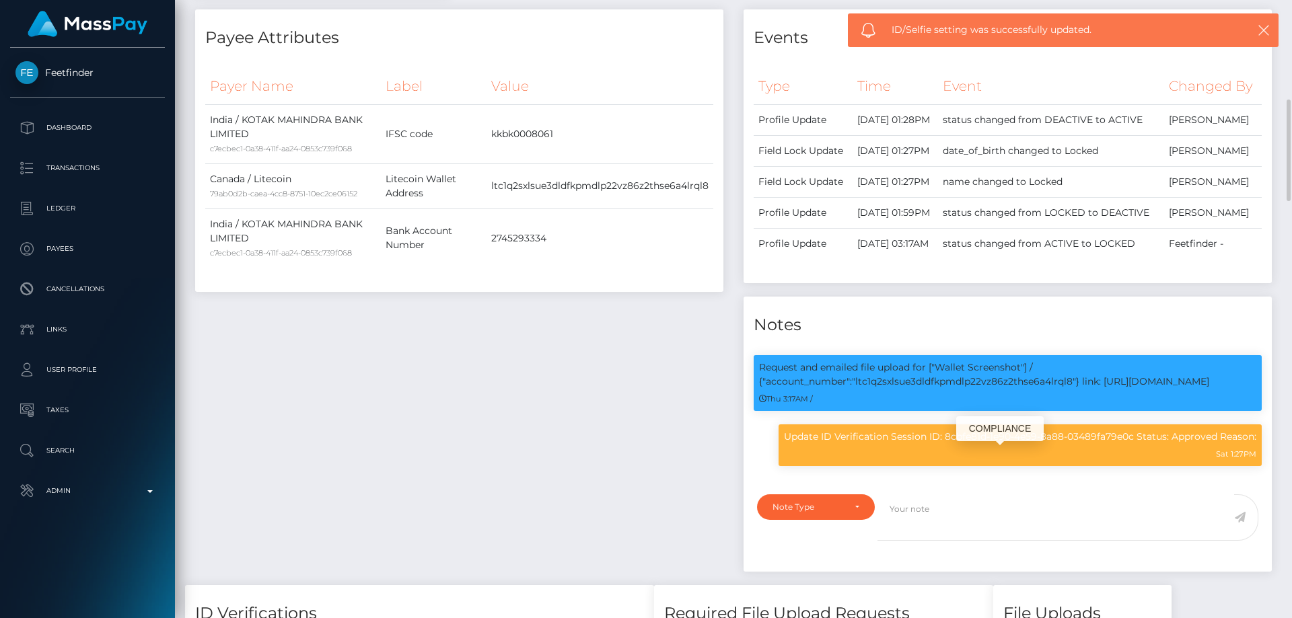
scroll to position [740, 0]
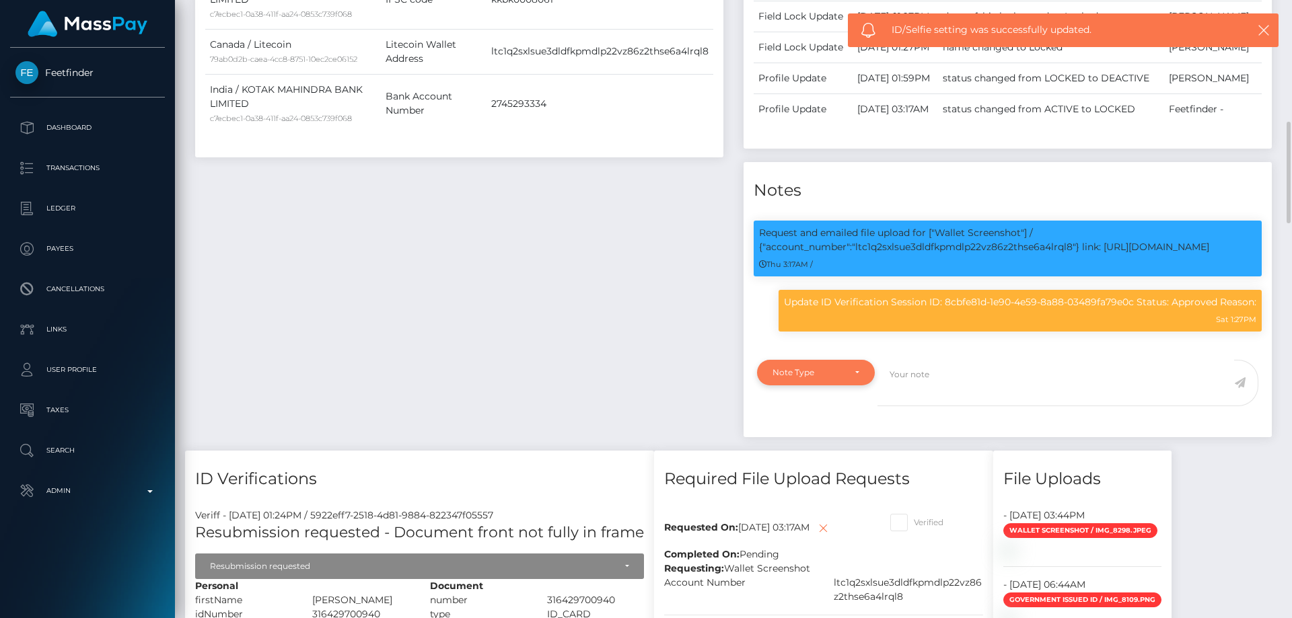
click at [816, 386] on div "Note Type" at bounding box center [816, 373] width 118 height 26
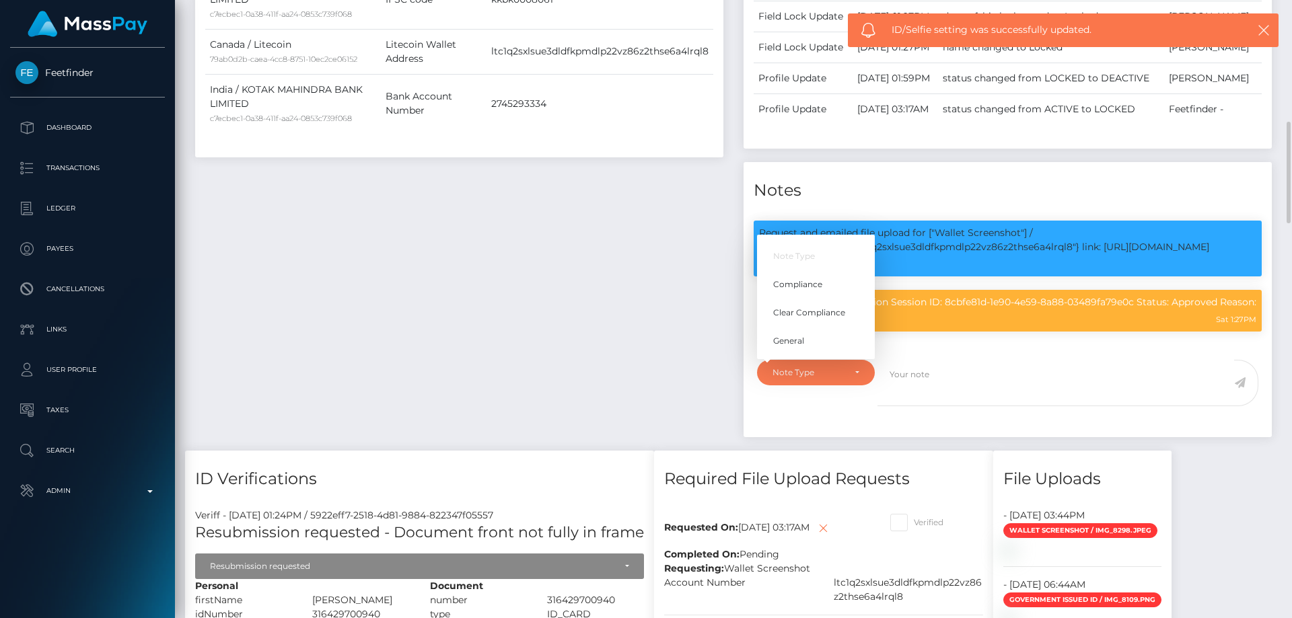
scroll to position [161, 346]
click at [810, 291] on span "Compliance" at bounding box center [797, 285] width 49 height 12
select select "COMPLIANCE"
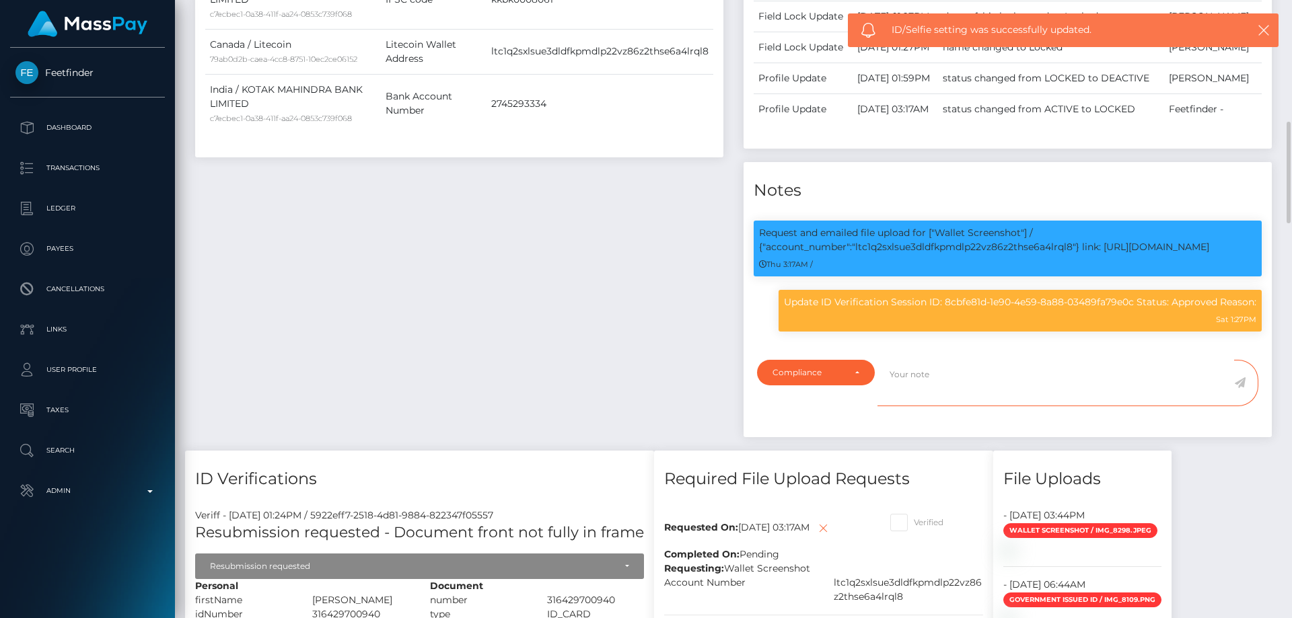
click at [928, 406] on textarea at bounding box center [1055, 383] width 357 height 46
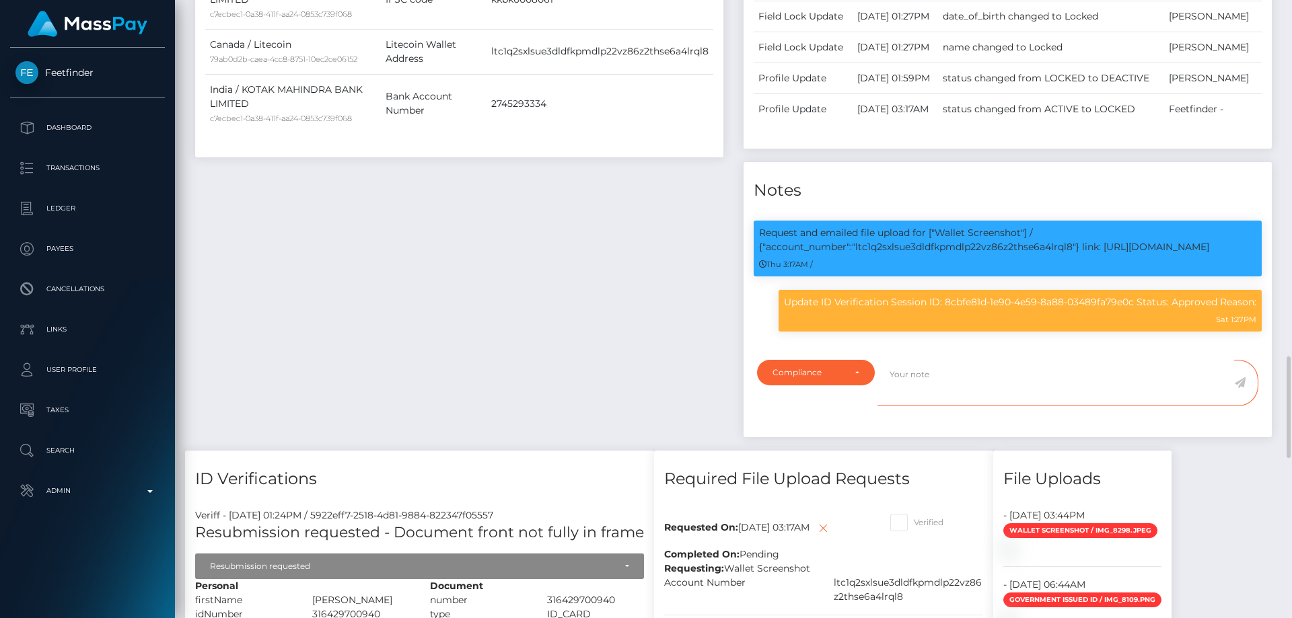
scroll to position [942, 0]
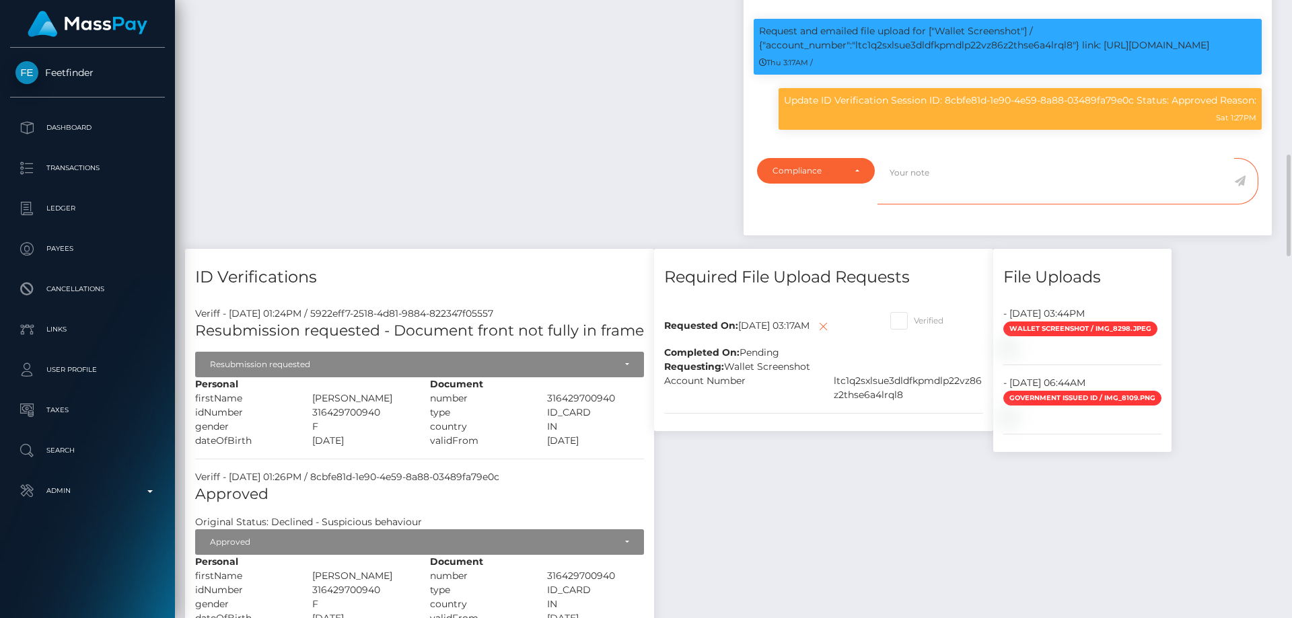
click at [925, 205] on textarea at bounding box center [1055, 181] width 357 height 46
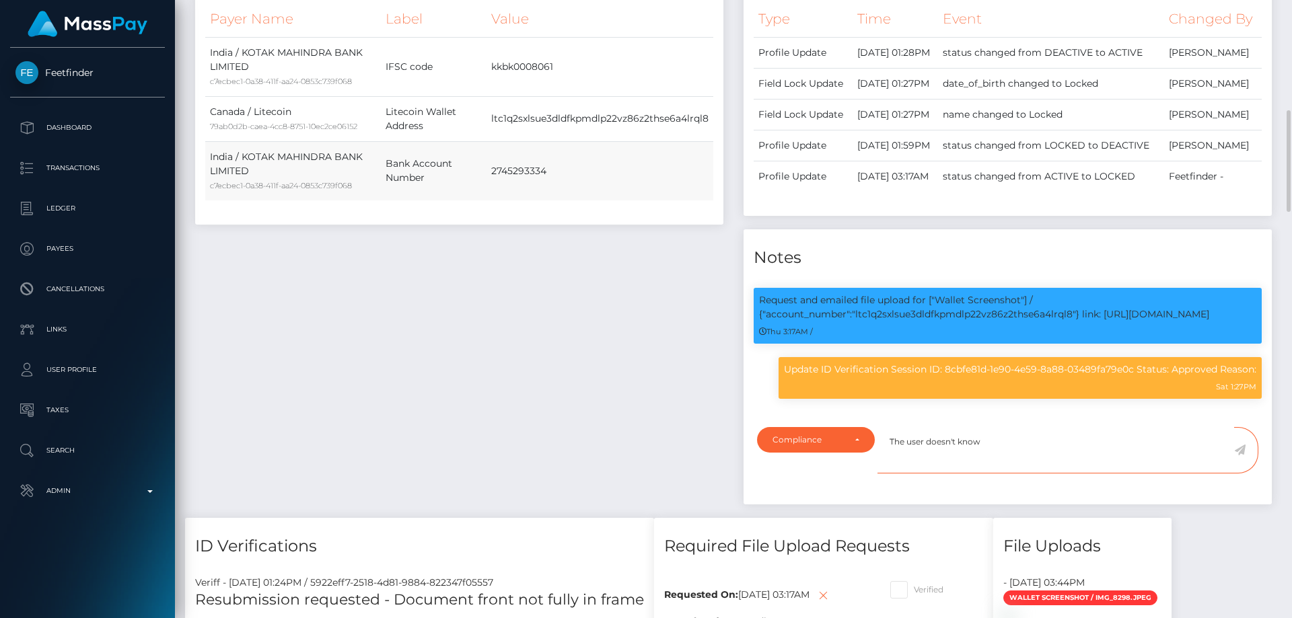
scroll to position [471, 0]
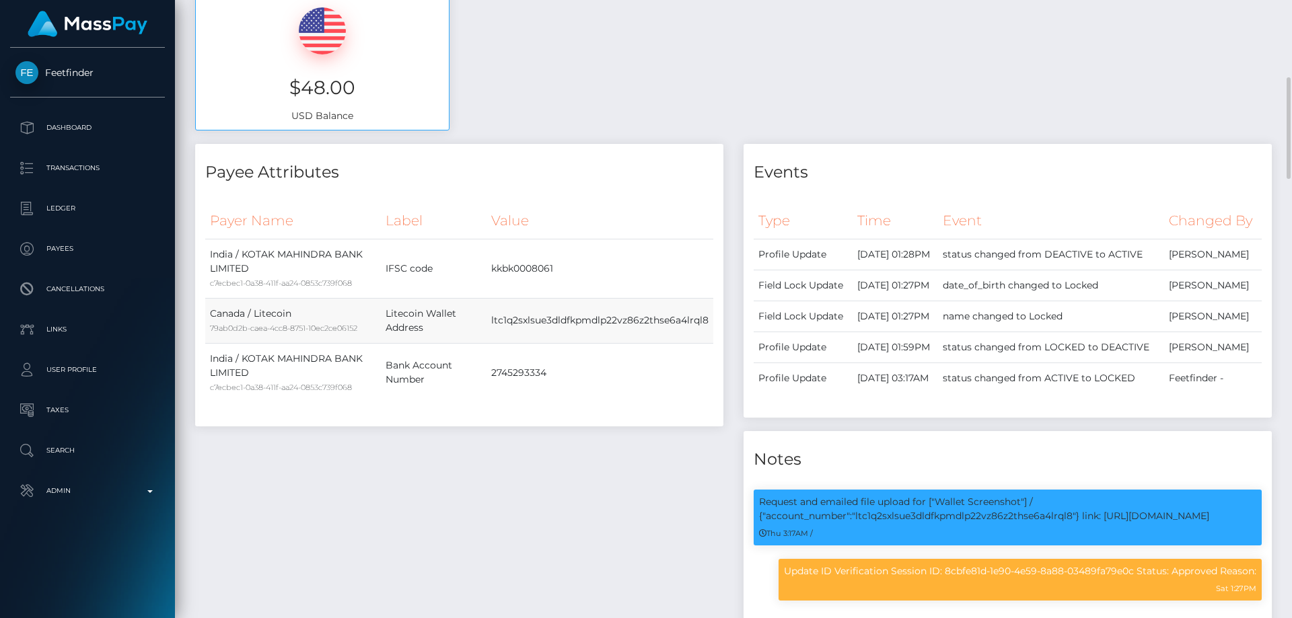
click at [571, 324] on td "ltc1q2sxlsue3dldfkpmdlp22vz86z2thse6a4lrql8" at bounding box center [599, 320] width 227 height 45
copy tbody "ltc1q2sxlsue3dldfkpmdlp22vz86z2thse6a4lrql8"
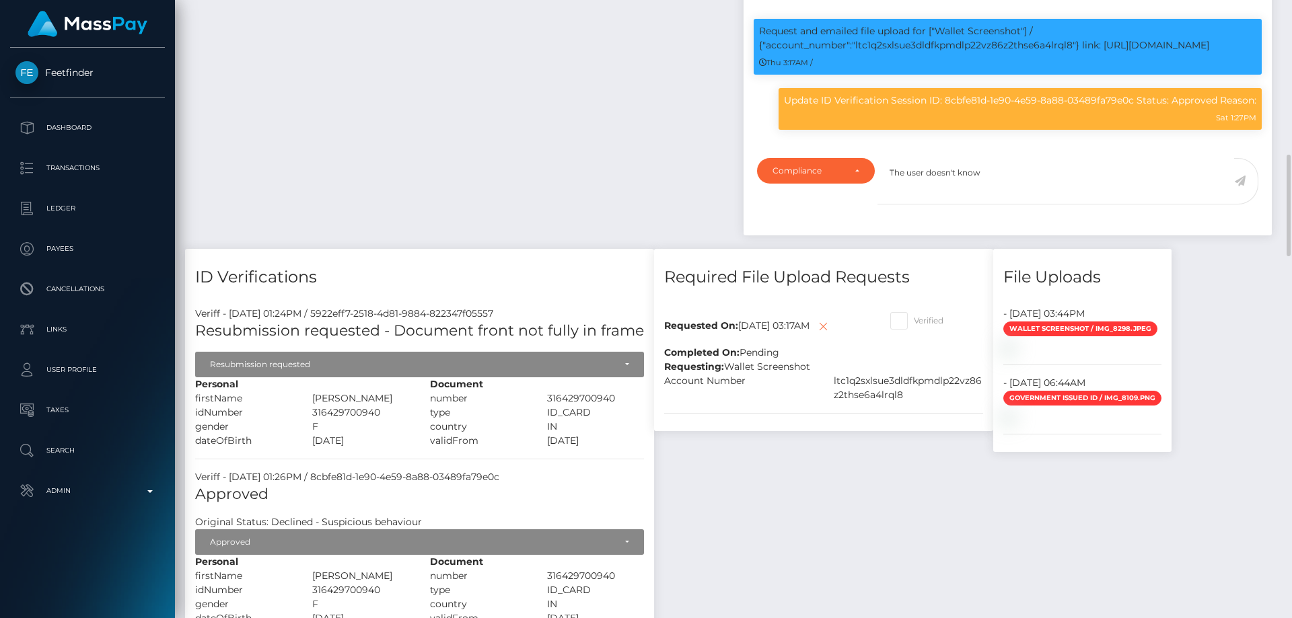
scroll to position [161, 346]
click at [1042, 205] on textarea "The user doesn't know" at bounding box center [1055, 181] width 357 height 46
paste textarea "ltc1q2sxlsue3dldfkpmdlp22vz86z2thse6a4lrql8"
click at [1147, 205] on textarea "The user doesn't know who used the wallet: ltc1q2sxlsue3dldfkpmdlp22vz86z2thse6…" at bounding box center [1055, 181] width 357 height 46
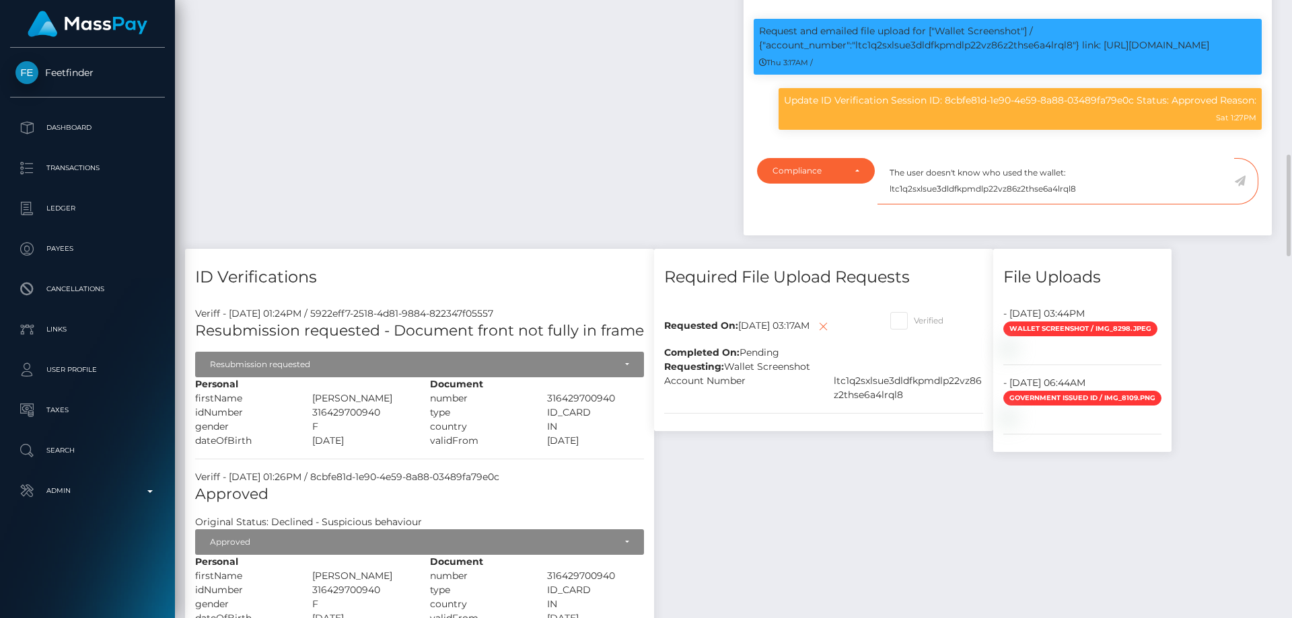
type textarea "The user doesn't know who used the wallet: ltc1q2sxlsue3dldfkpmdlp22vz86z2thse6…"
click at [1242, 186] on icon at bounding box center [1239, 181] width 11 height 11
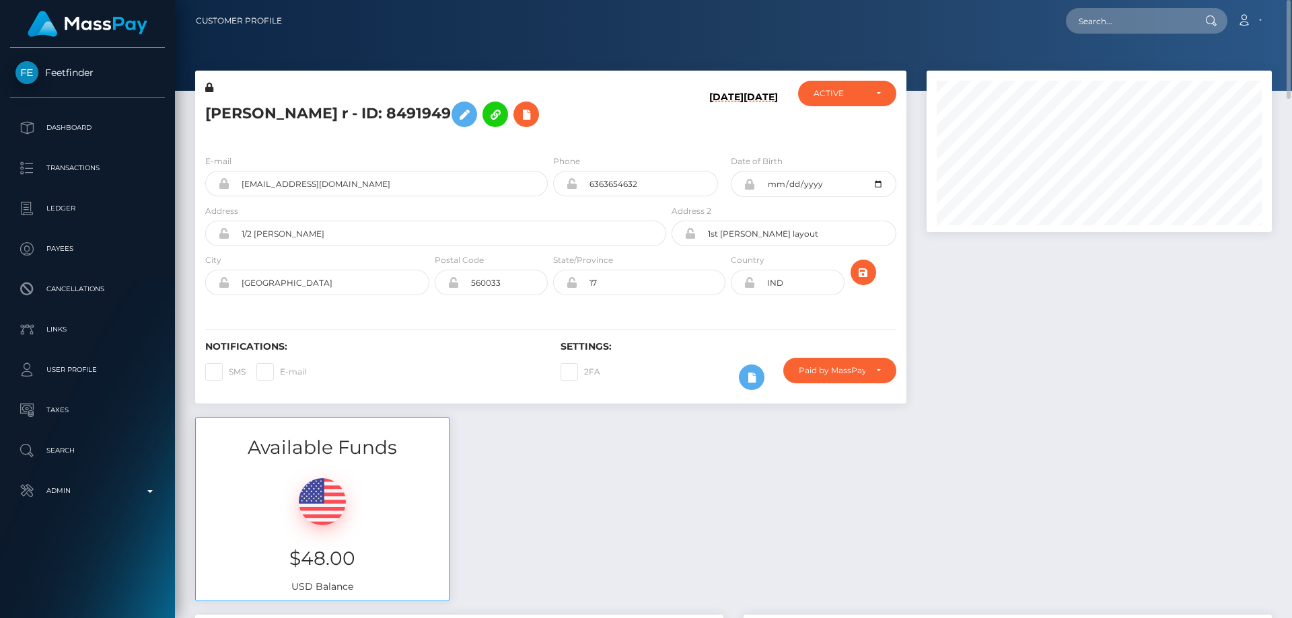
drag, startPoint x: 1064, startPoint y: 460, endPoint x: 1059, endPoint y: 452, distance: 9.3
click at [1062, 456] on div "Available Funds $48.00 USD Balance" at bounding box center [733, 516] width 1097 height 198
click at [312, 104] on h5 "[PERSON_NAME] r - ID: 8491949" at bounding box center [431, 114] width 453 height 39
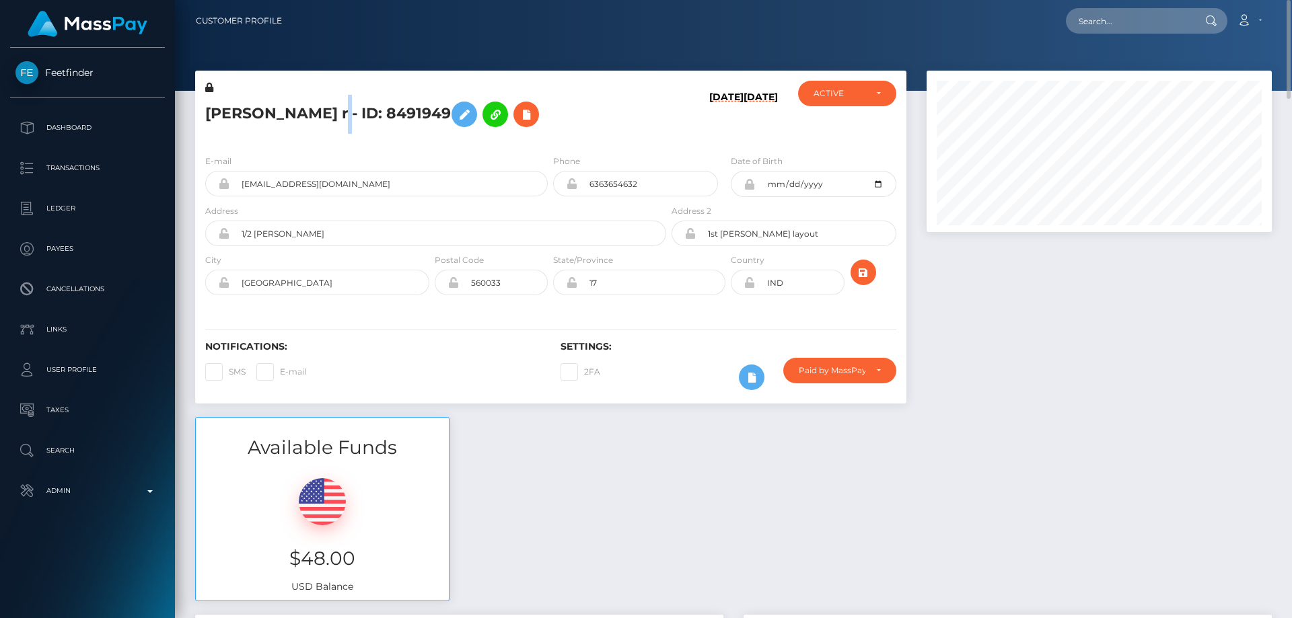
copy h5 "[PERSON_NAME] r - ID: 8491949"
drag, startPoint x: 1164, startPoint y: 416, endPoint x: 1077, endPoint y: 392, distance: 90.1
click at [1162, 414] on div at bounding box center [1098, 244] width 365 height 347
paste input "[EMAIL_ADDRESS][DOMAIN_NAME]"
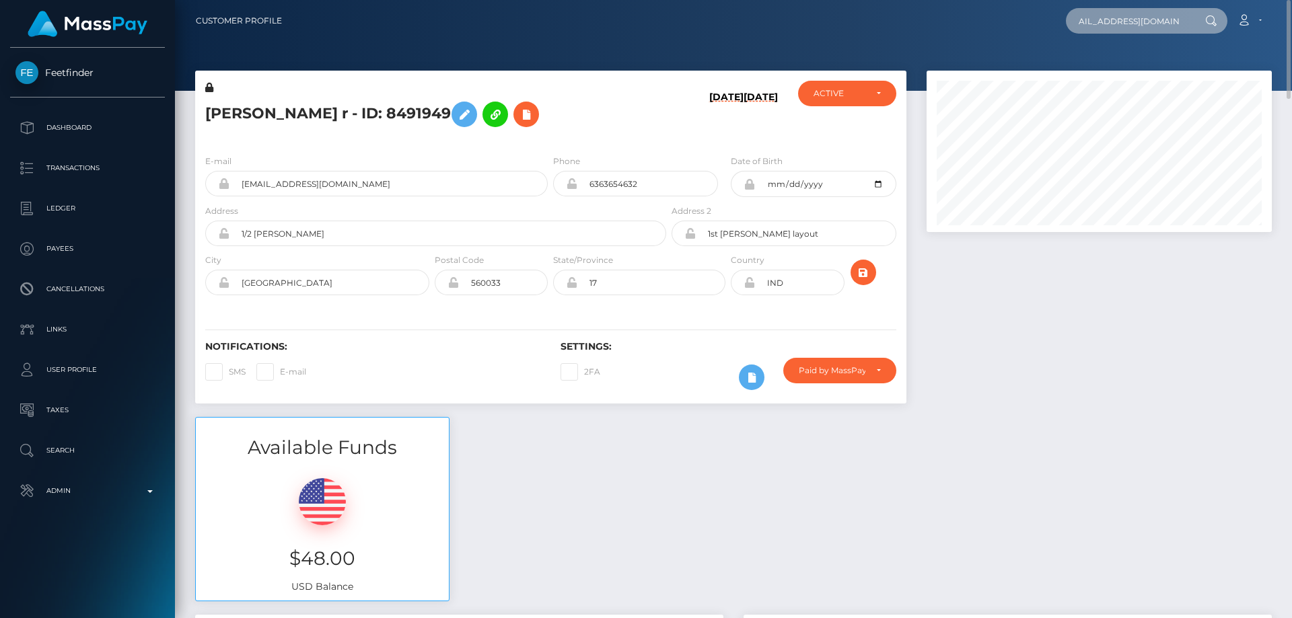
type input "[EMAIL_ADDRESS][DOMAIN_NAME]"
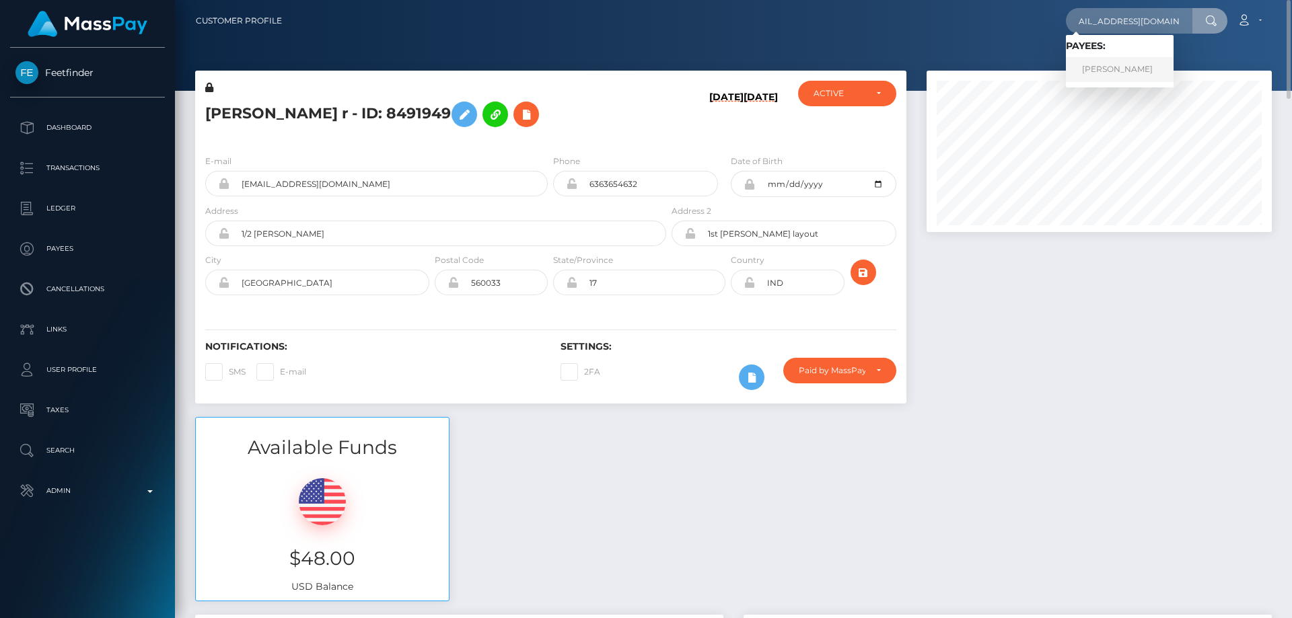
click at [1112, 68] on link "Jana Samson Servito" at bounding box center [1120, 69] width 108 height 25
click at [1110, 352] on div at bounding box center [1098, 244] width 365 height 347
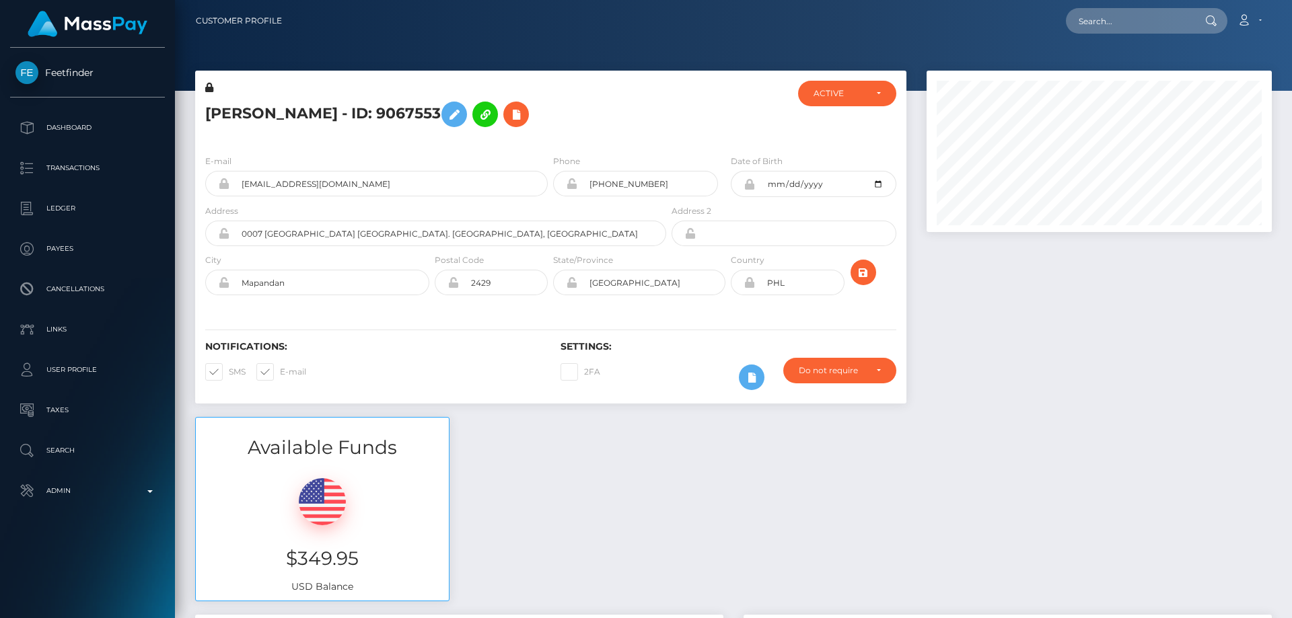
scroll to position [161, 346]
click at [322, 112] on h5 "Jana Samson Servito - ID: 9067553" at bounding box center [431, 114] width 453 height 39
copy h5 "Jana Samson Servito - ID: 9067553"
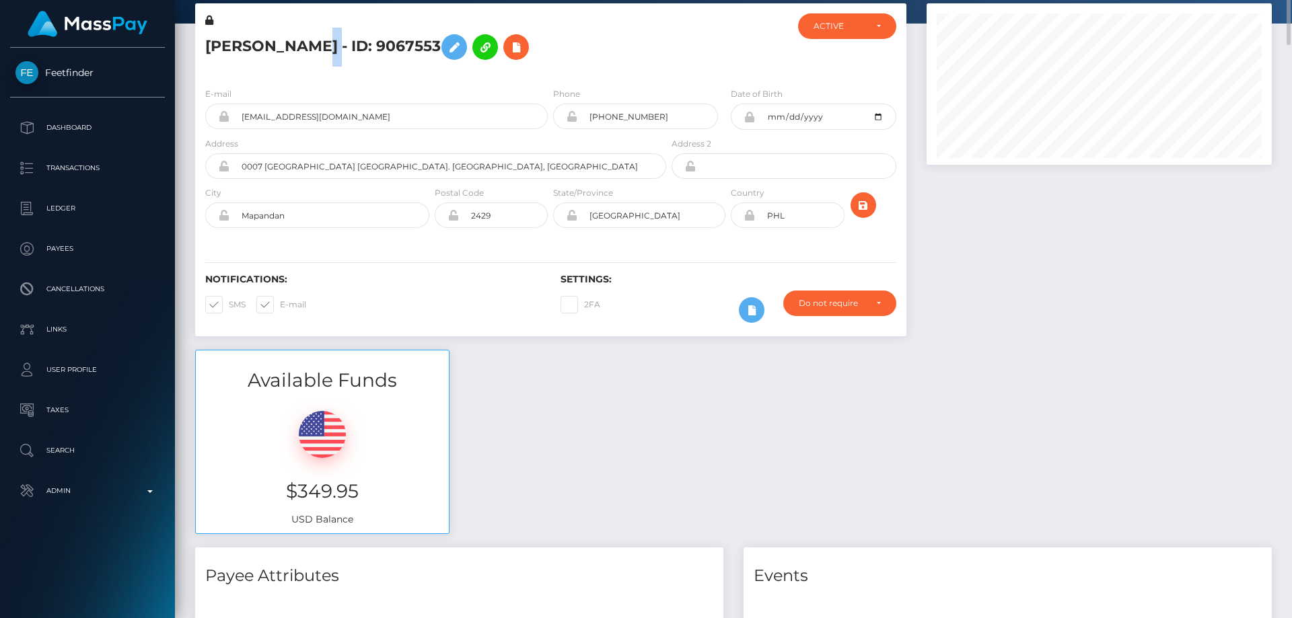
scroll to position [0, 0]
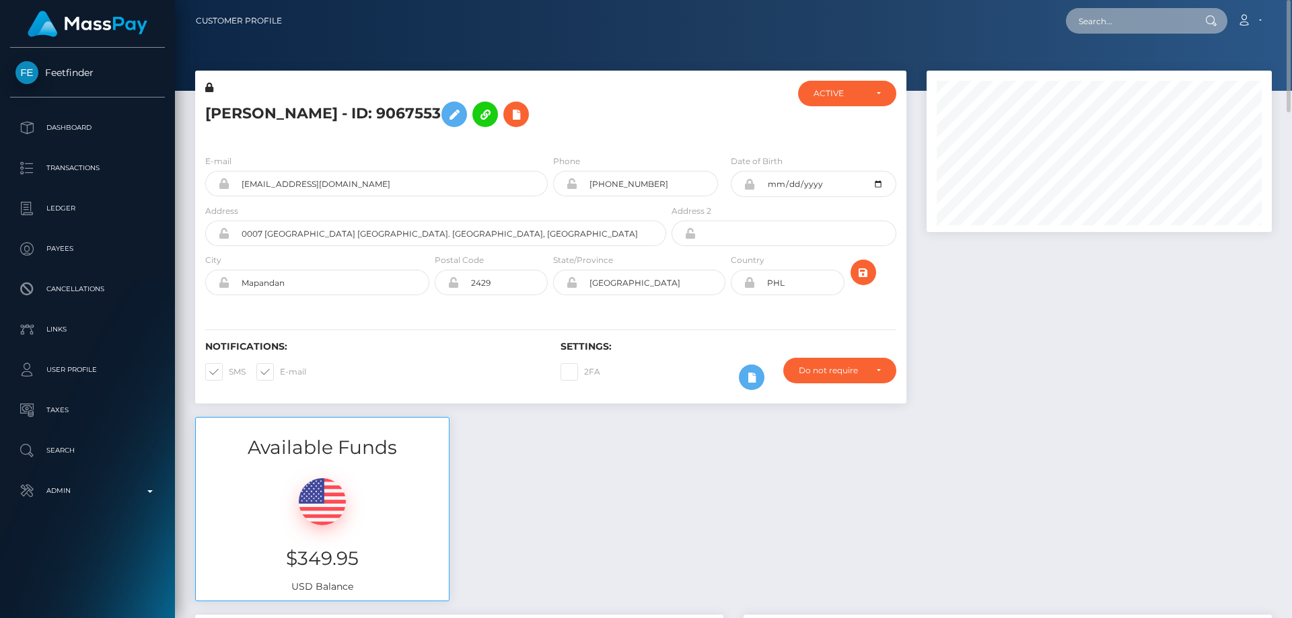
paste input "poact_0W8rTqwPRQ6C"
type input "poact_0W8rTqwPRQ6C"
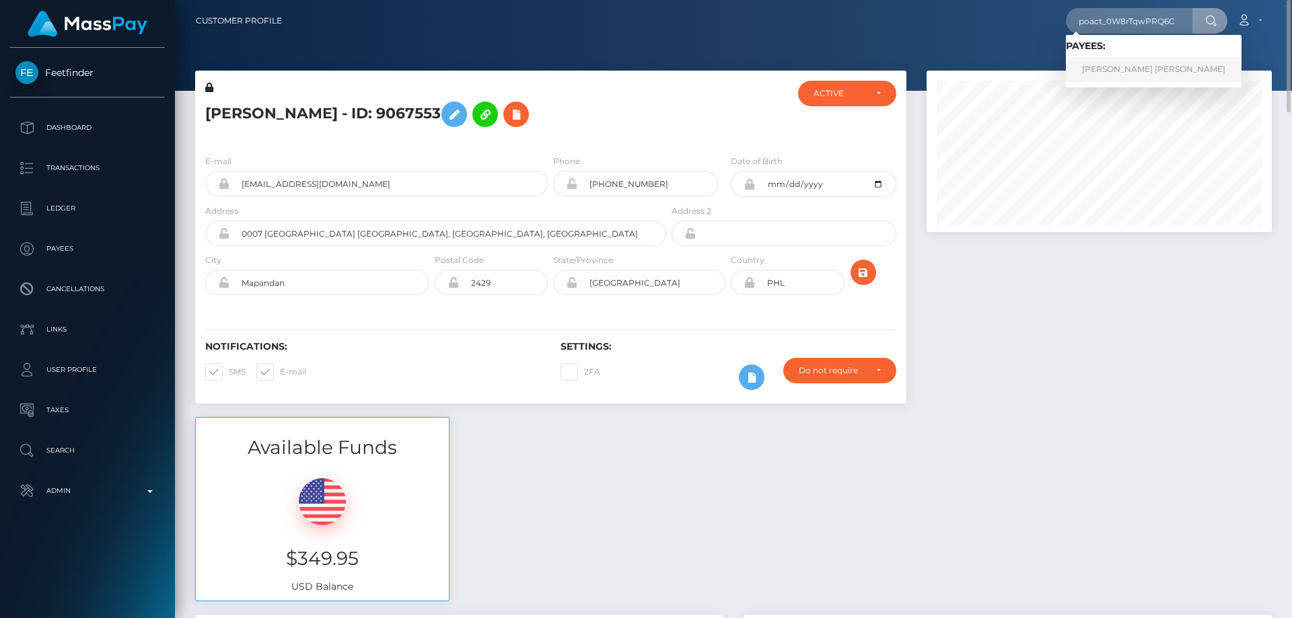
click at [1112, 64] on link "SANDOR GYULA VIDÁK" at bounding box center [1154, 69] width 176 height 25
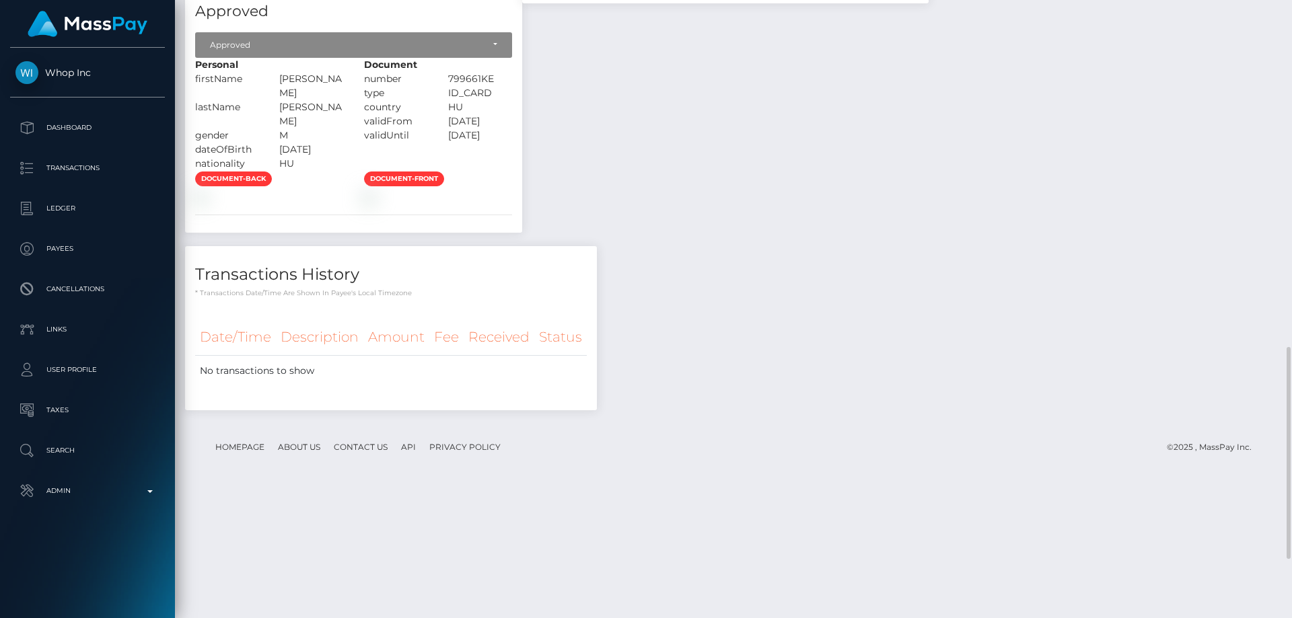
scroll to position [1181, 0]
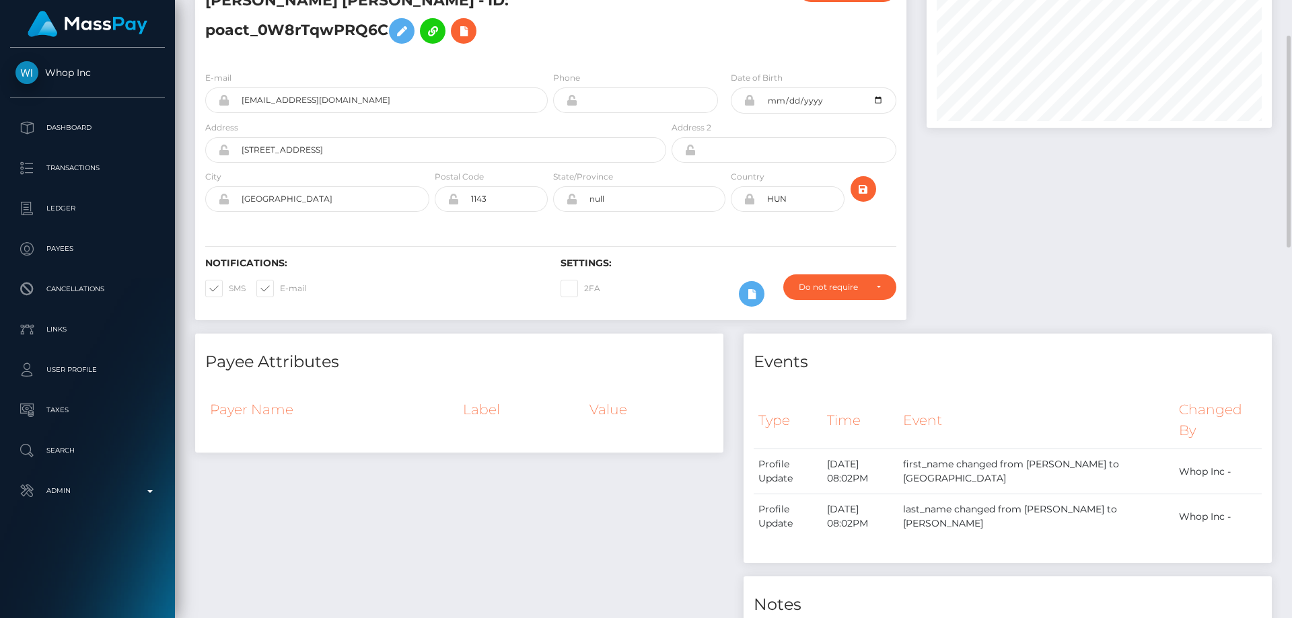
scroll to position [0, 0]
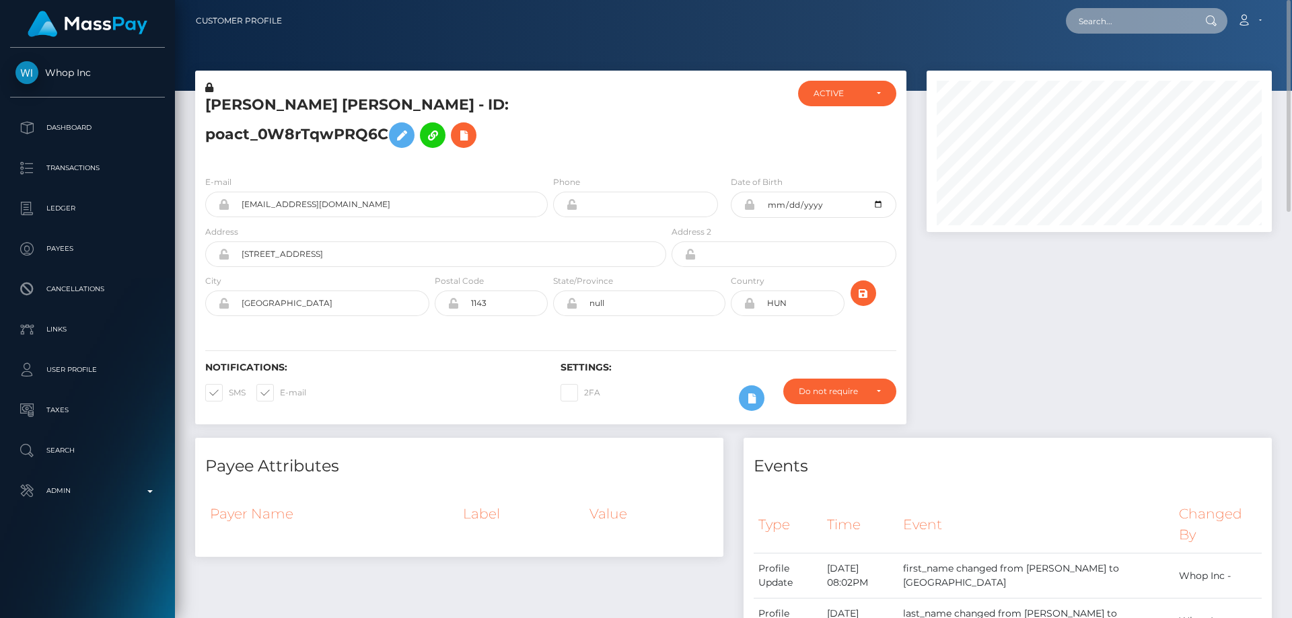
paste input "[EMAIL_ADDRESS][DOMAIN_NAME]"
type input "[EMAIL_ADDRESS][DOMAIN_NAME]"
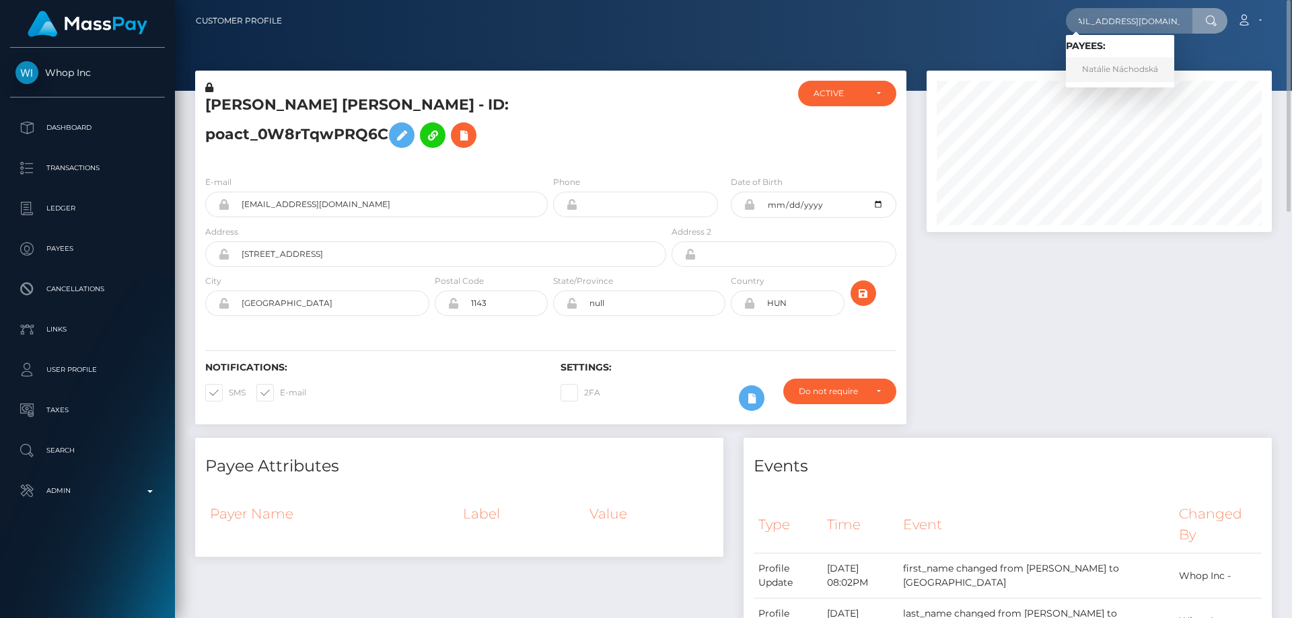
click at [1089, 69] on link "Natálie Náchodská" at bounding box center [1120, 69] width 108 height 25
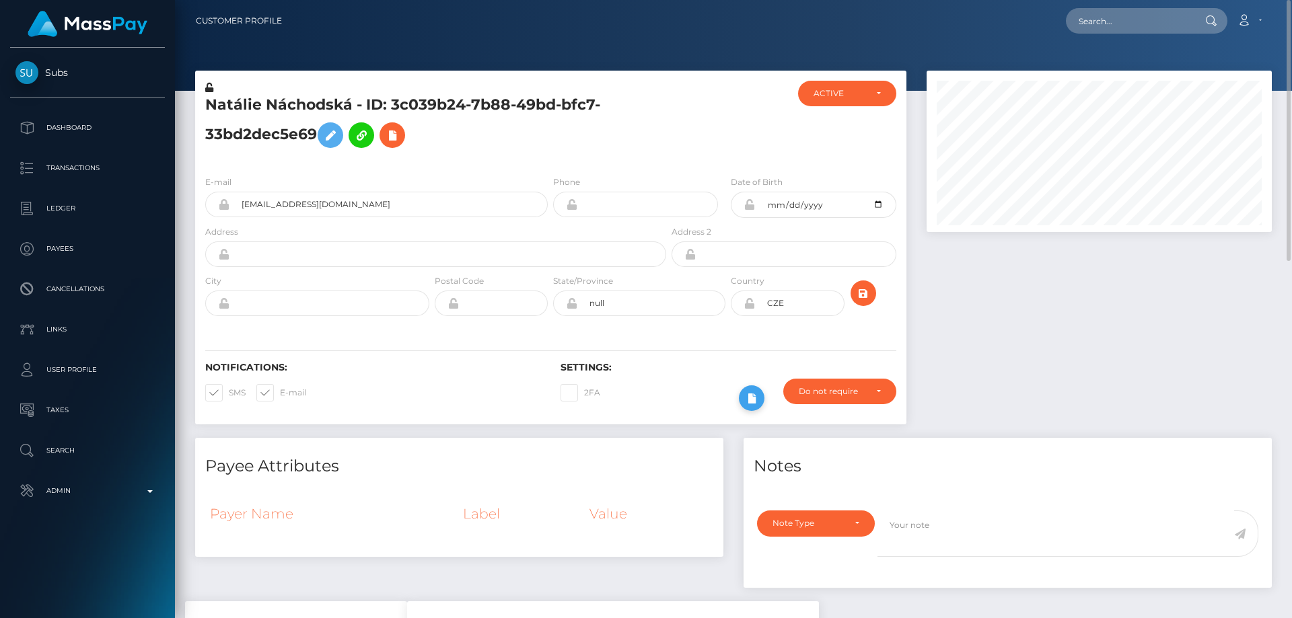
click at [752, 393] on icon at bounding box center [751, 398] width 16 height 17
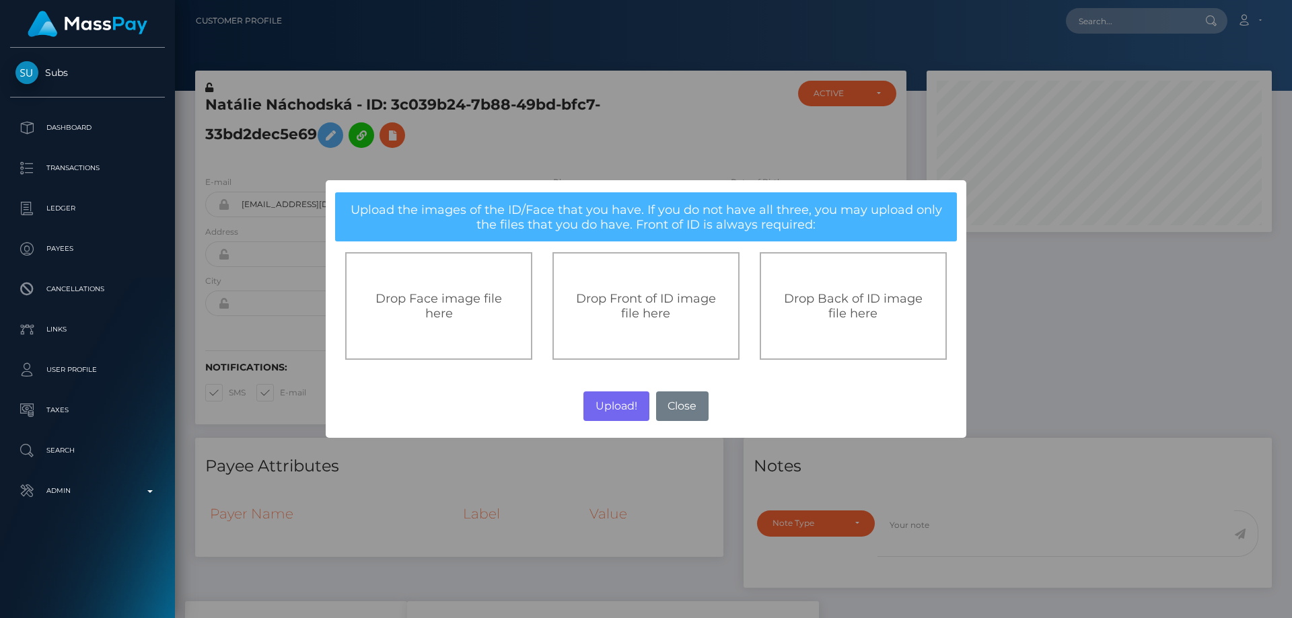
click at [649, 305] on span "Drop Front of ID image file here" at bounding box center [646, 306] width 140 height 30
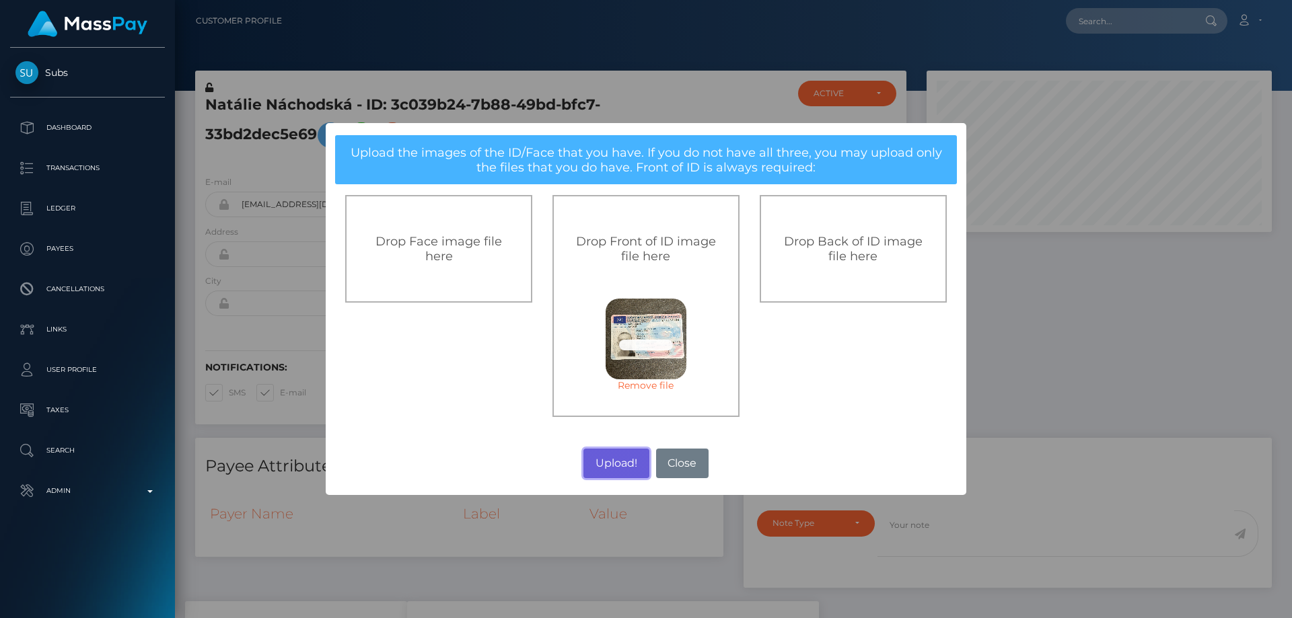
click at [610, 462] on button "Upload!" at bounding box center [615, 464] width 65 height 30
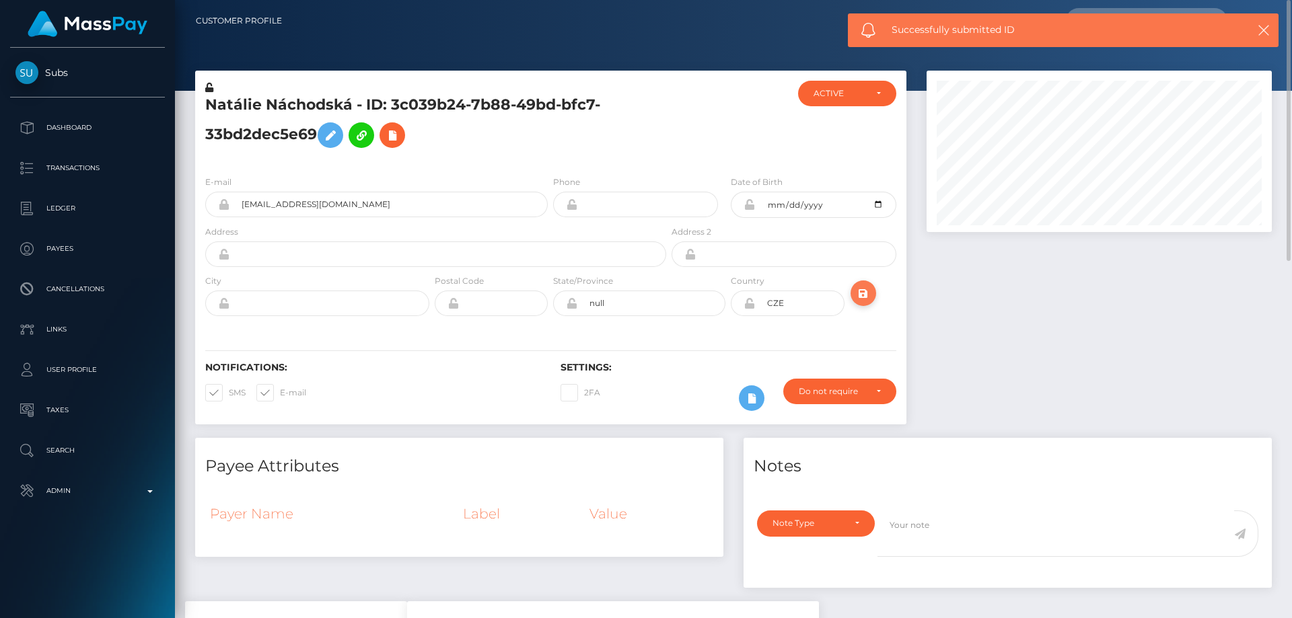
click at [858, 297] on icon "submit" at bounding box center [863, 293] width 16 height 17
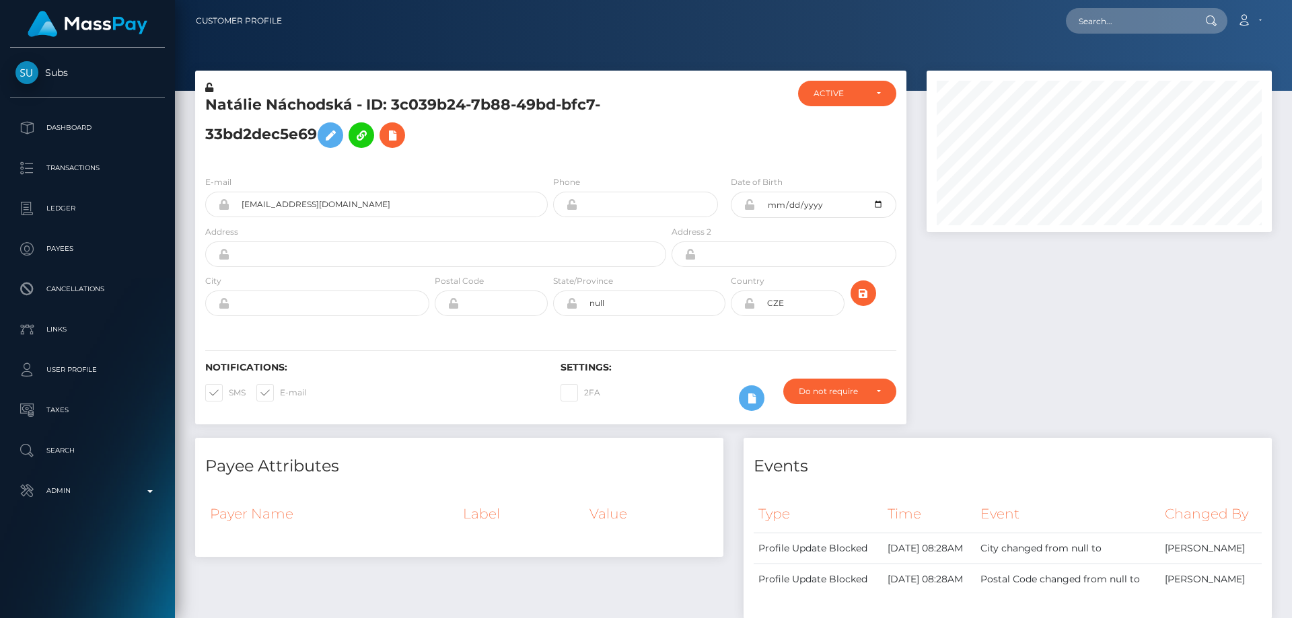
scroll to position [161, 346]
click at [863, 284] on button "submit" at bounding box center [863, 294] width 26 height 26
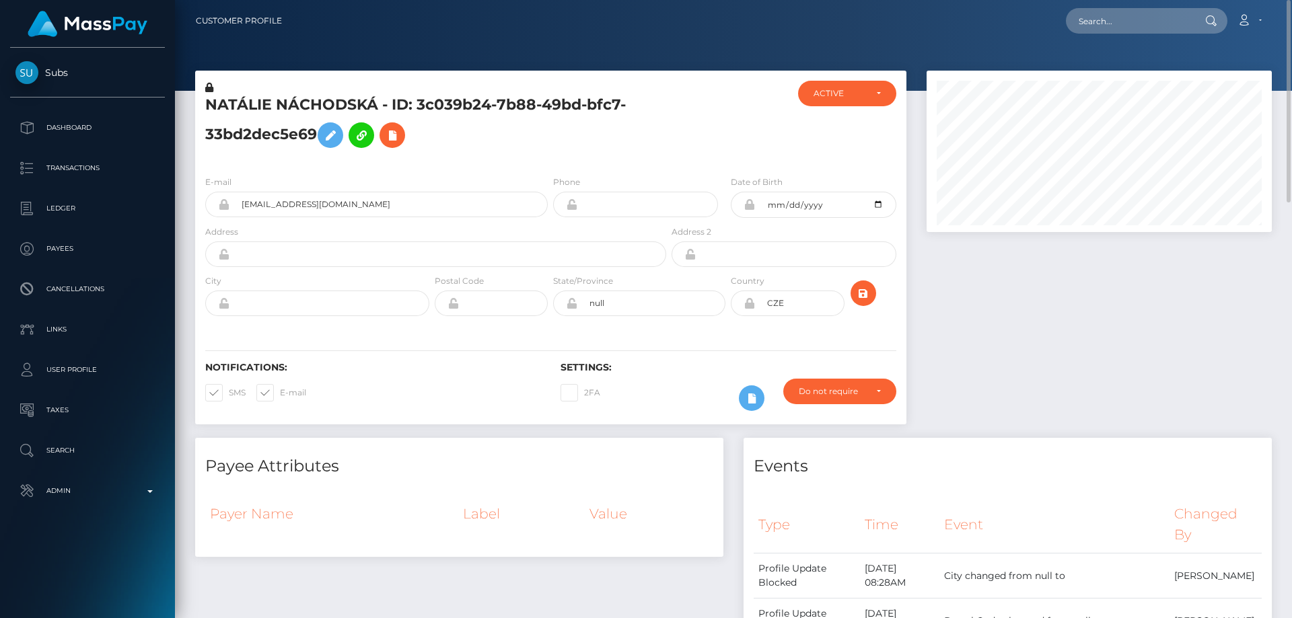
click at [254, 135] on h5 "NATÁLIE NÁCHODSKÁ - ID: 3c039b24-7b88-49bd-bfc7-33bd2dec5e69" at bounding box center [431, 125] width 453 height 60
copy h5 "NATÁLIE NÁCHODSKÁ - ID: 3c039b24-7b88-49bd-bfc7-33bd2dec5e69"
click at [1083, 368] on div at bounding box center [1098, 254] width 365 height 367
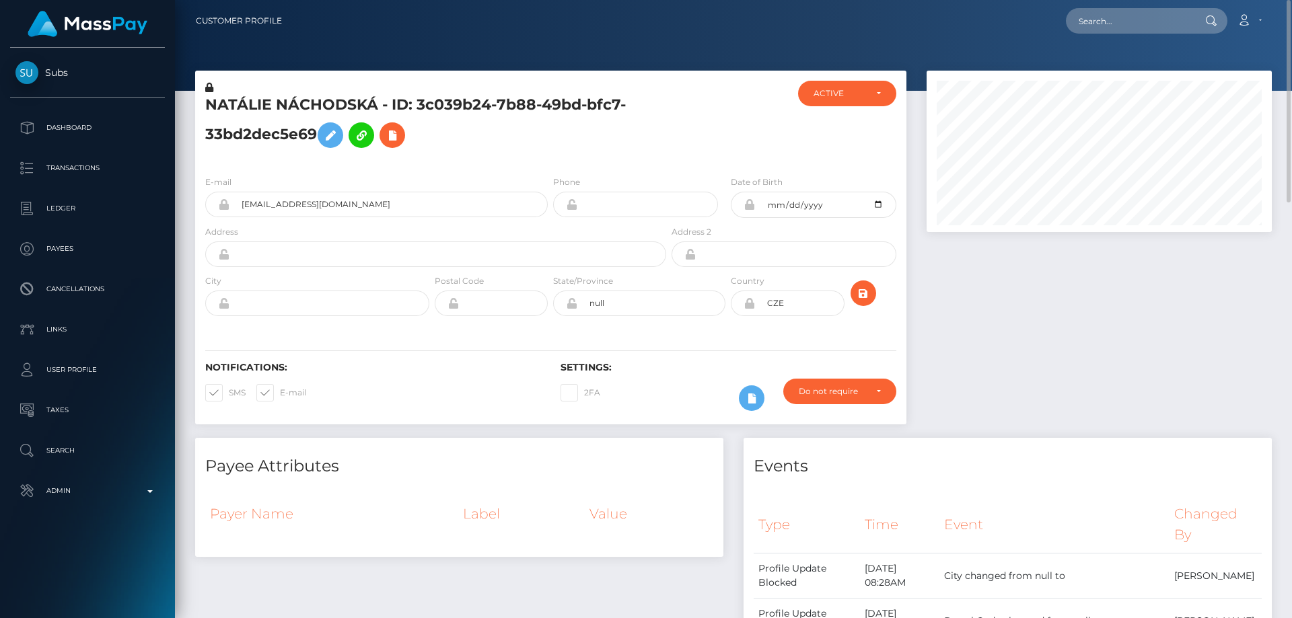
click at [1106, 350] on div at bounding box center [1098, 254] width 365 height 367
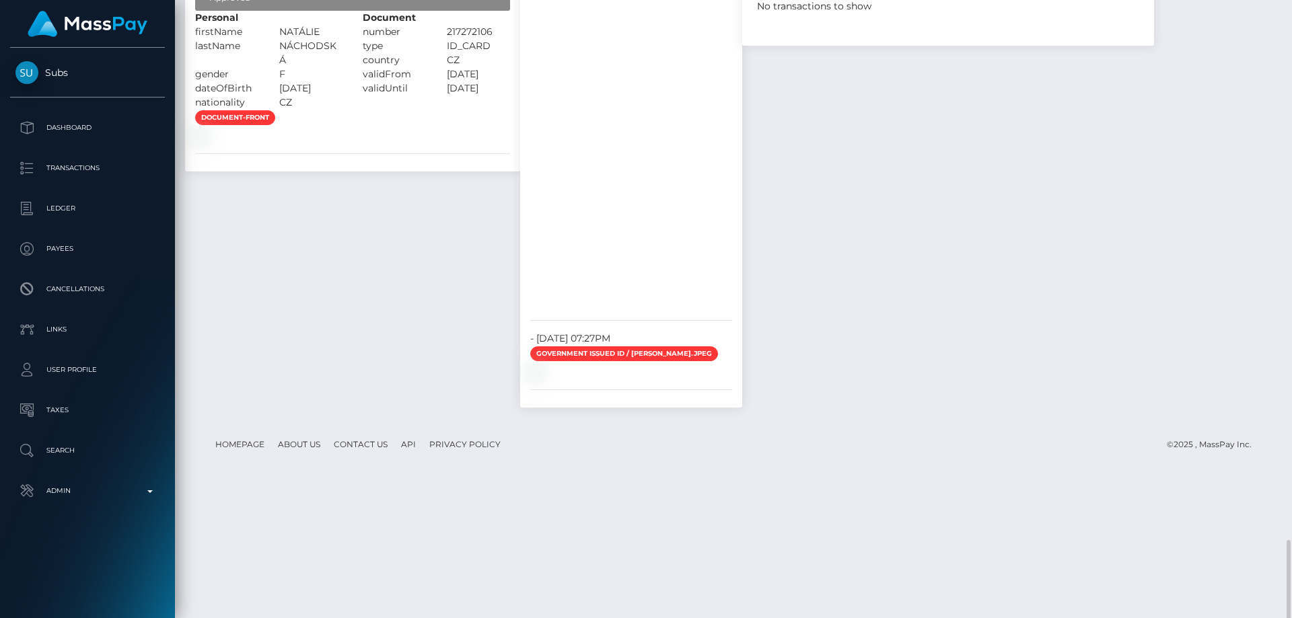
scroll to position [1268, 0]
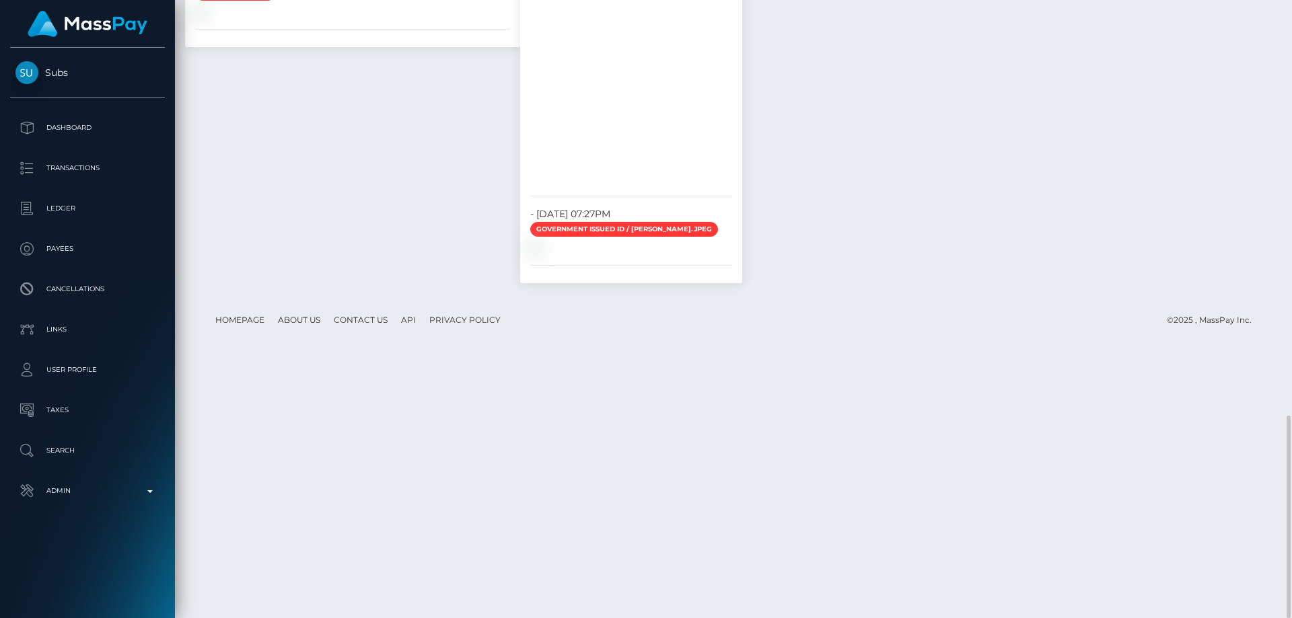
click at [1106, 297] on div "Transactions History * Transactions date/time are shown in payee's local timezo…" at bounding box center [948, 27] width 432 height 540
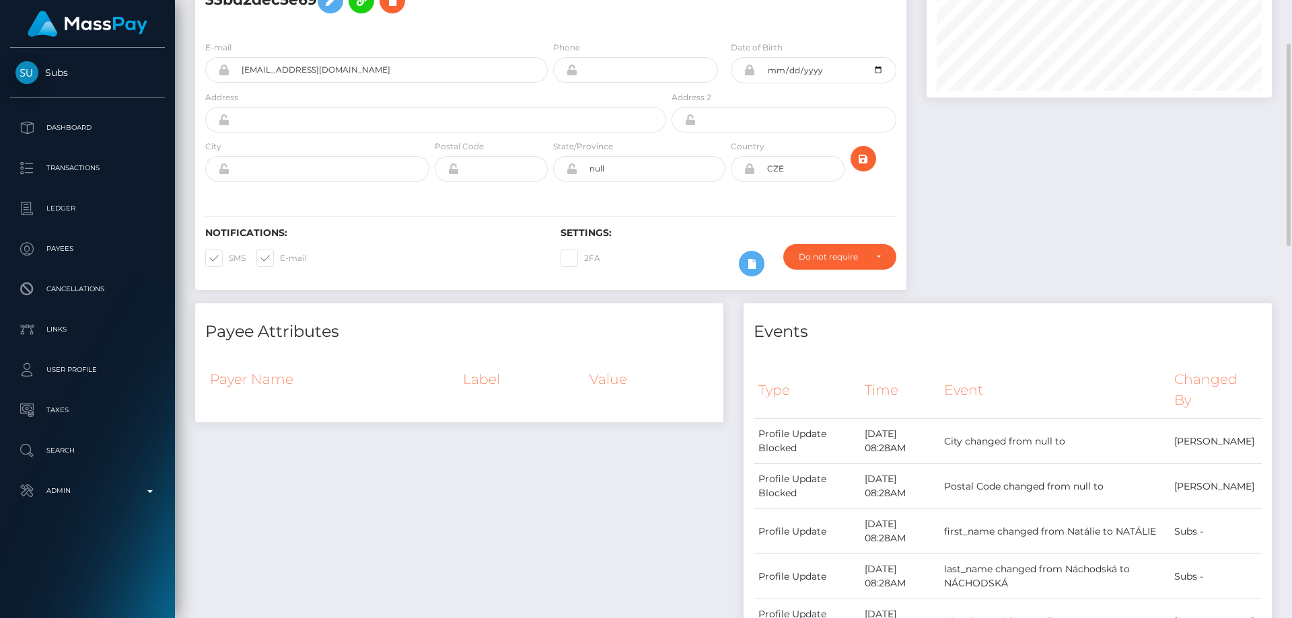
scroll to position [0, 0]
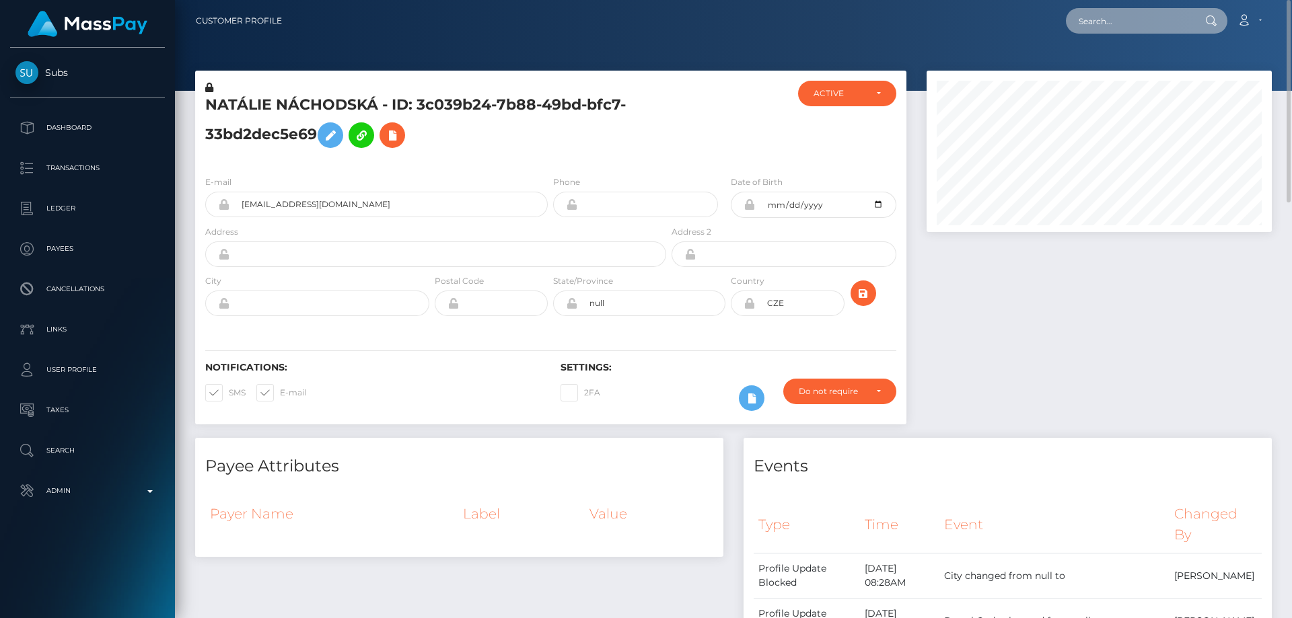
paste input "poact_0W8rTqwPRQ6C"
type input "poact_0W8rTqwPRQ6C"
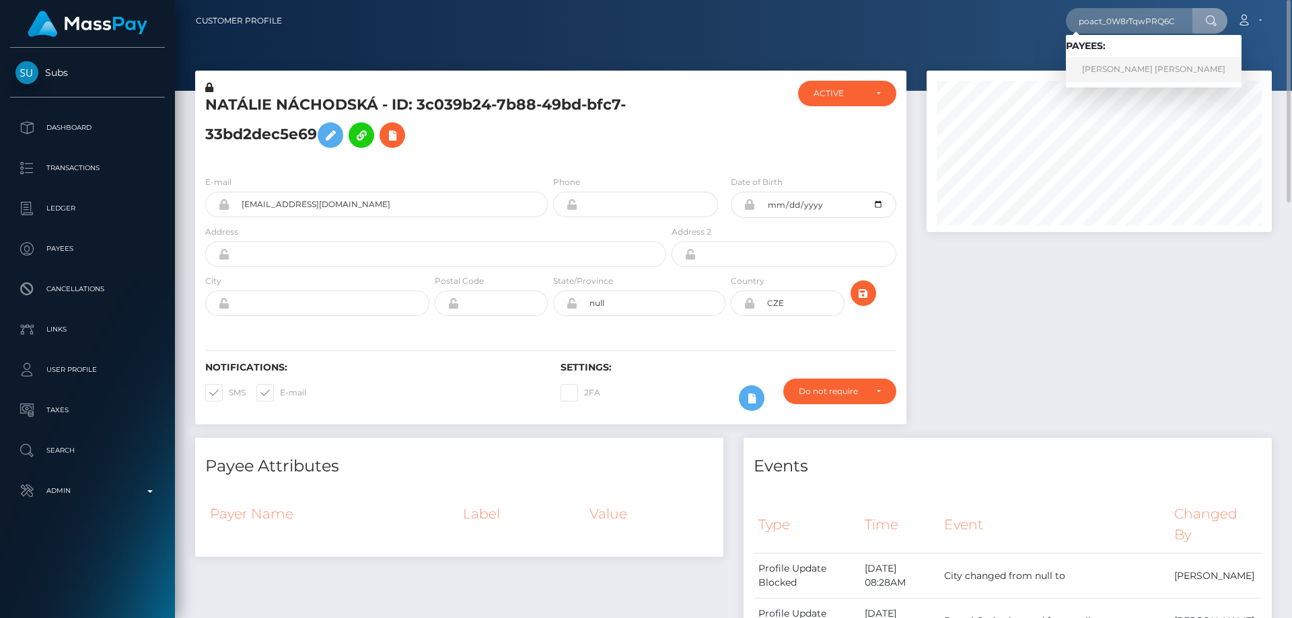
click at [1105, 72] on link "SANDOR GYULA VIDÁK" at bounding box center [1154, 69] width 176 height 25
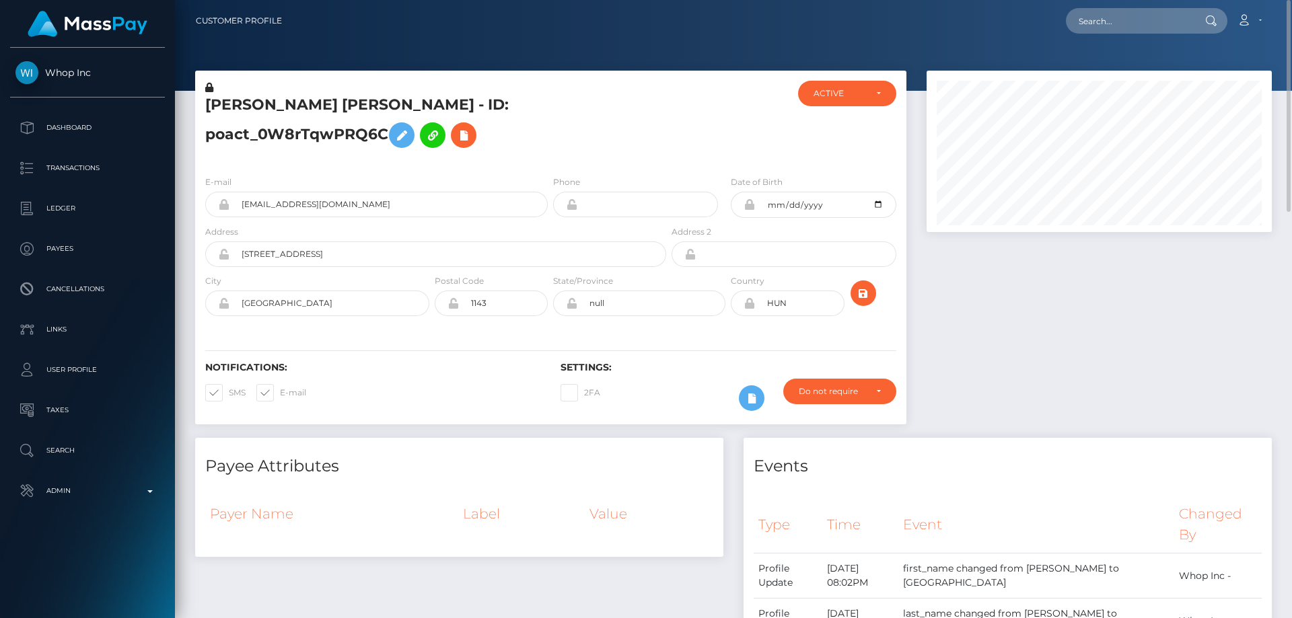
click at [344, 114] on h5 "[PERSON_NAME] [PERSON_NAME] - ID: poact_0W8rTqwPRQ6C" at bounding box center [431, 125] width 453 height 60
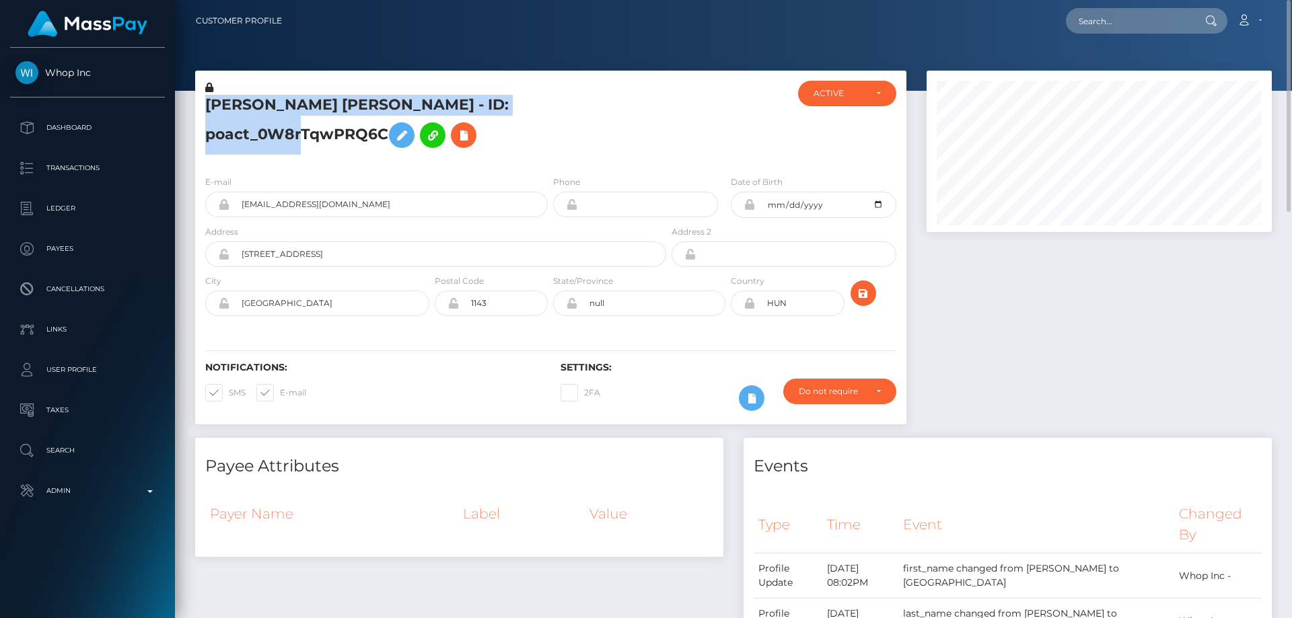
click at [344, 114] on h5 "[PERSON_NAME] [PERSON_NAME] - ID: poact_0W8rTqwPRQ6C" at bounding box center [431, 125] width 453 height 60
copy h5 "[PERSON_NAME] [PERSON_NAME] - ID: poact_0W8rTqwPRQ6C"
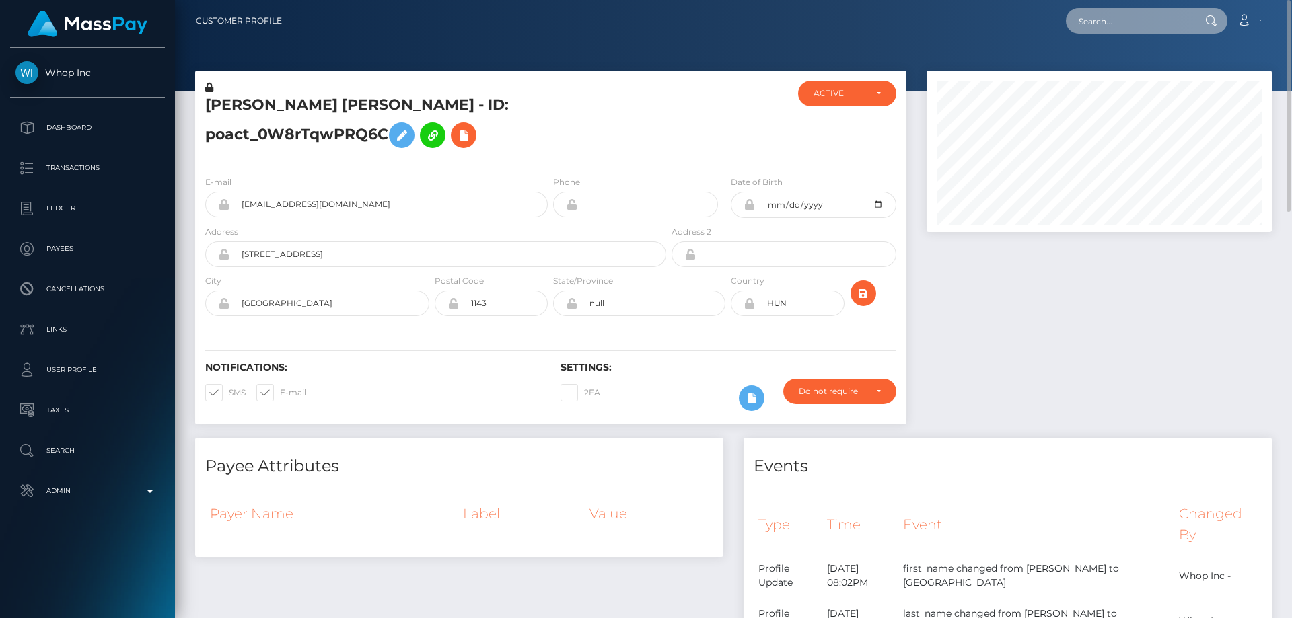
paste input "[EMAIL_ADDRESS][DOMAIN_NAME]"
type input "[EMAIL_ADDRESS][DOMAIN_NAME]"
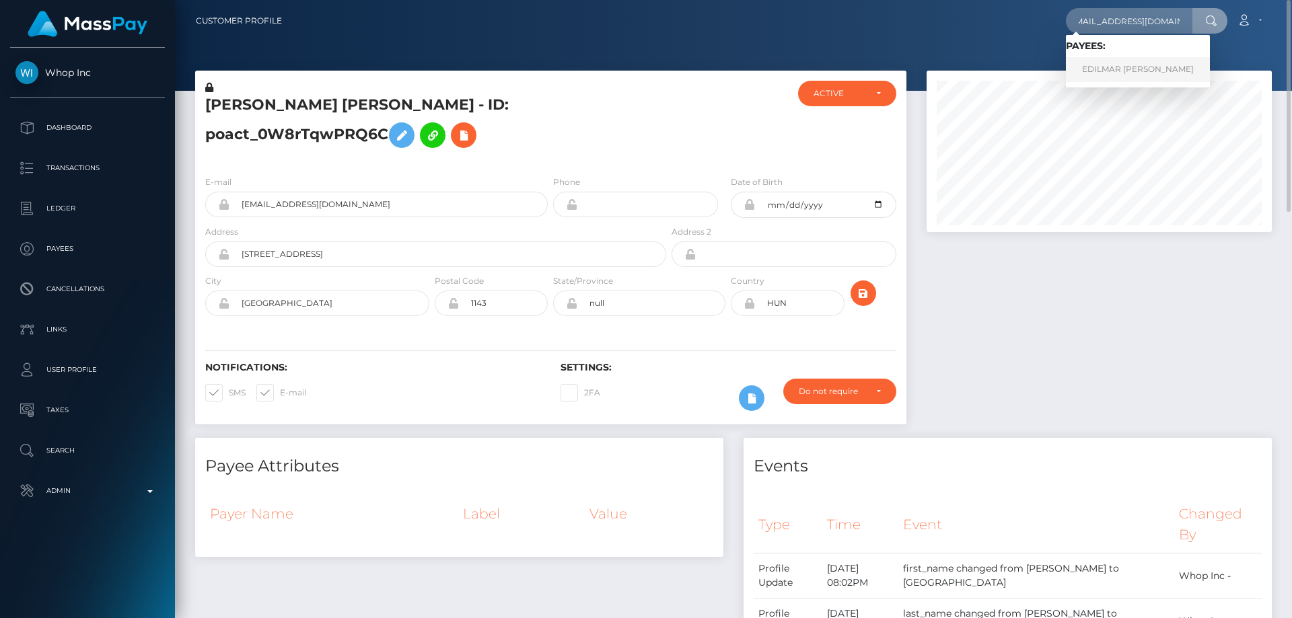
click at [1129, 69] on link "EDILMAR [PERSON_NAME]" at bounding box center [1138, 69] width 144 height 25
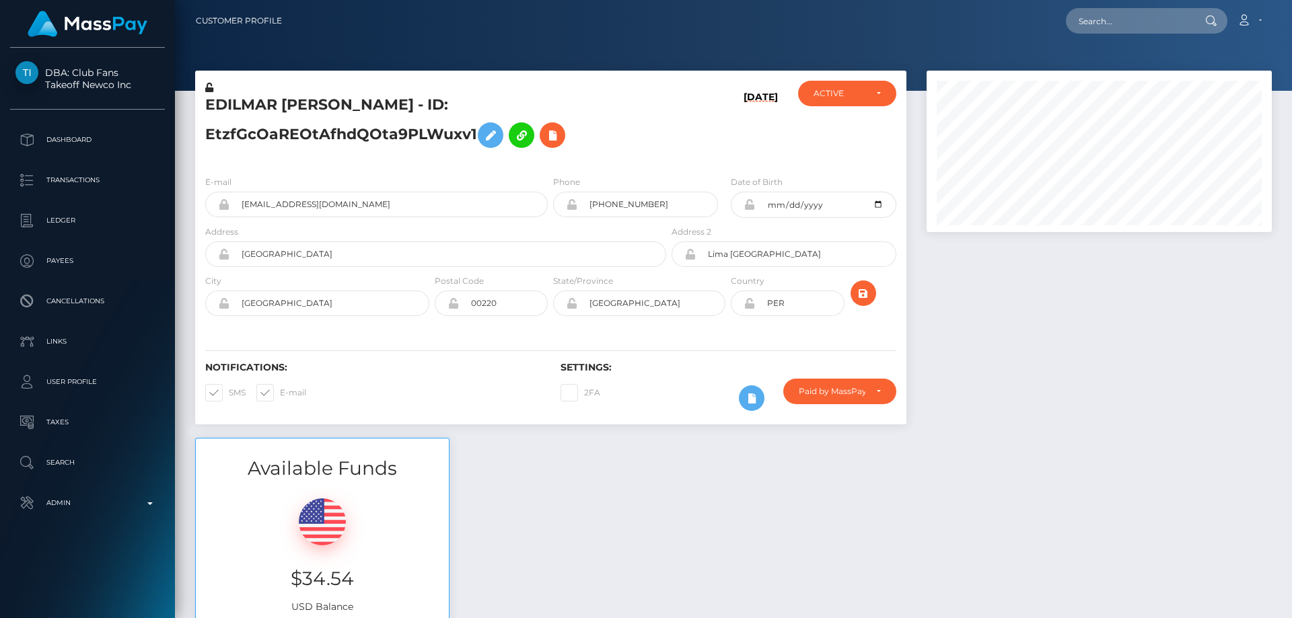
scroll to position [161, 346]
drag, startPoint x: 1064, startPoint y: 379, endPoint x: 975, endPoint y: 340, distance: 97.0
click at [1063, 379] on div at bounding box center [1098, 254] width 365 height 367
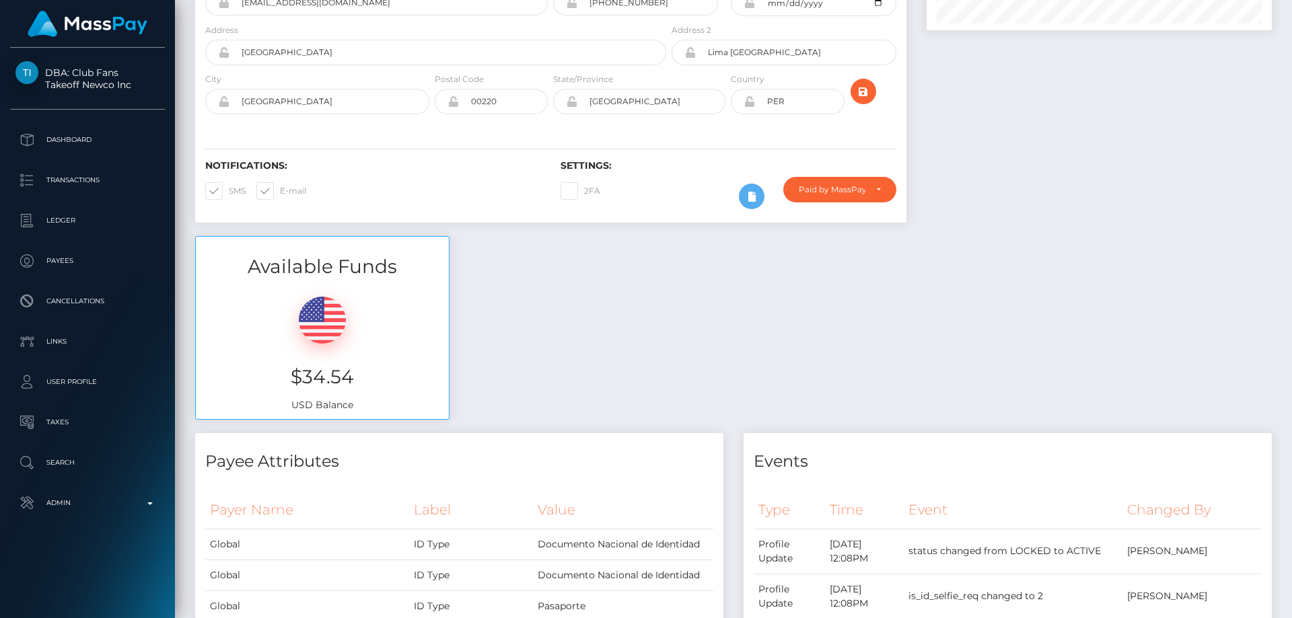
scroll to position [0, 0]
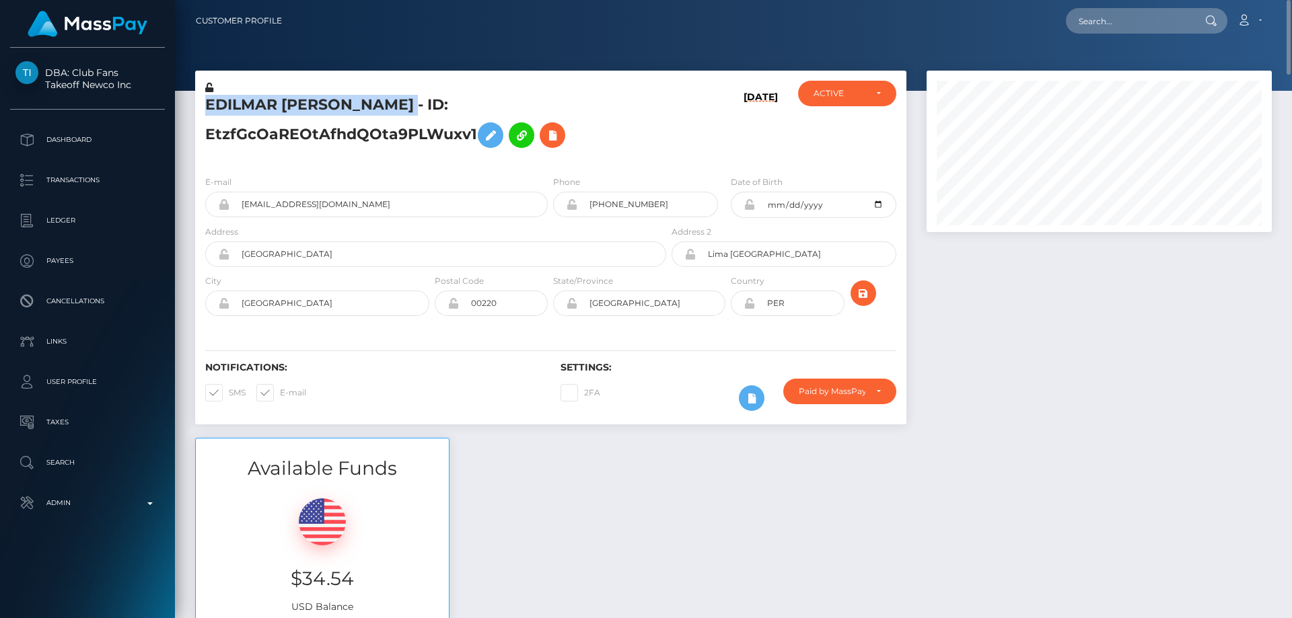
drag, startPoint x: 438, startPoint y: 108, endPoint x: 204, endPoint y: 98, distance: 234.3
click at [204, 98] on div "EDILMAR [PERSON_NAME] - ID: EtzfGcOaREOtAfhdQOta9PLWuxv1" at bounding box center [432, 123] width 474 height 84
copy h5 "EDILMAR [PERSON_NAME]"
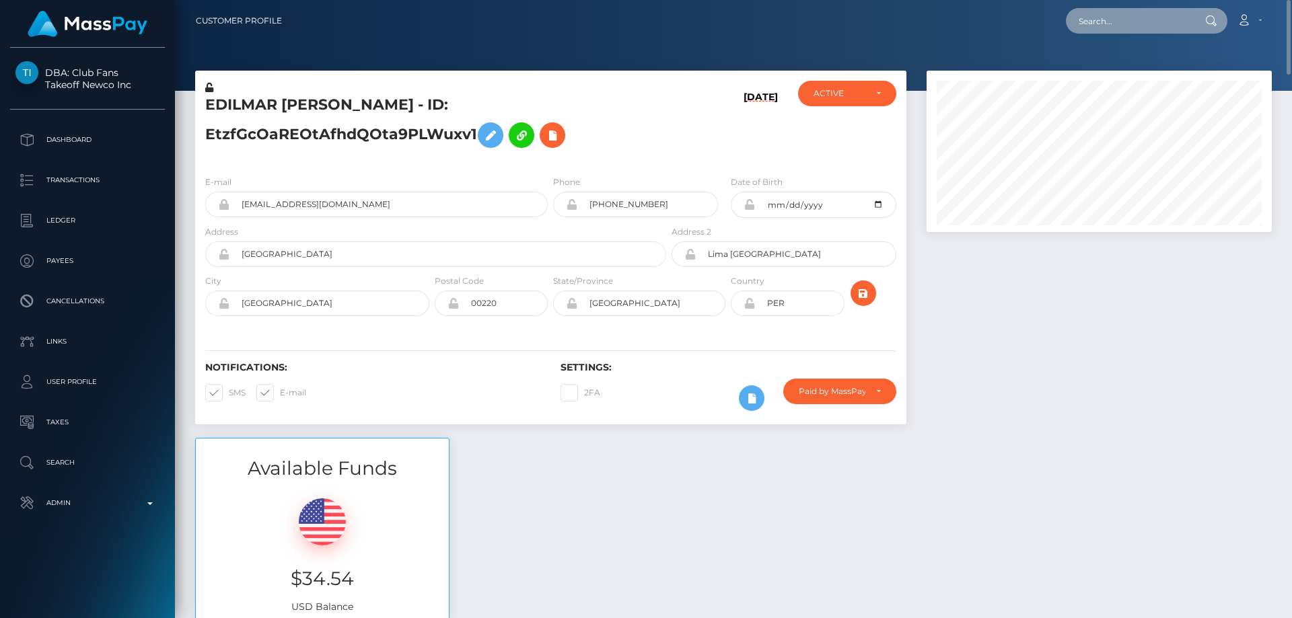
drag, startPoint x: 1176, startPoint y: 30, endPoint x: 1093, endPoint y: 23, distance: 83.8
paste input "poact_7cTRIkH5O4hk"
type input "poact_7cTRIkH5O4hk"
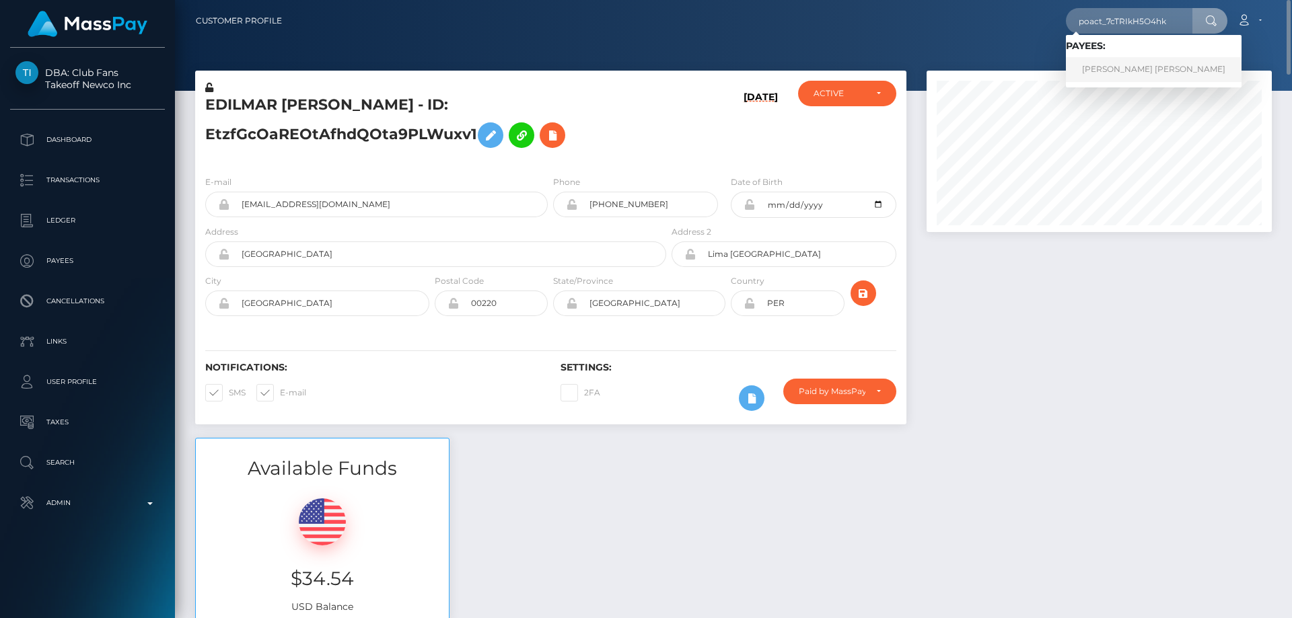
click at [1106, 71] on link "BOBBY EMEKA OKAFOR" at bounding box center [1154, 69] width 176 height 25
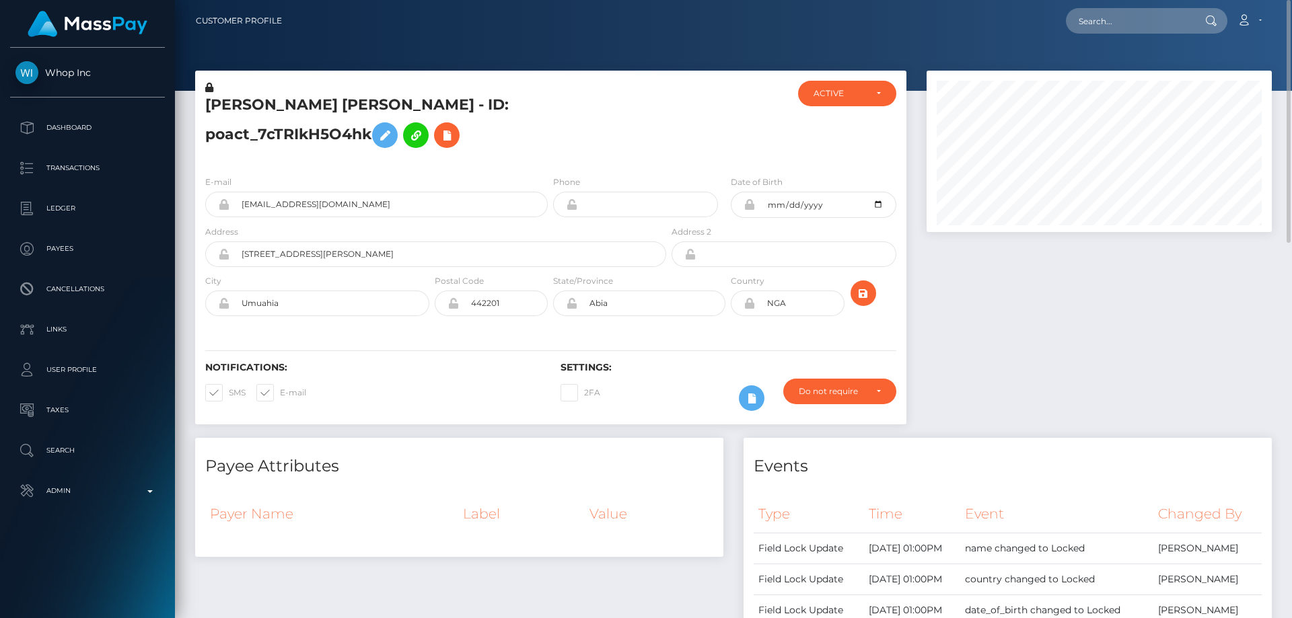
click at [318, 112] on h5 "[PERSON_NAME] [PERSON_NAME] - ID: poact_7cTRIkH5O4hk" at bounding box center [431, 125] width 453 height 60
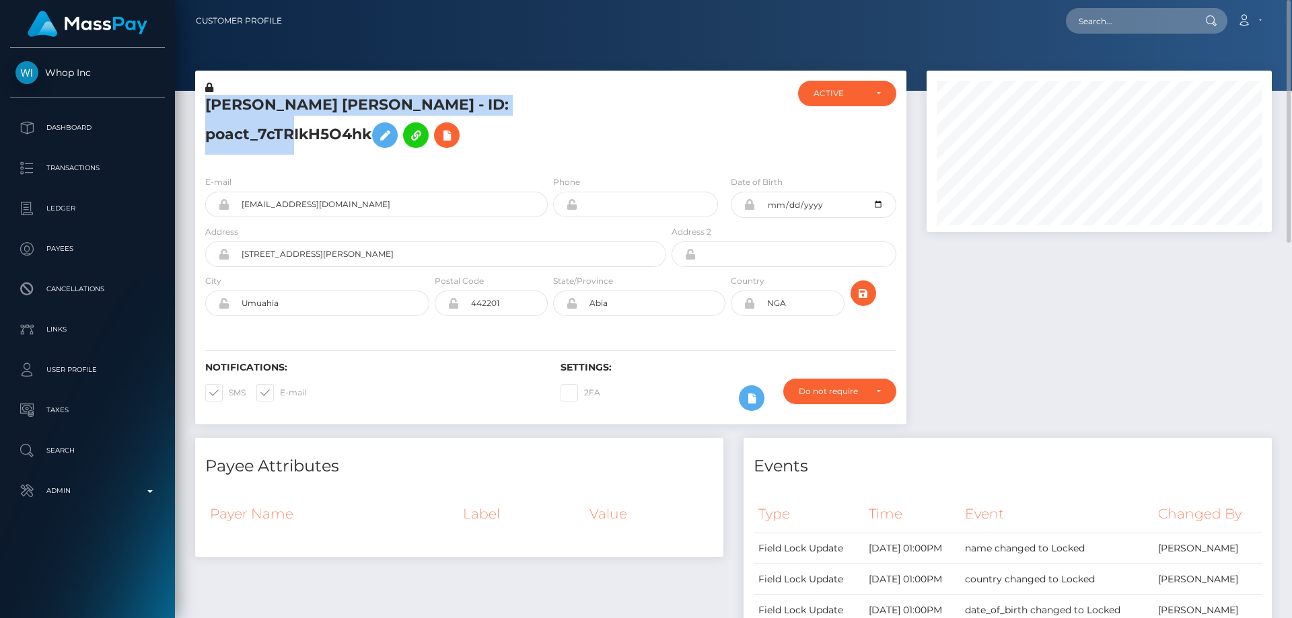
click at [318, 112] on h5 "[PERSON_NAME] [PERSON_NAME] - ID: poact_7cTRIkH5O4hk" at bounding box center [431, 125] width 453 height 60
copy h5 "[PERSON_NAME] [PERSON_NAME] - ID: poact_7cTRIkH5O4hk"
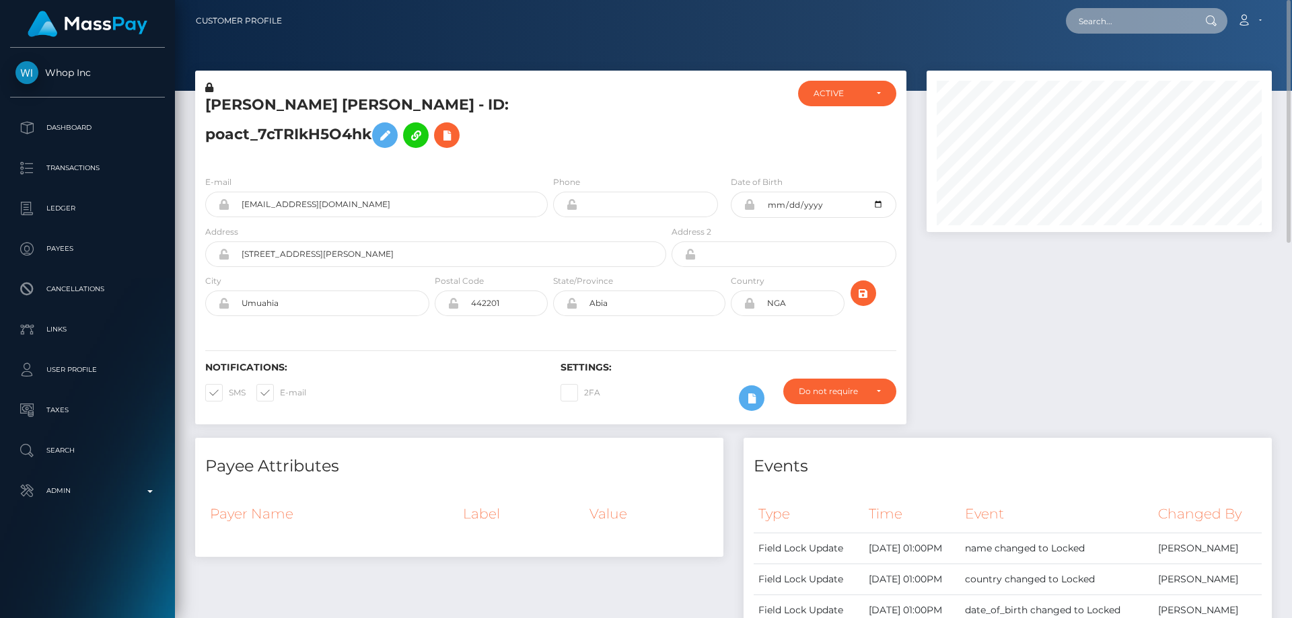
paste input "[EMAIL_ADDRESS][DOMAIN_NAME]"
type input "[EMAIL_ADDRESS][DOMAIN_NAME]"
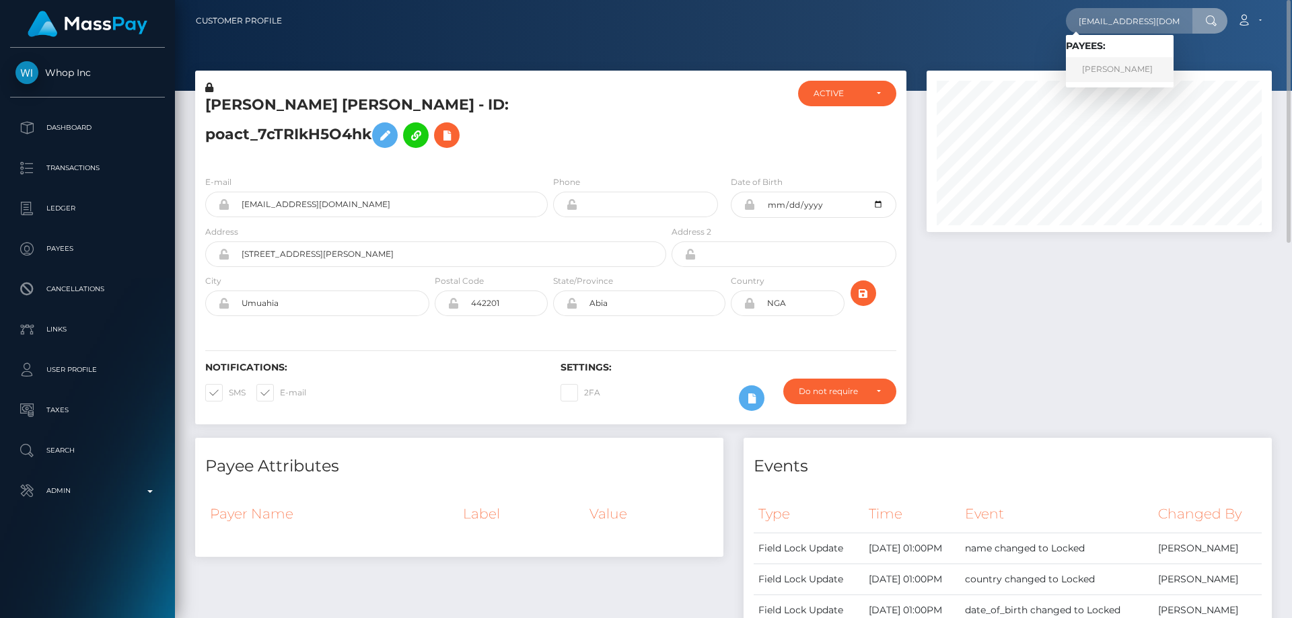
click at [1133, 73] on link "JOYCE DE NIEVA CUDEN" at bounding box center [1120, 69] width 108 height 25
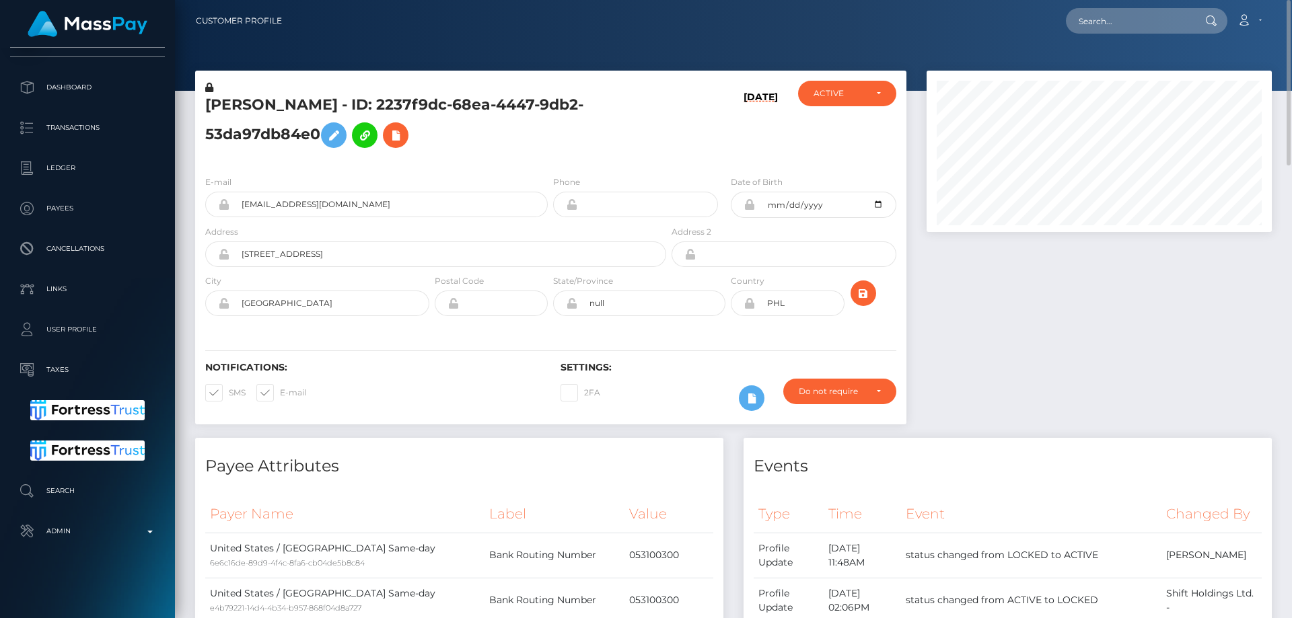
click at [261, 129] on h5 "JOYCE DE NIEVA CUDEN - ID: 2237f9dc-68ea-4447-9db2-53da97db84e0" at bounding box center [431, 125] width 453 height 60
copy h5 "JOYCE DE NIEVA CUDEN - ID: 2237f9dc-68ea-4447-9db2-53da97db84e0"
click at [587, 162] on div "JOYCE DE NIEVA CUDEN - ID: 2237f9dc-68ea-4447-9db2-53da97db84e0" at bounding box center [432, 123] width 474 height 84
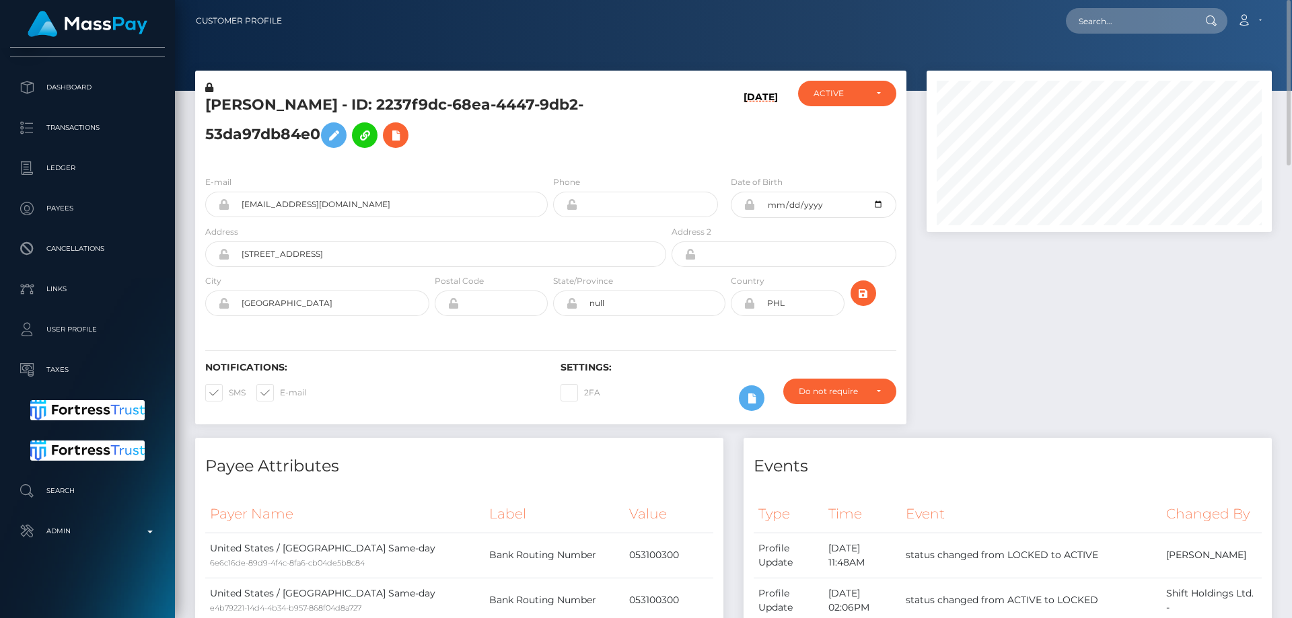
click at [288, 139] on h5 "JOYCE DE NIEVA CUDEN - ID: 2237f9dc-68ea-4447-9db2-53da97db84e0" at bounding box center [431, 125] width 453 height 60
copy h5 "JOYCE DE NIEVA CUDEN - ID: 2237f9dc-68ea-4447-9db2-53da97db84e0"
paste input "taniaeema1@gmail.com"
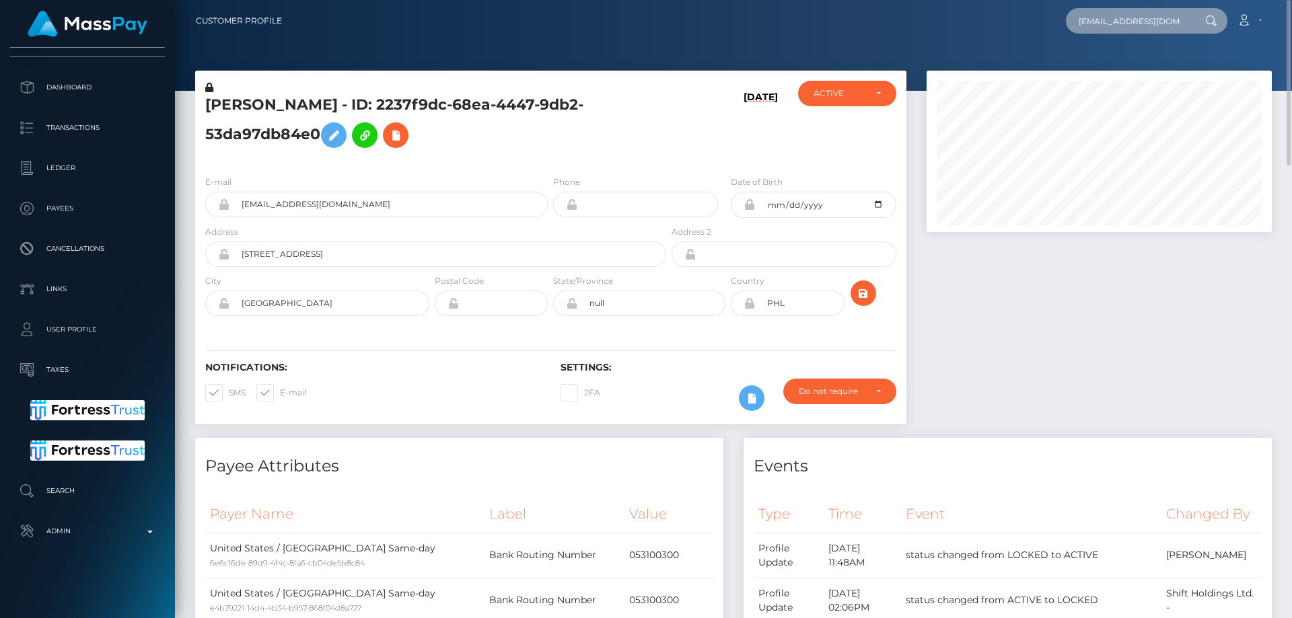
type input "taniaeema1@gmail.com"
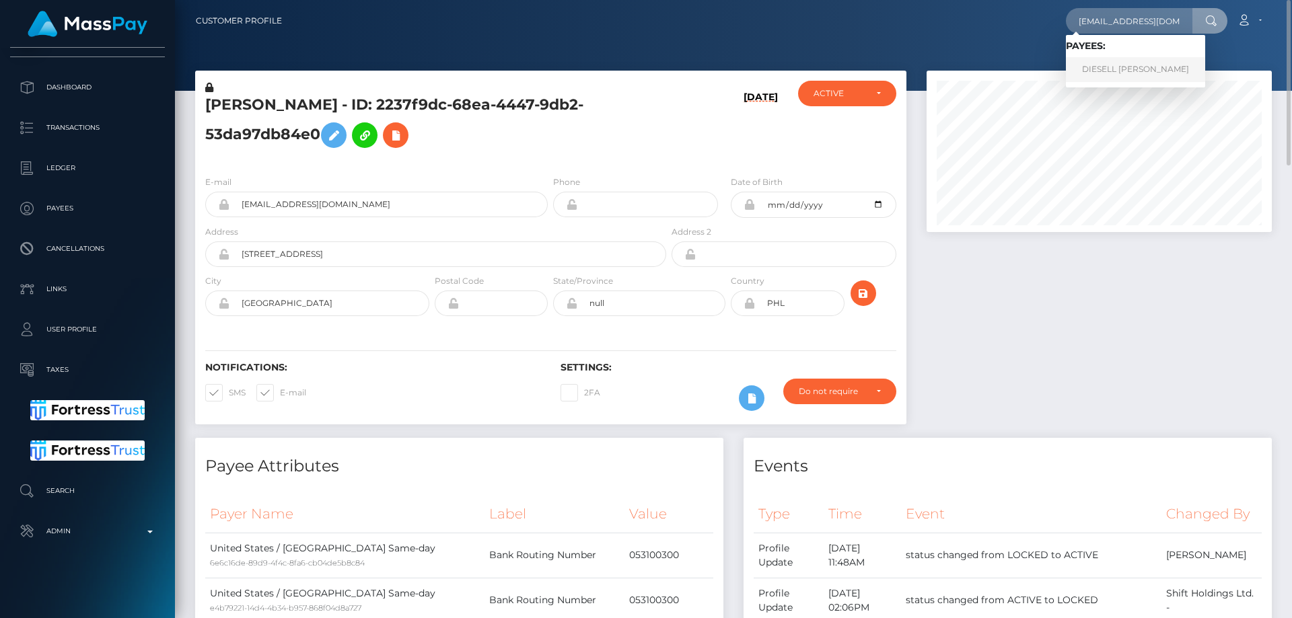
click at [1140, 68] on link "DIESELL ARIAS VILLANUEVA" at bounding box center [1135, 69] width 139 height 25
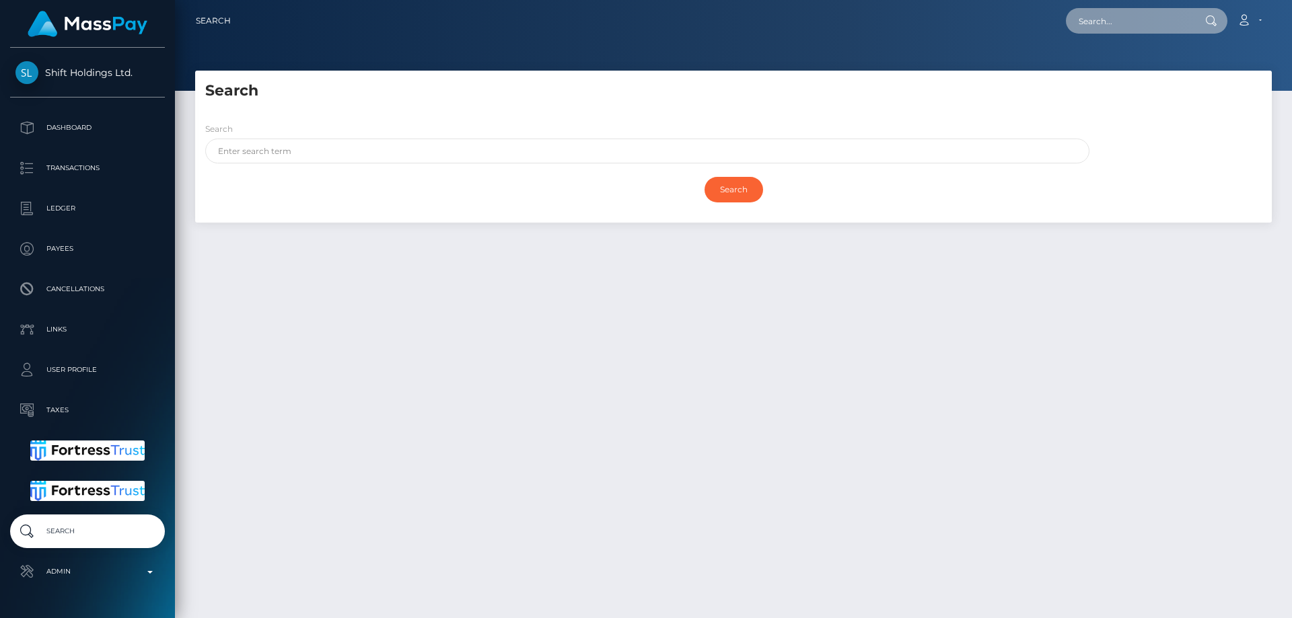
paste input "61a65118-9bd4-4392-870d-f7bf3d69e6c1"
type input "61a65118-9bd4-4392-870d-f7bf3d69e6c1"
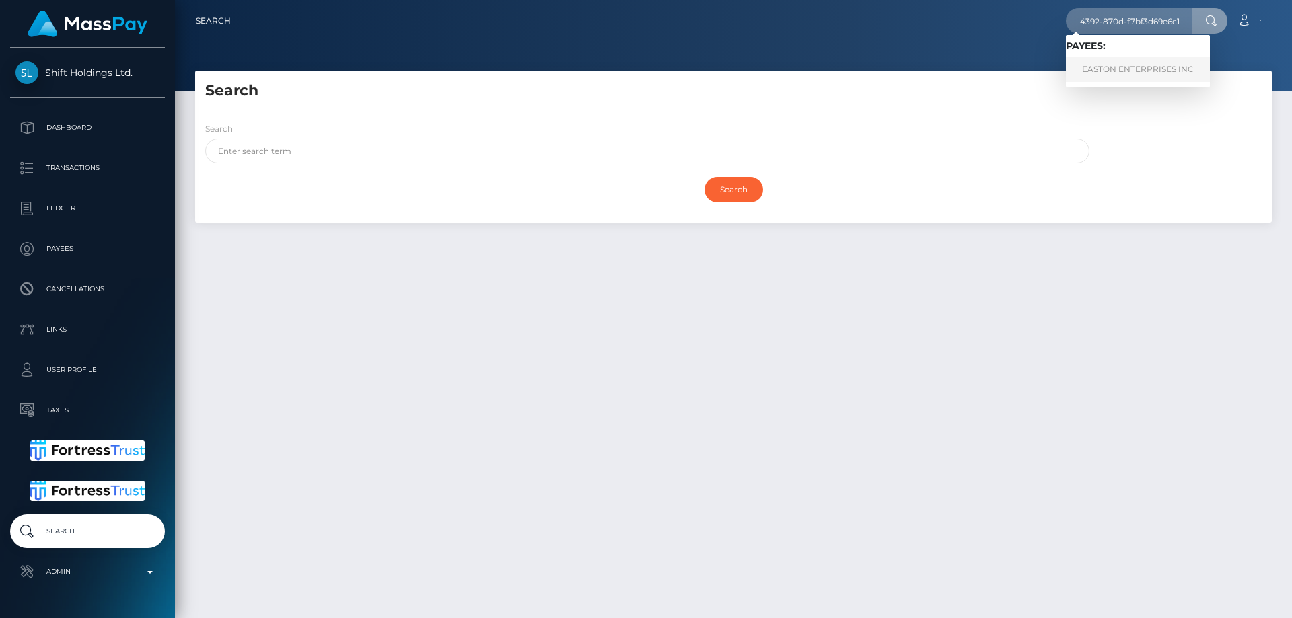
click at [1164, 66] on link "EASTON ENTERPRISES INC" at bounding box center [1138, 69] width 144 height 25
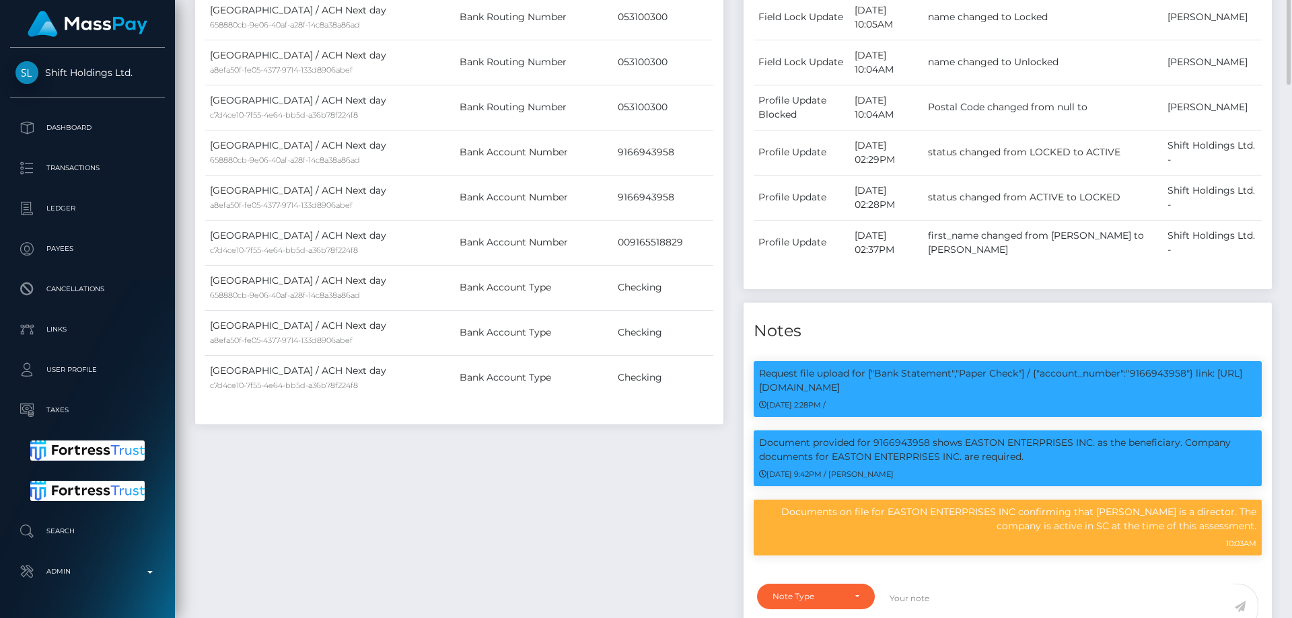
scroll to position [269, 0]
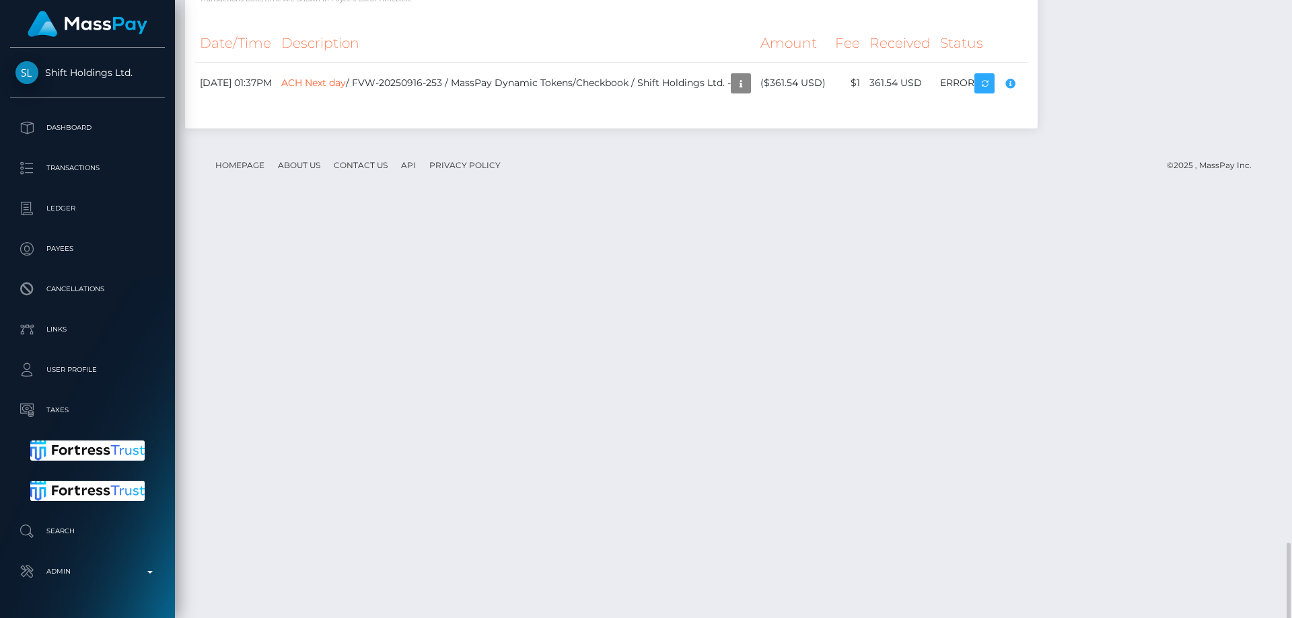
scroll to position [1548, 0]
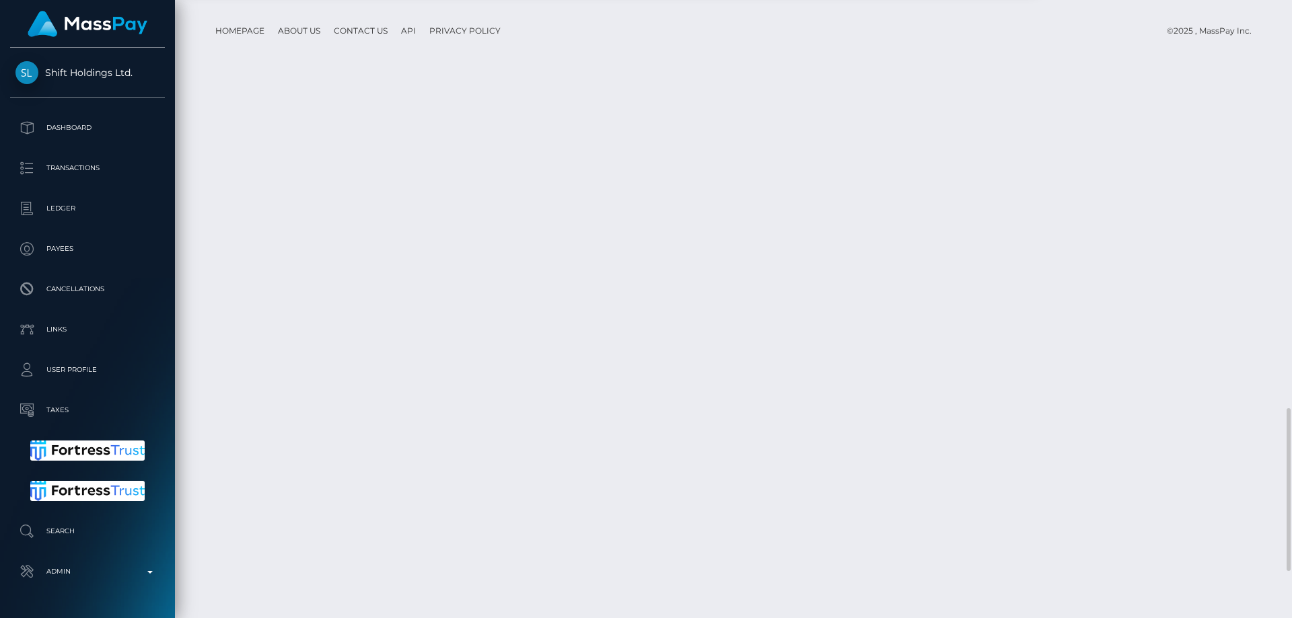
drag, startPoint x: 1047, startPoint y: 447, endPoint x: 1047, endPoint y: 457, distance: 9.4
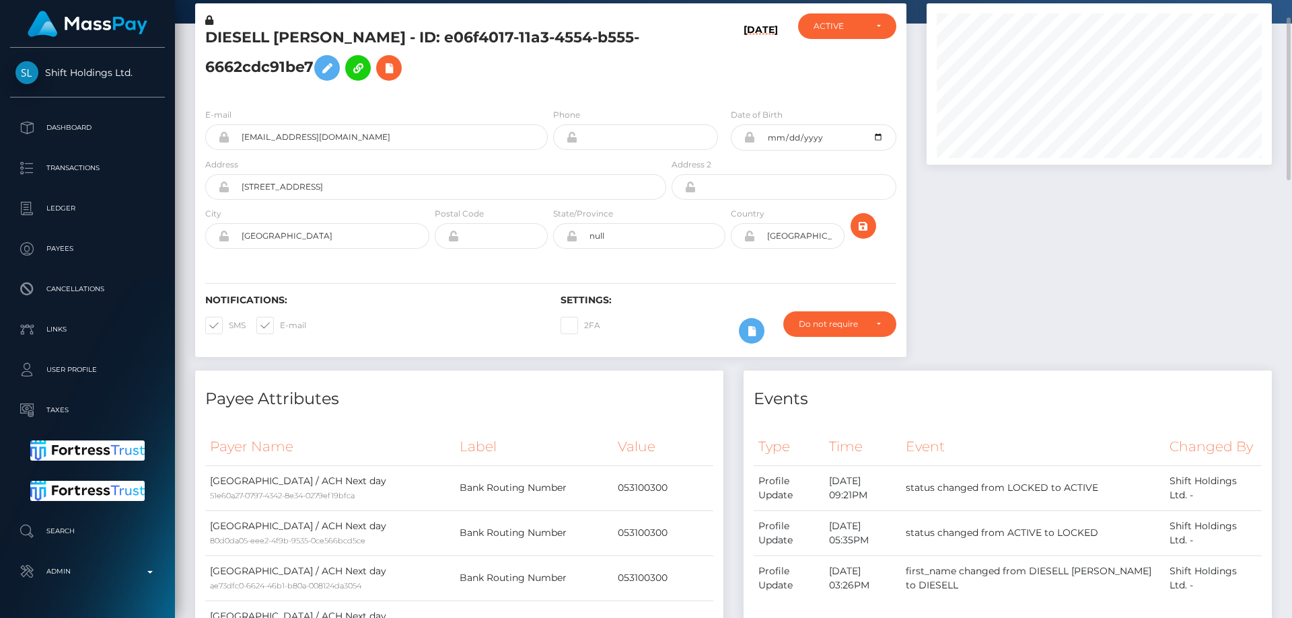
scroll to position [0, 0]
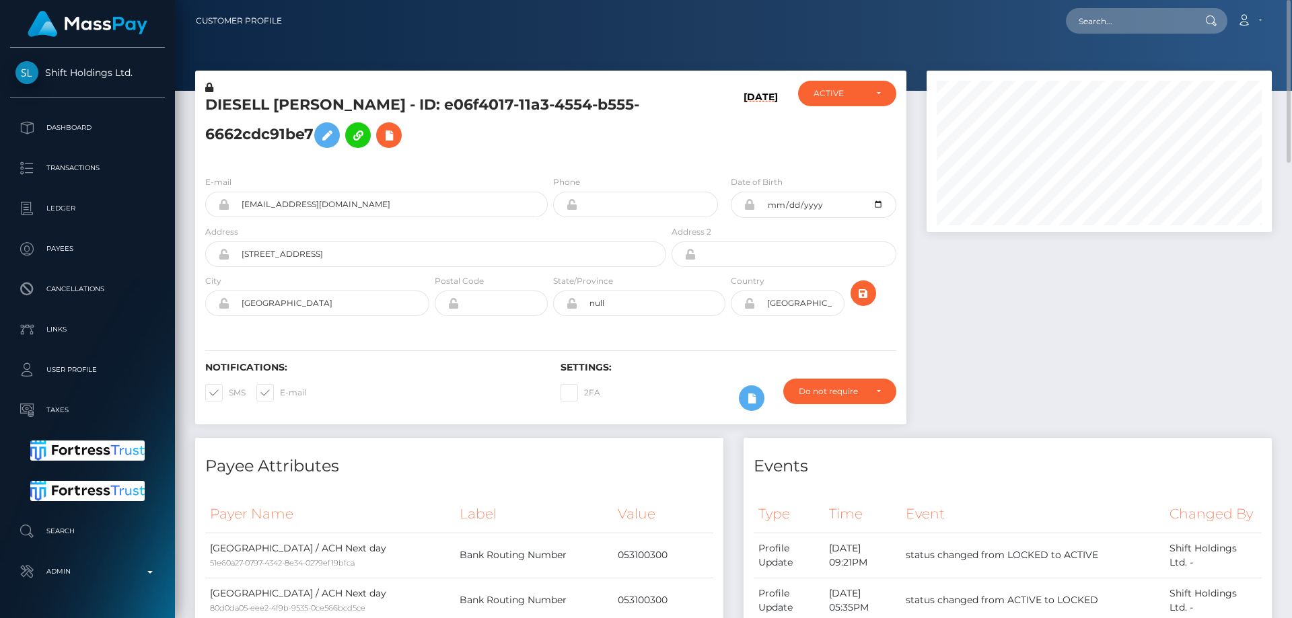
click at [271, 139] on h5 "DIESELL ARIAS VILLANUEVA - ID: e06f4017-11a3-4554-b555-6662cdc91be7" at bounding box center [431, 125] width 453 height 60
copy h5 "DIESELL ARIAS VILLANUEVA - ID: e06f4017-11a3-4554-b555-6662cdc91be7"
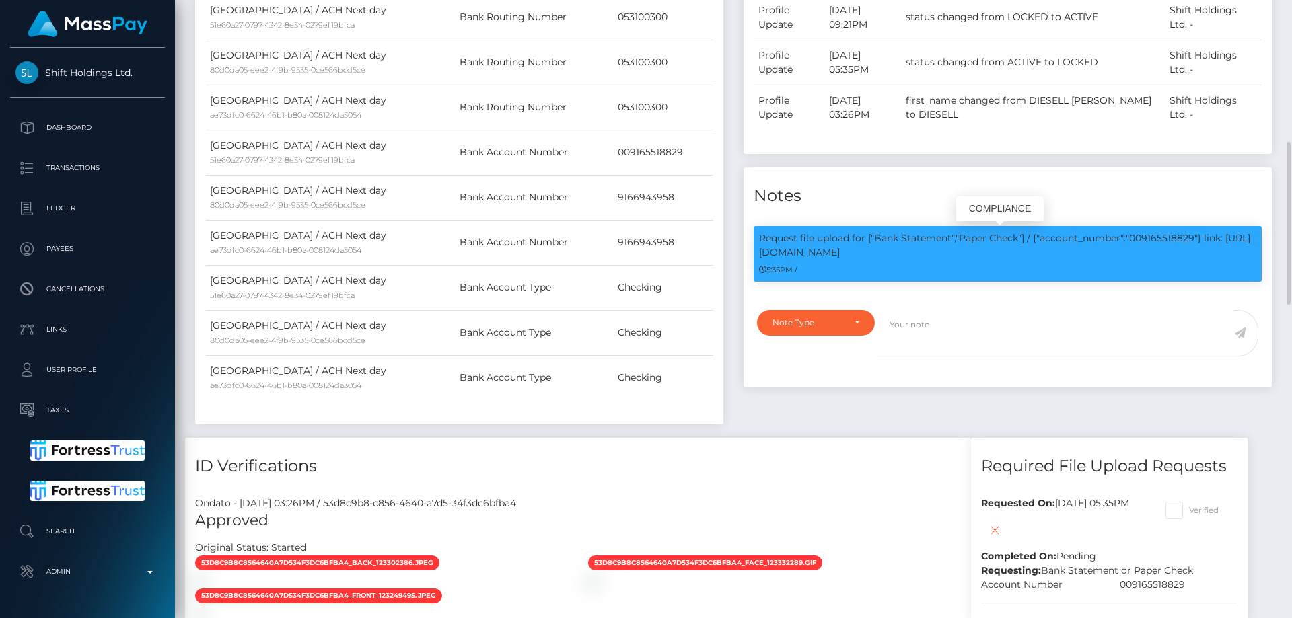
scroll to position [161, 346]
click at [1159, 240] on p "Request file upload for ["Bank Statement","Paper Check"] / {"account_number":"0…" at bounding box center [1007, 245] width 497 height 28
copy p "009165518829"
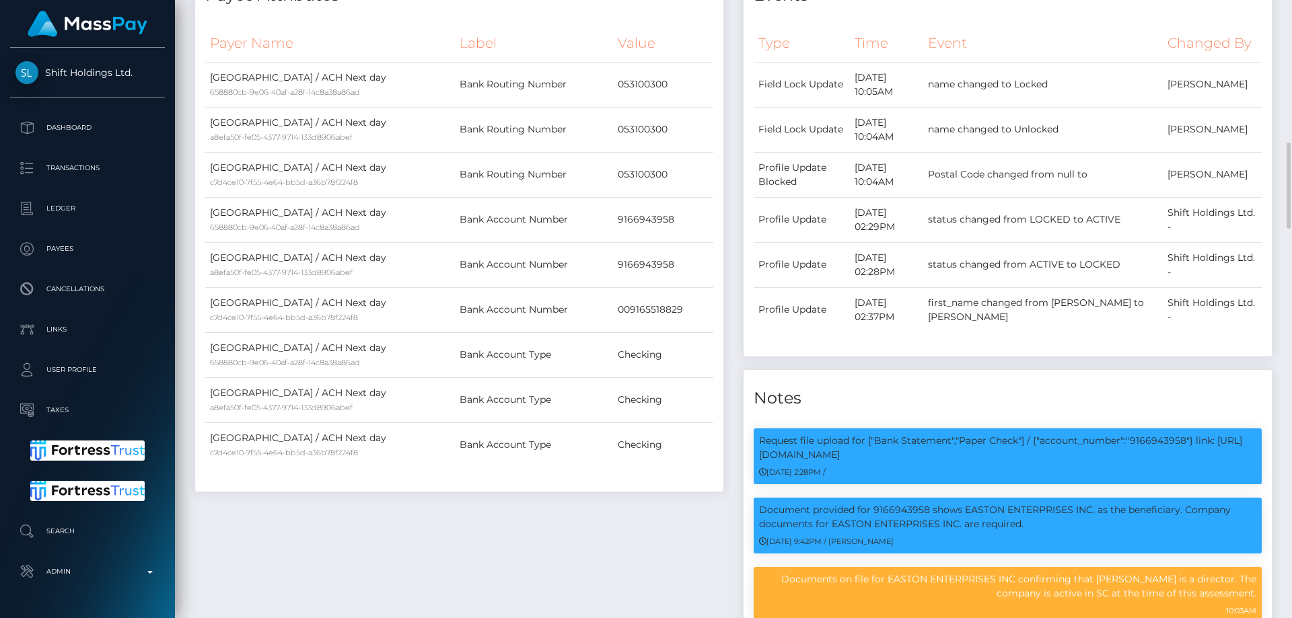
scroll to position [538, 0]
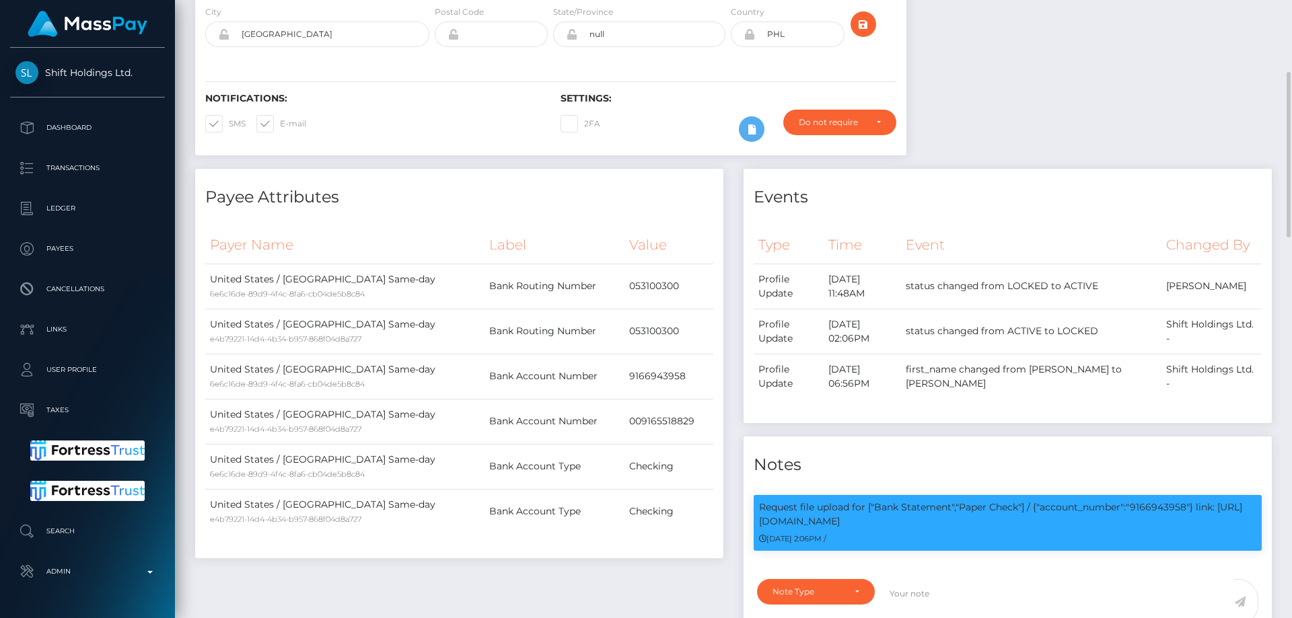
scroll to position [404, 0]
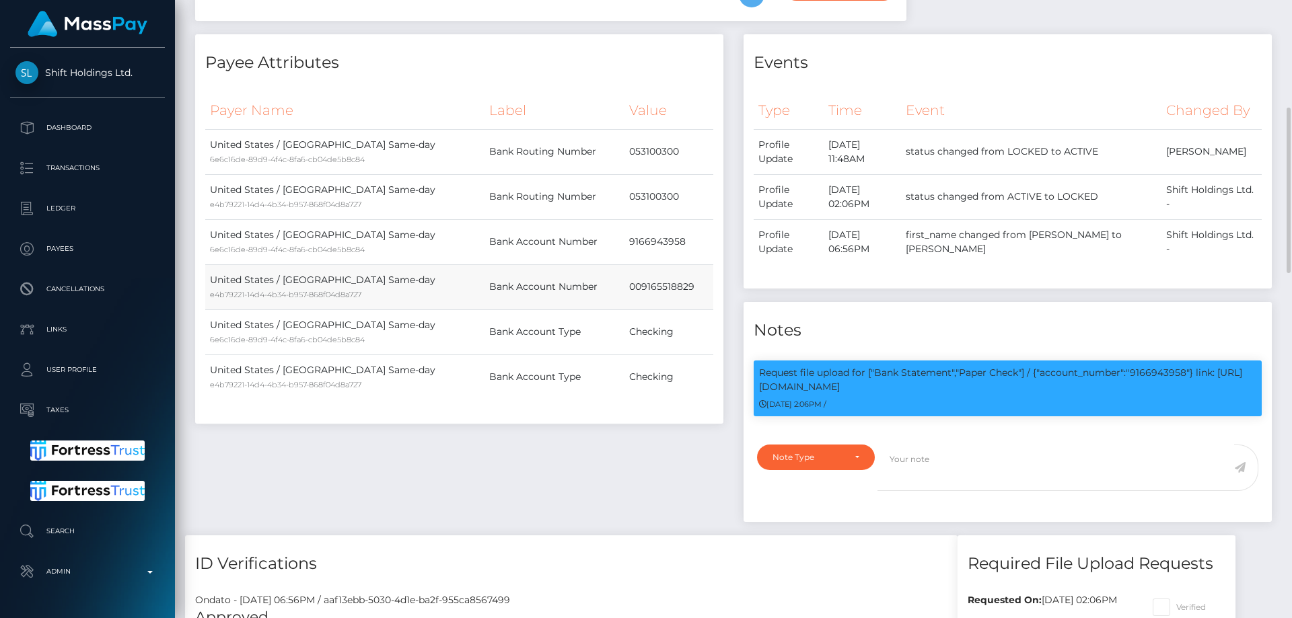
drag, startPoint x: 593, startPoint y: 285, endPoint x: 686, endPoint y: 287, distance: 93.5
click at [686, 287] on tr "United States / ACH Same-day e4b79221-14d4-4b34-b957-868f04d8a727 Bank Account …" at bounding box center [459, 286] width 508 height 45
